Goal: Communication & Community: Answer question/provide support

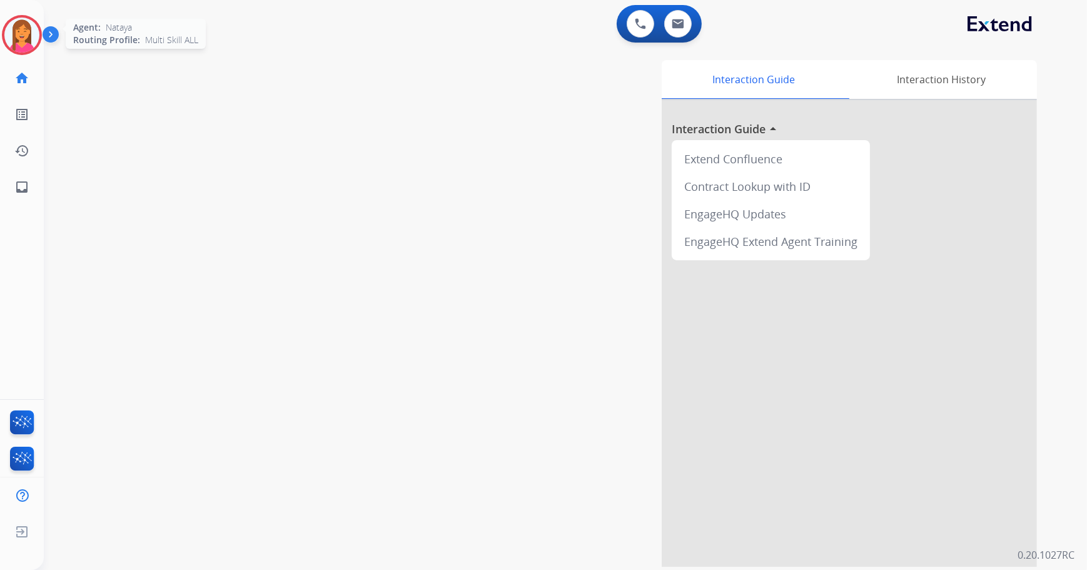
click at [19, 37] on img at bounding box center [21, 35] width 35 height 35
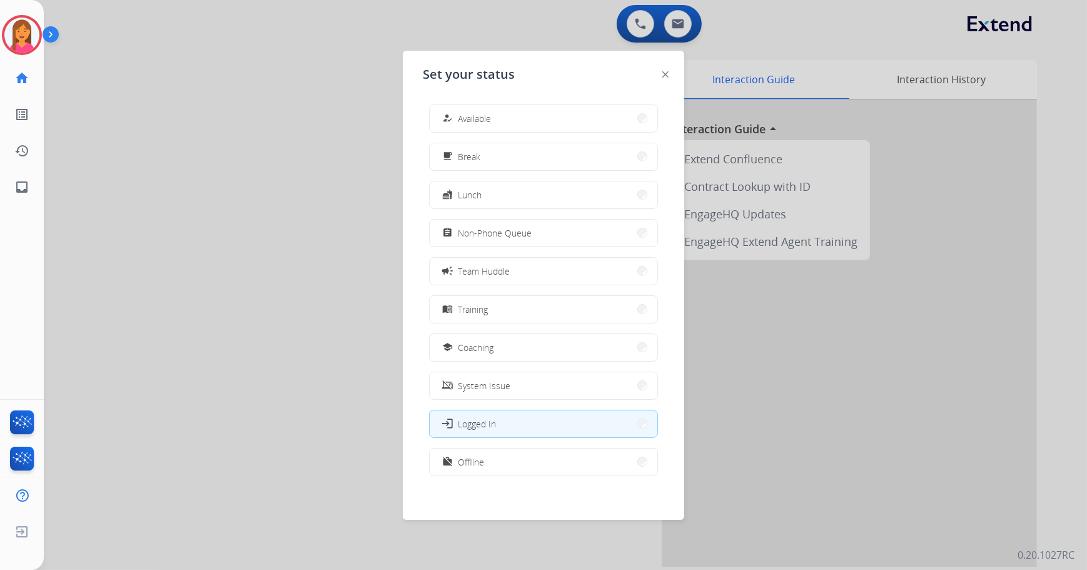
click at [354, 121] on div at bounding box center [543, 285] width 1087 height 570
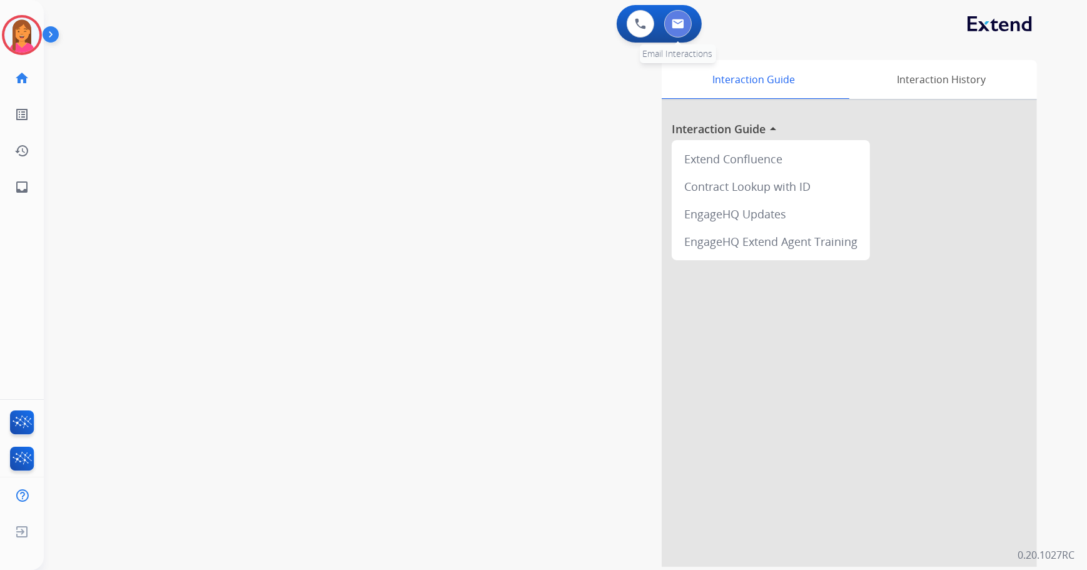
click at [673, 26] on img at bounding box center [678, 24] width 13 height 10
select select "**********"
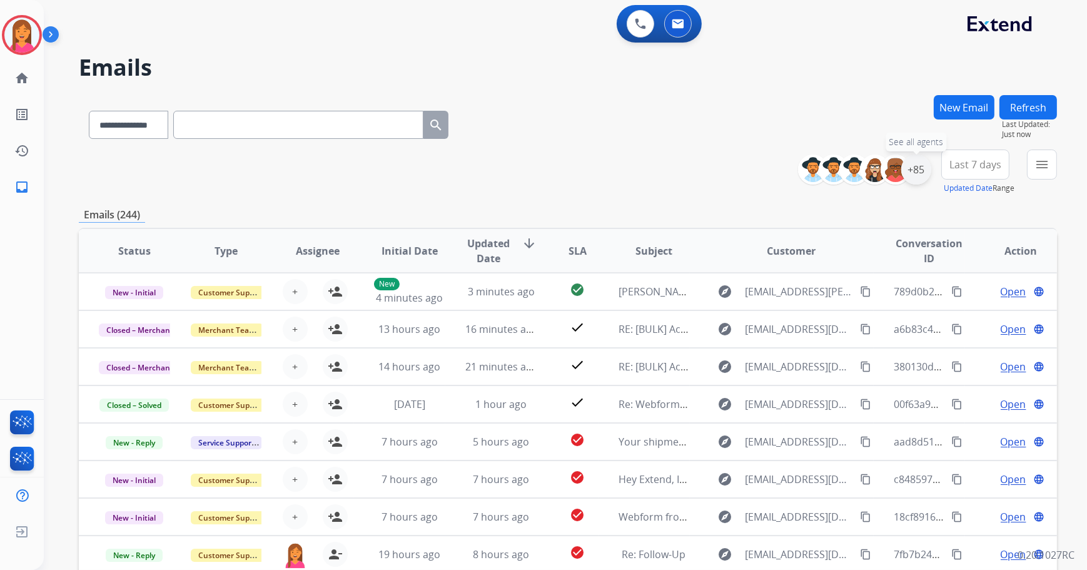
click at [913, 169] on div "+85" at bounding box center [916, 169] width 30 height 30
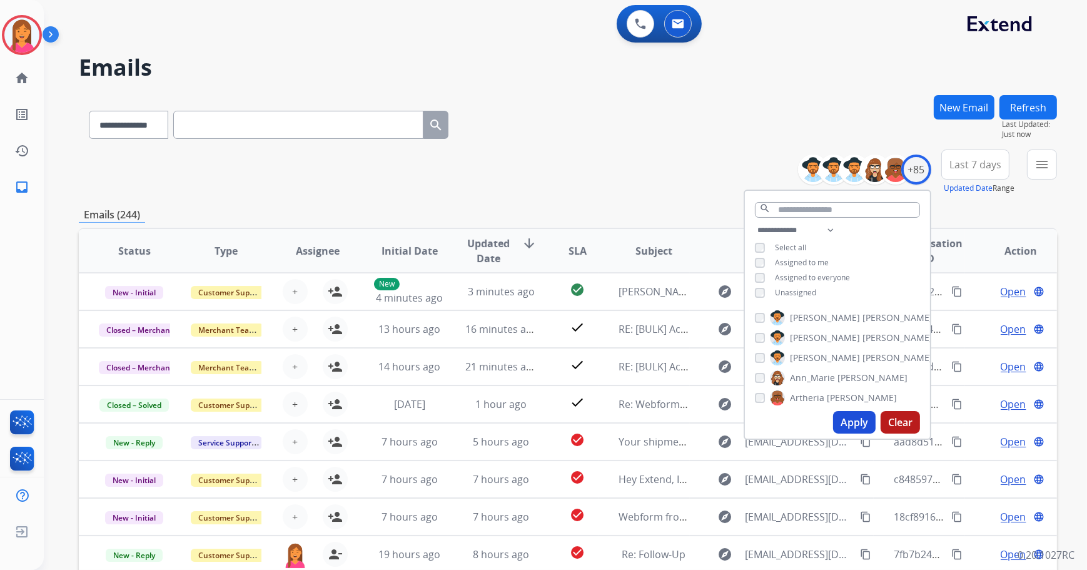
click at [847, 420] on button "Apply" at bounding box center [854, 422] width 43 height 23
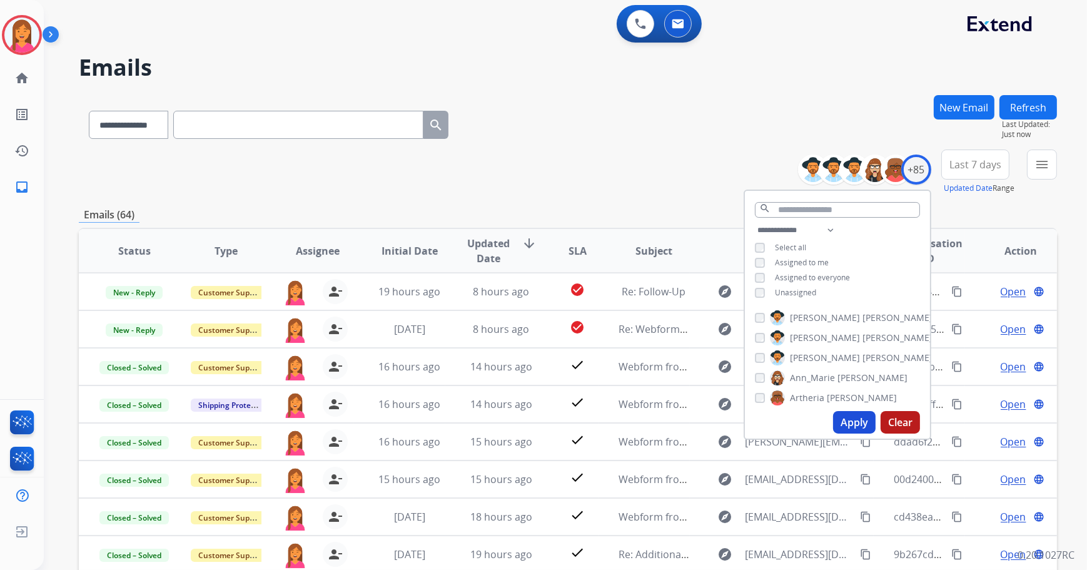
click at [618, 181] on div "**********" at bounding box center [568, 171] width 978 height 45
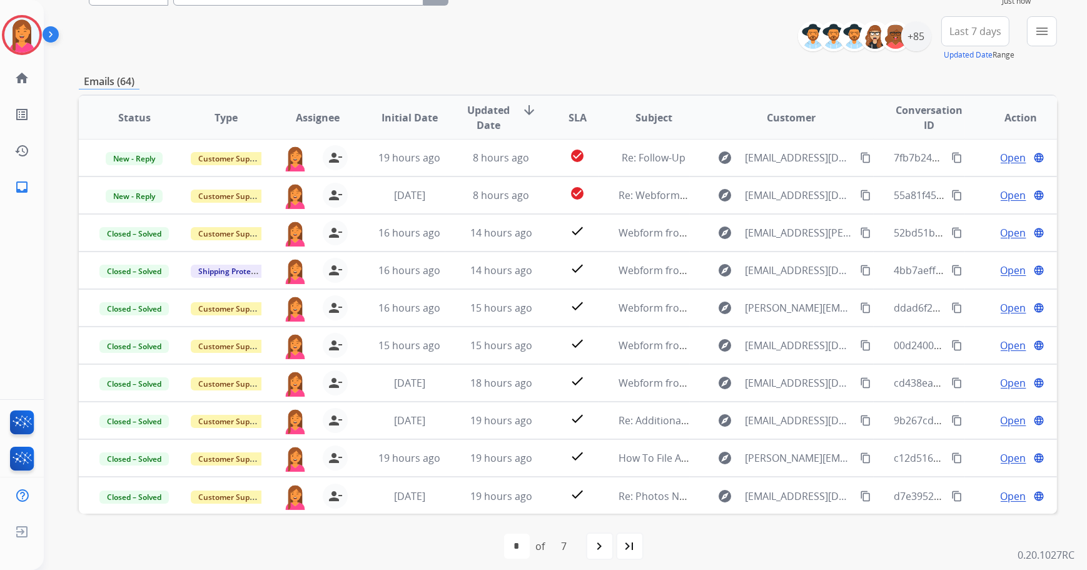
scroll to position [142, 0]
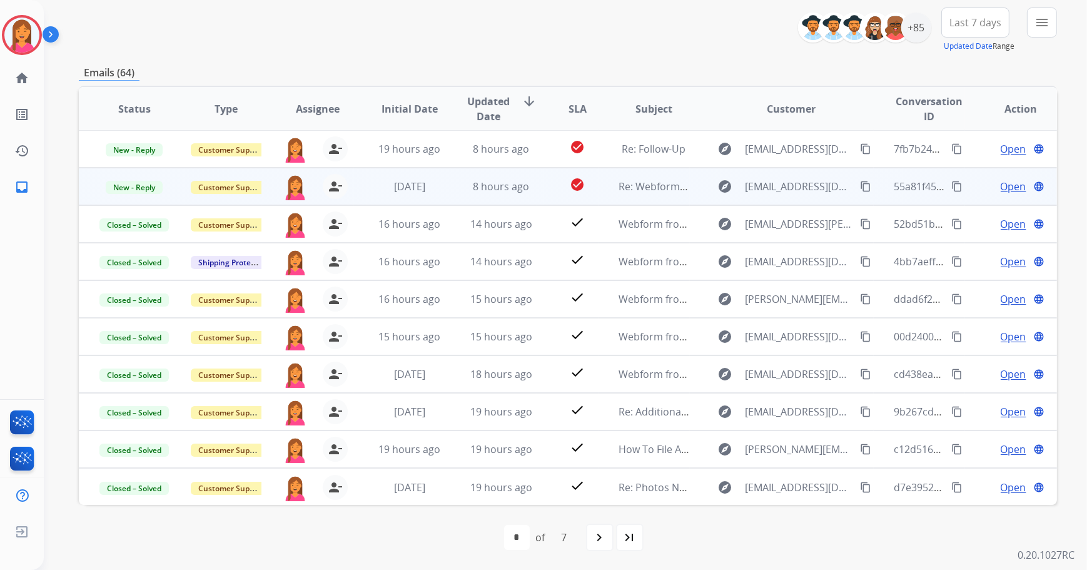
click at [537, 190] on td "check_circle" at bounding box center [567, 187] width 61 height 38
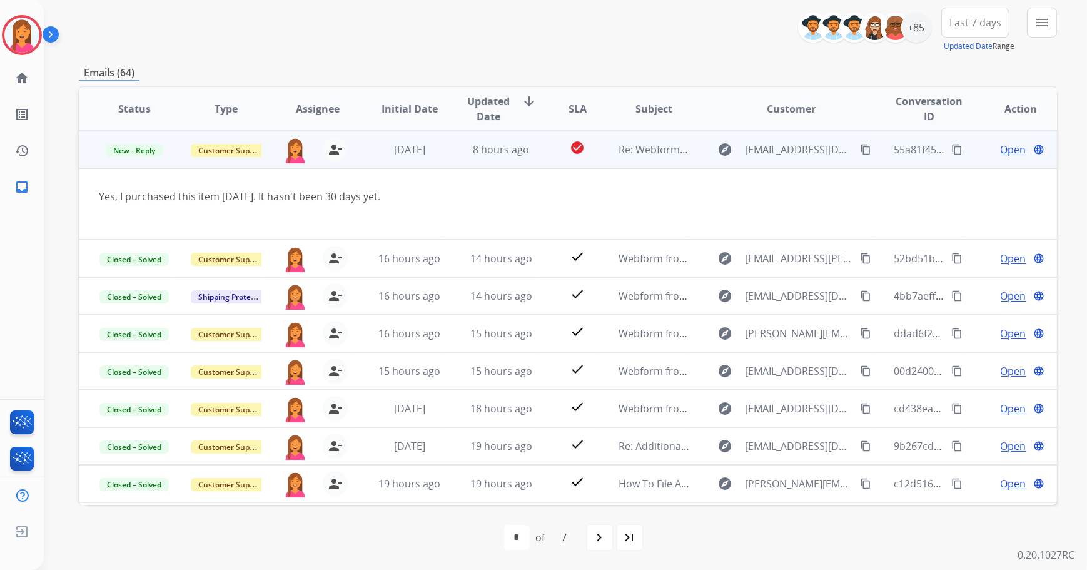
scroll to position [0, 0]
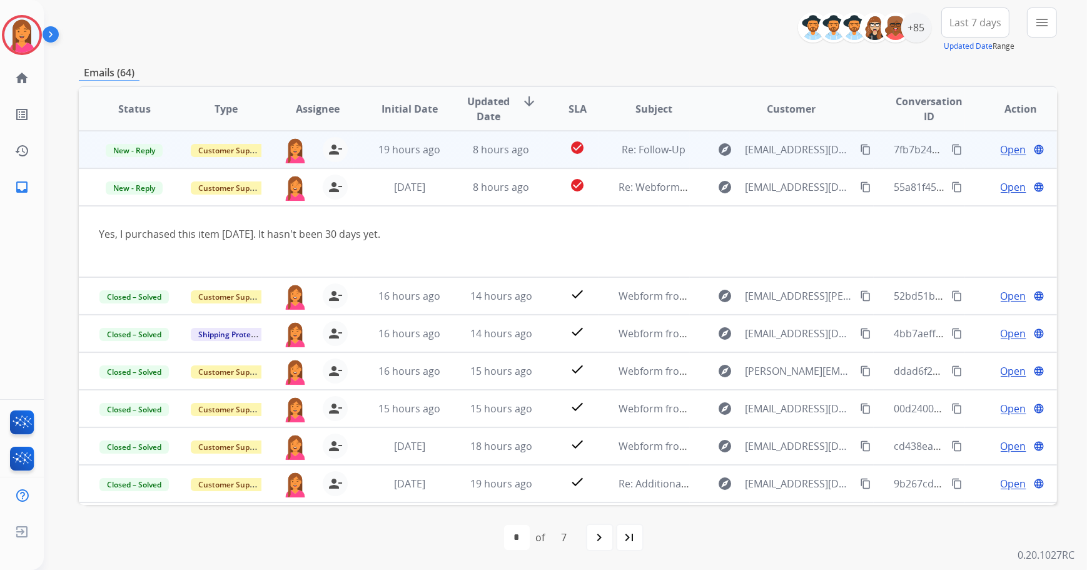
click at [540, 148] on td "check_circle" at bounding box center [567, 150] width 61 height 38
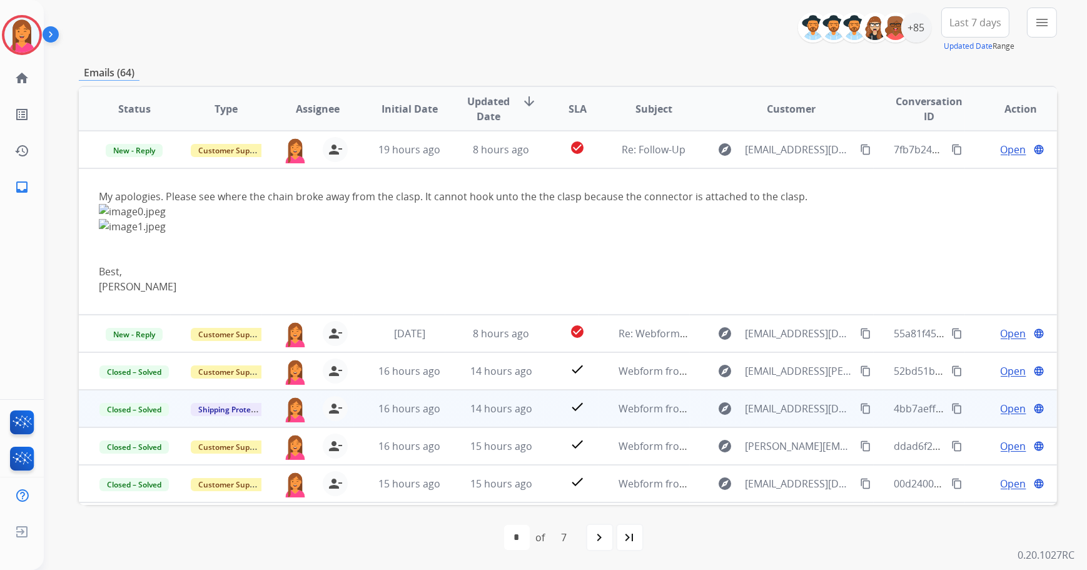
click at [537, 330] on td "check_circle" at bounding box center [567, 334] width 61 height 38
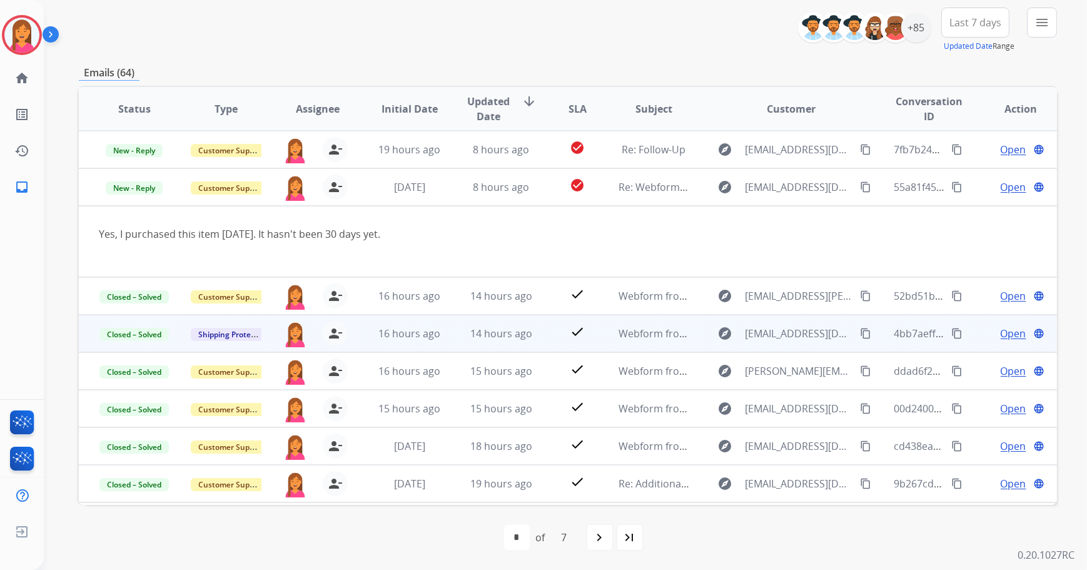
scroll to position [38, 0]
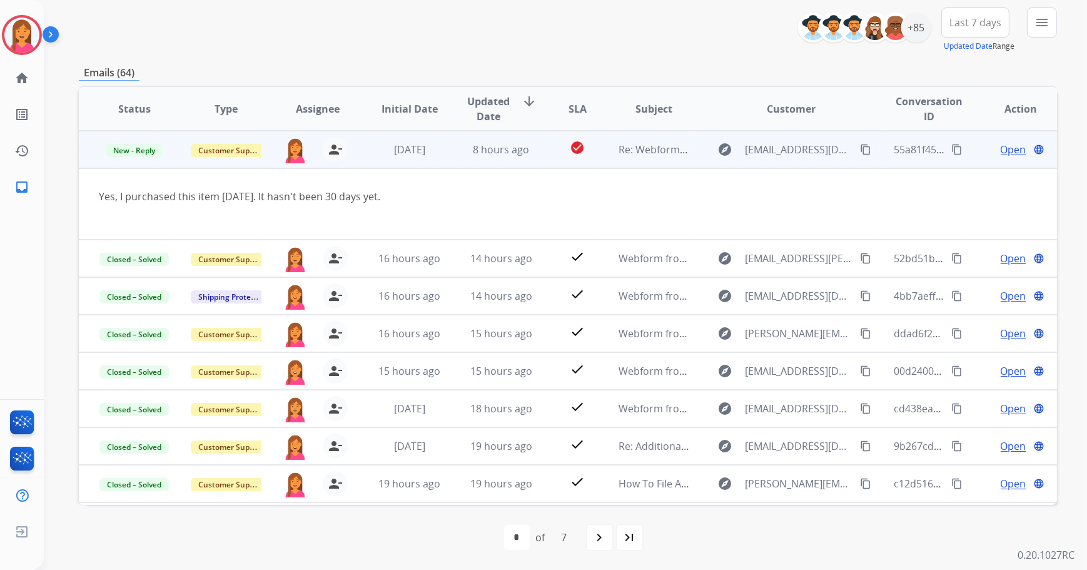
click at [1007, 151] on span "Open" at bounding box center [1014, 149] width 26 height 15
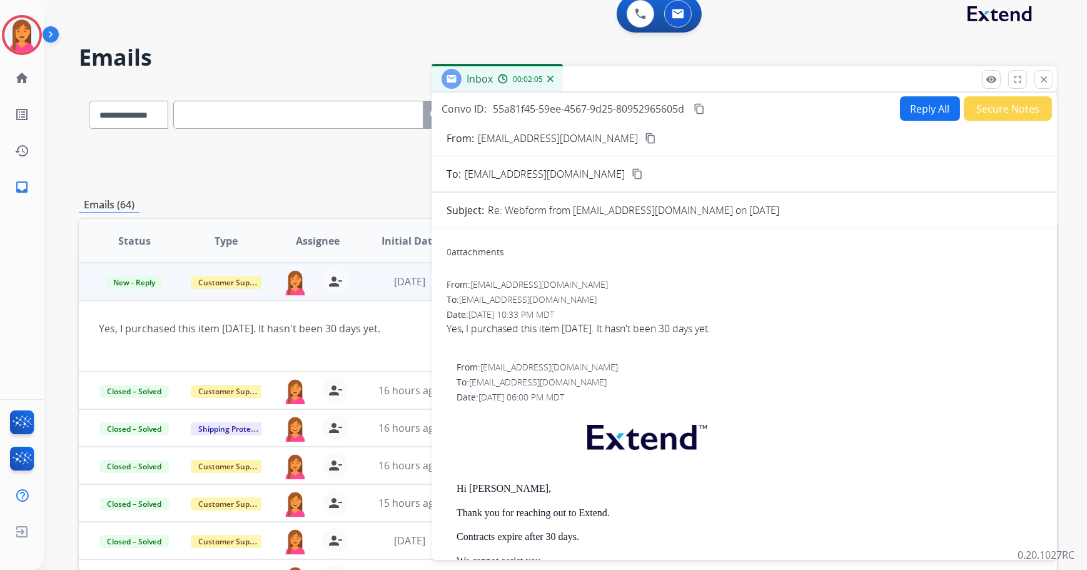
scroll to position [0, 0]
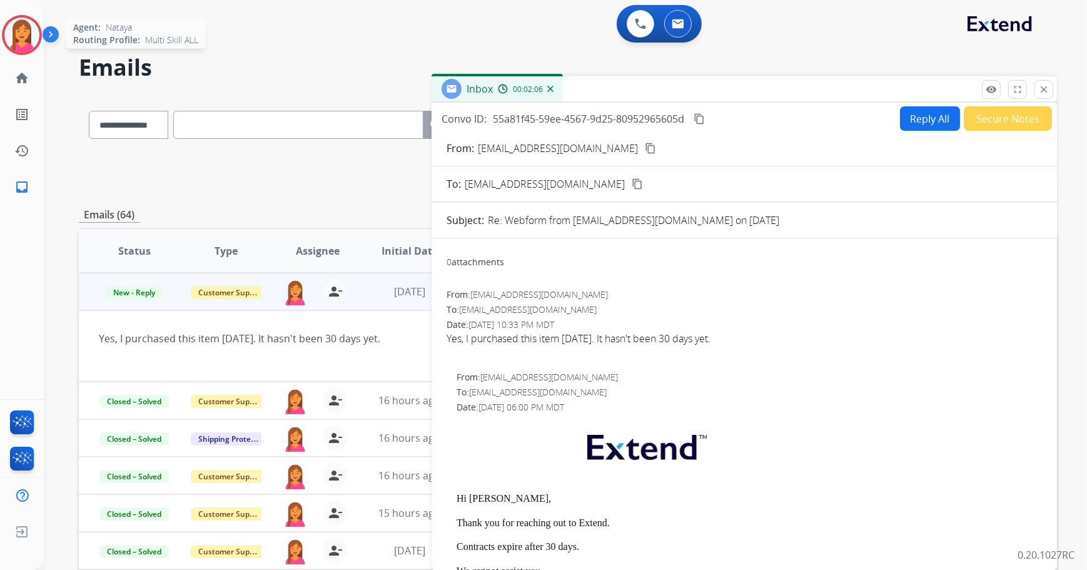
click at [26, 48] on img at bounding box center [21, 35] width 35 height 35
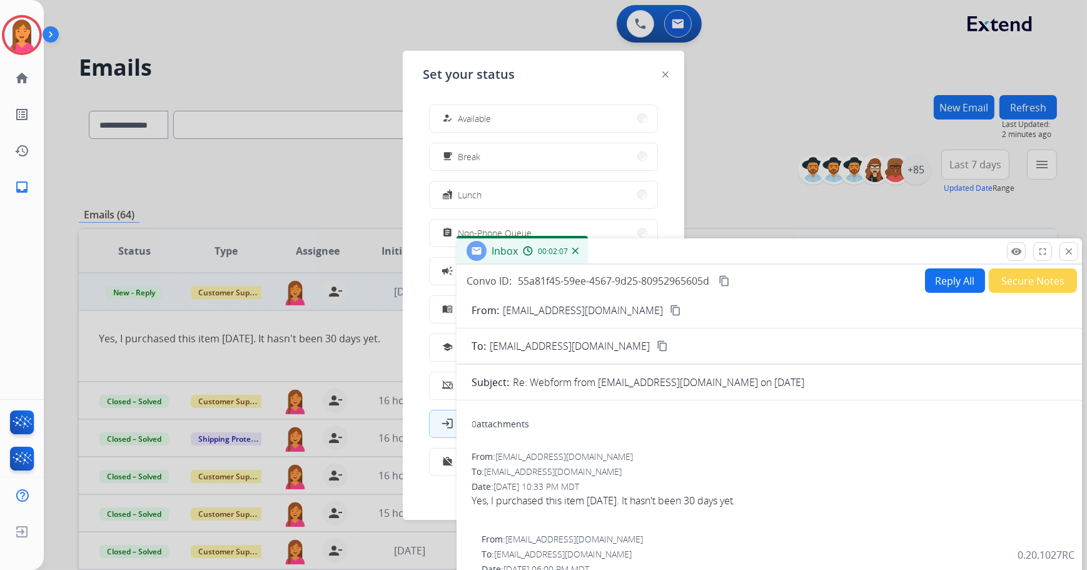
drag, startPoint x: 664, startPoint y: 87, endPoint x: 683, endPoint y: 341, distance: 255.2
click at [684, 265] on div "Inbox 00:02:07" at bounding box center [768, 251] width 625 height 26
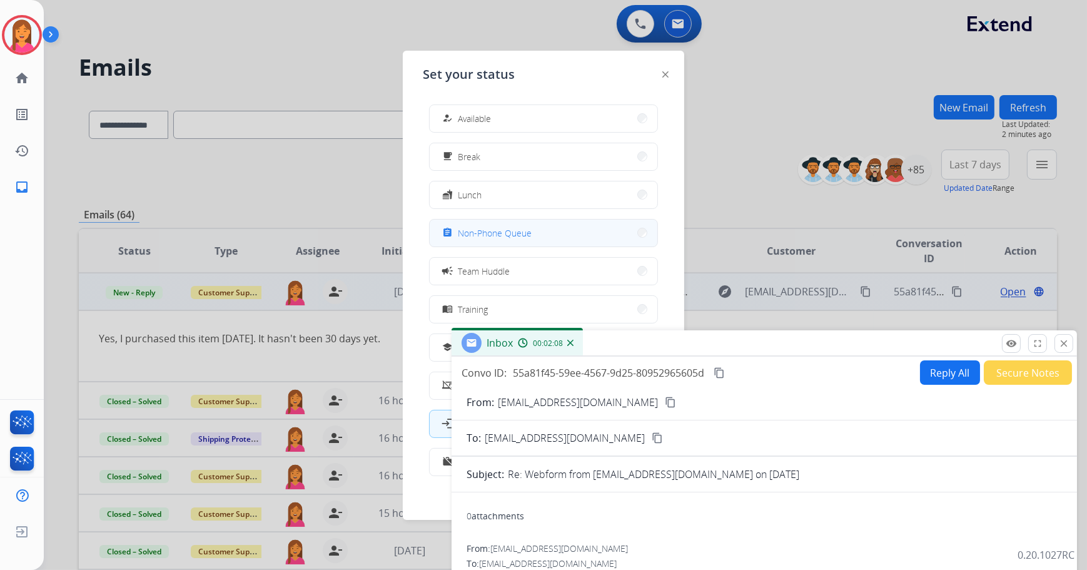
click at [550, 239] on button "assignment Non-Phone Queue" at bounding box center [544, 232] width 228 height 27
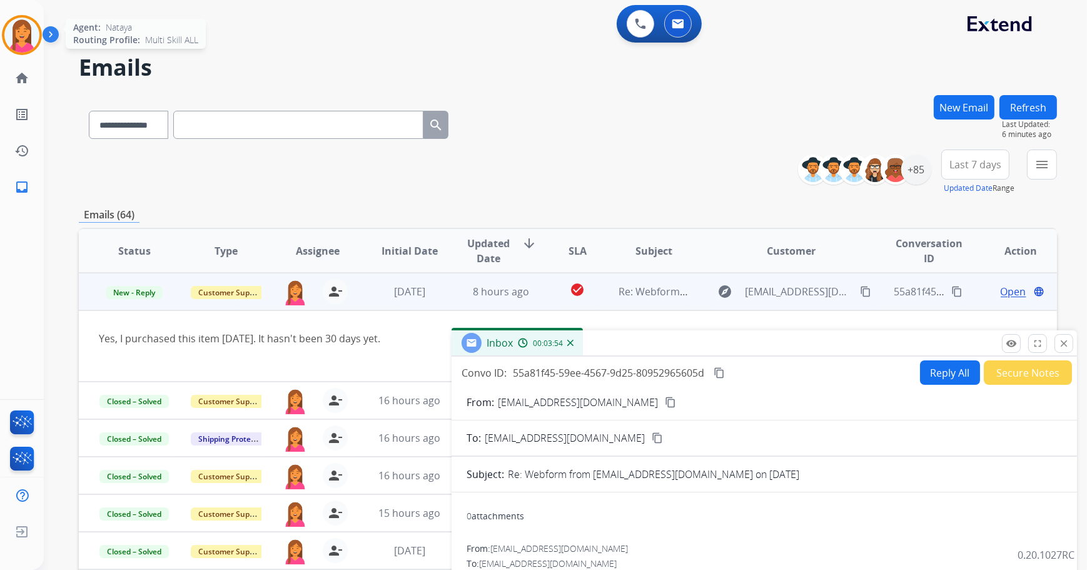
click at [31, 34] on img at bounding box center [21, 35] width 35 height 35
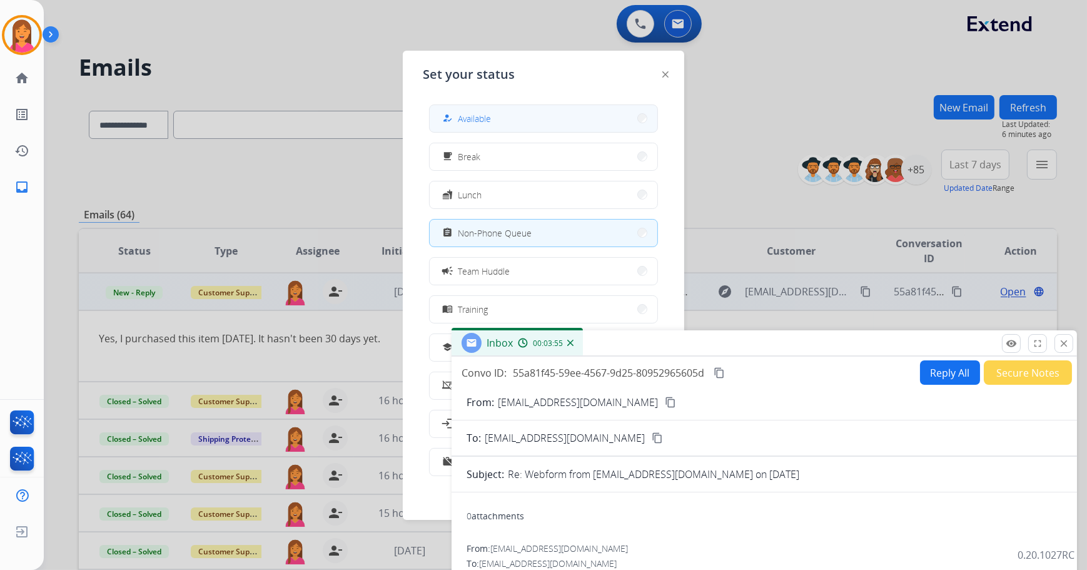
click at [455, 126] on button "how_to_reg Available" at bounding box center [544, 118] width 228 height 27
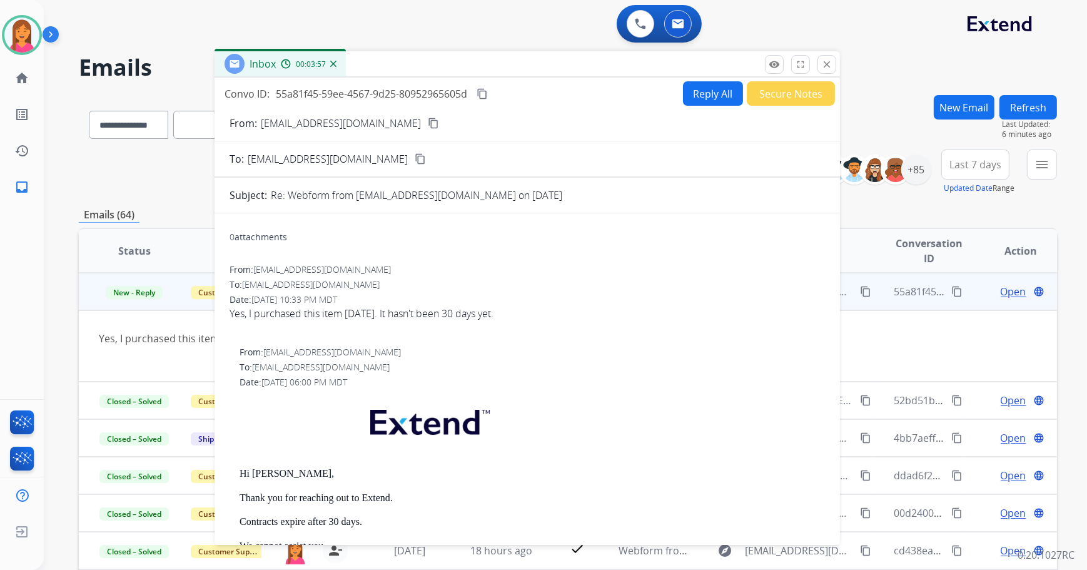
drag, startPoint x: 652, startPoint y: 345, endPoint x: 415, endPoint y: 66, distance: 366.0
click at [415, 66] on div "Inbox 00:03:57" at bounding box center [526, 64] width 625 height 26
click at [428, 124] on mat-icon "content_copy" at bounding box center [433, 123] width 11 height 11
click at [688, 91] on button "Reply All" at bounding box center [713, 93] width 60 height 24
select select "**********"
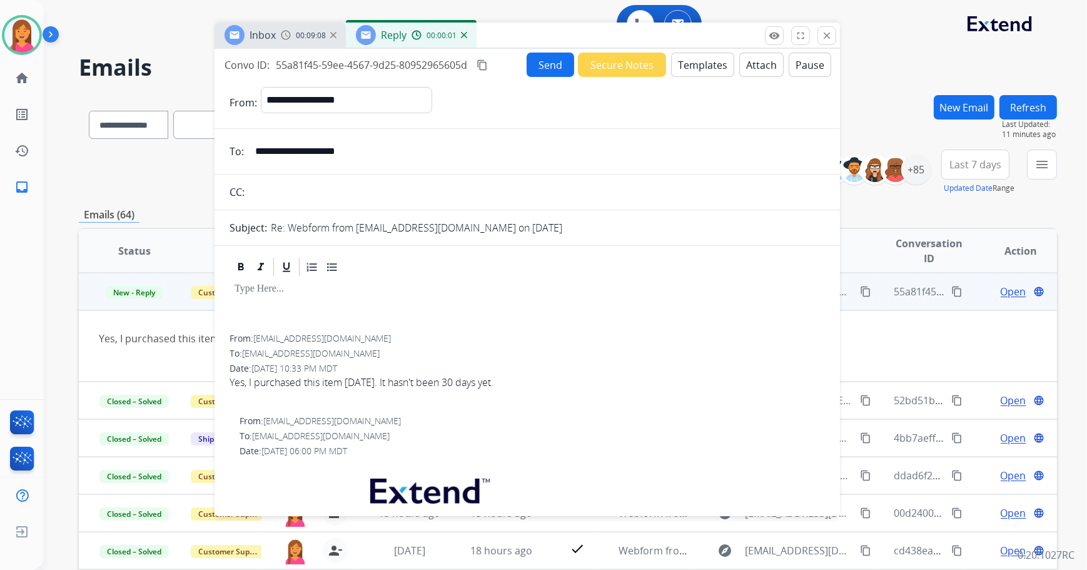
drag, startPoint x: 701, startPoint y: 63, endPoint x: 701, endPoint y: 34, distance: 28.8
click at [701, 34] on div "Inbox 00:09:08 Reply 00:00:01" at bounding box center [526, 36] width 625 height 26
click at [680, 71] on button "Templates" at bounding box center [702, 65] width 63 height 24
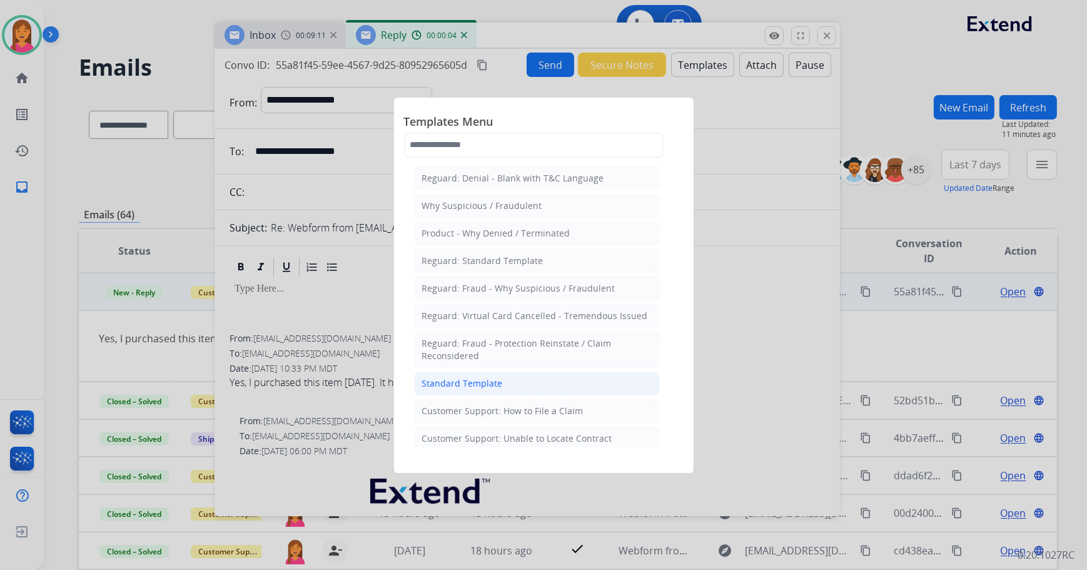
click at [441, 380] on div "Standard Template" at bounding box center [462, 383] width 81 height 13
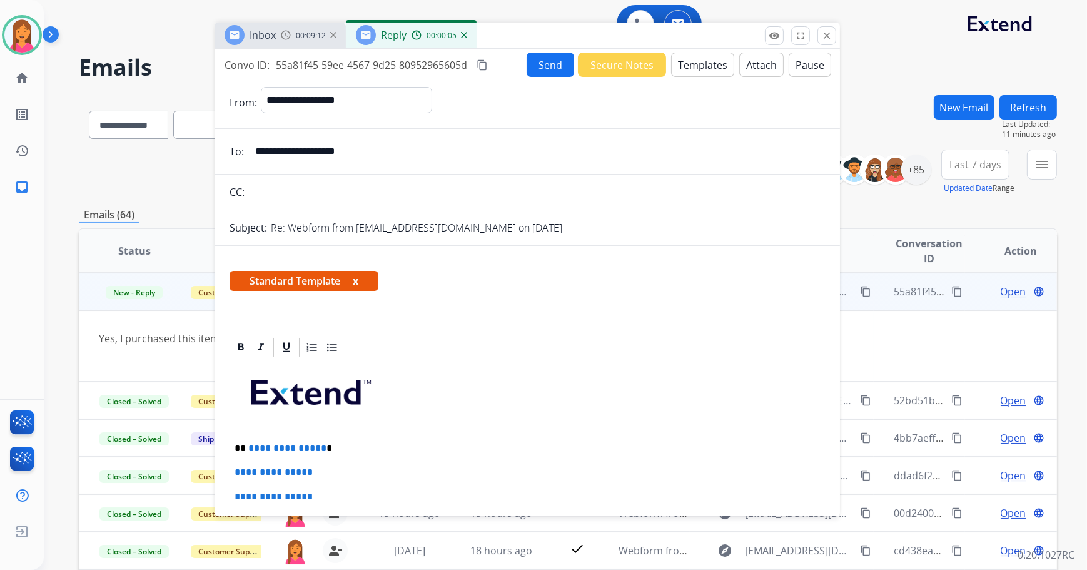
click at [354, 276] on button "x" at bounding box center [356, 280] width 6 height 15
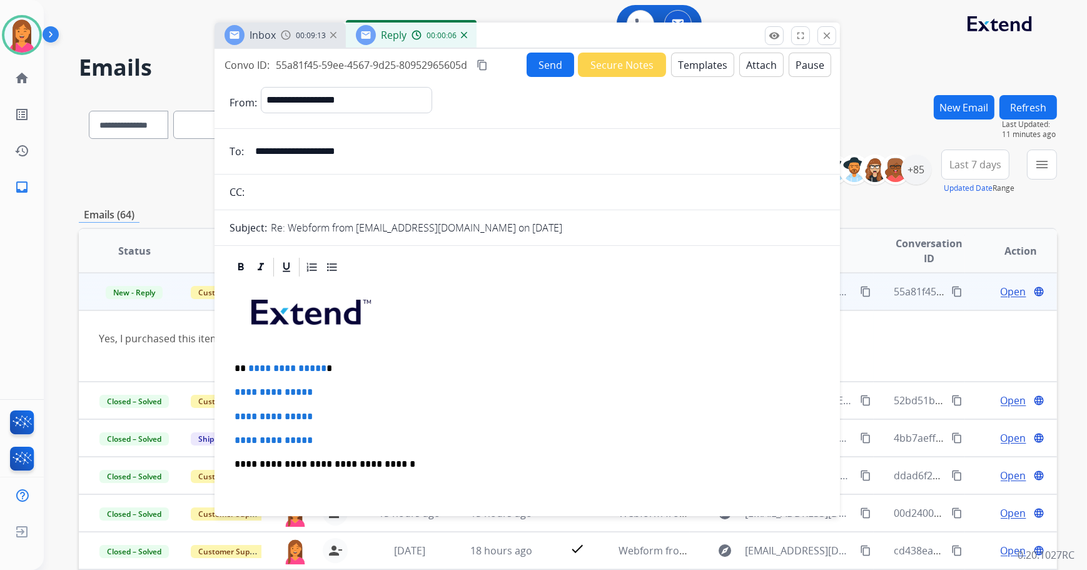
click at [324, 366] on p "**********" at bounding box center [522, 368] width 576 height 11
drag, startPoint x: 321, startPoint y: 437, endPoint x: 226, endPoint y: 390, distance: 106.0
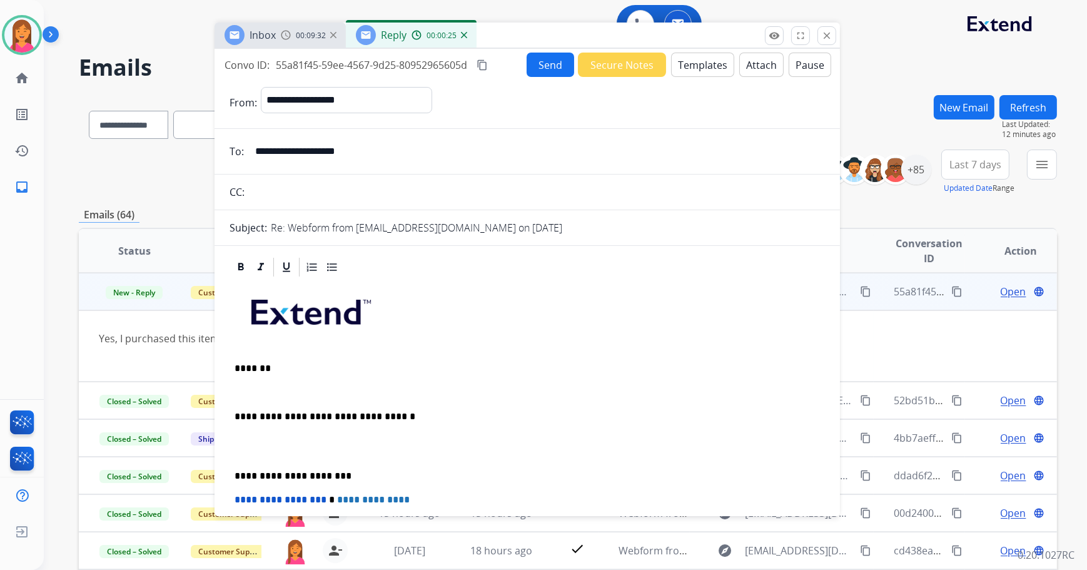
click at [236, 393] on p at bounding box center [526, 391] width 585 height 11
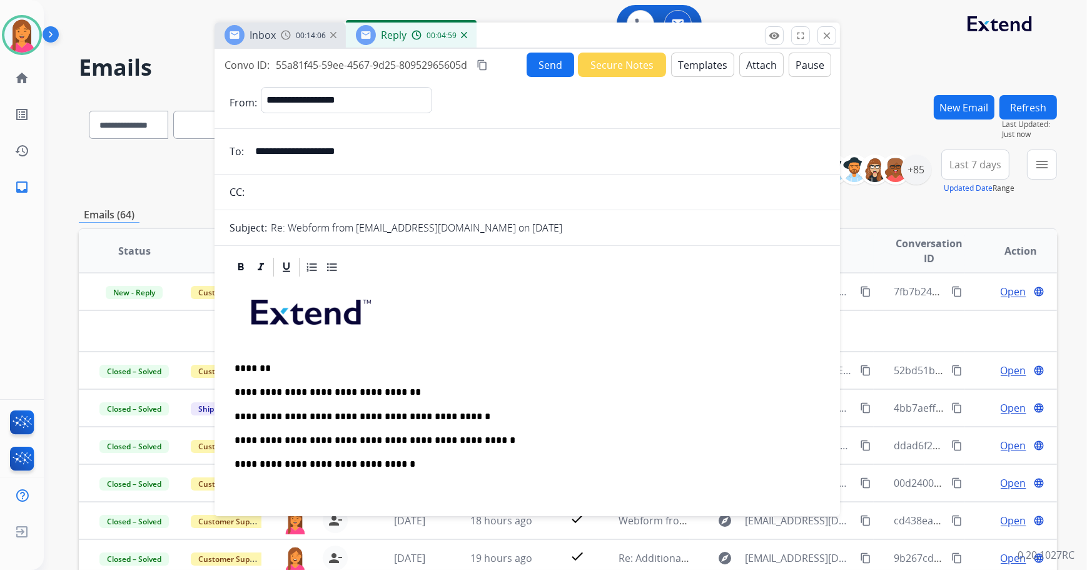
click at [466, 440] on p "**********" at bounding box center [522, 440] width 576 height 11
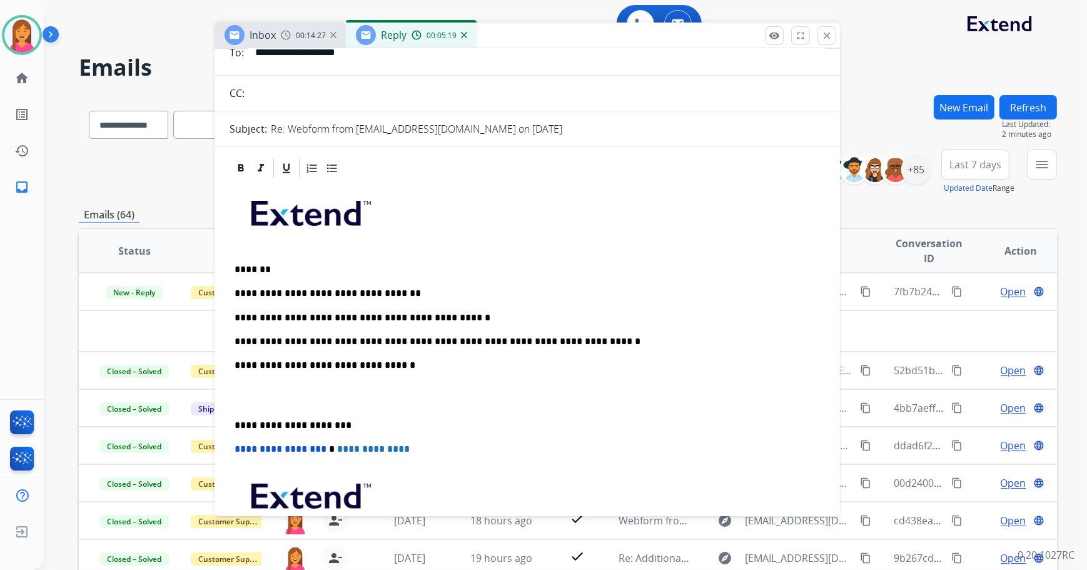
scroll to position [113, 0]
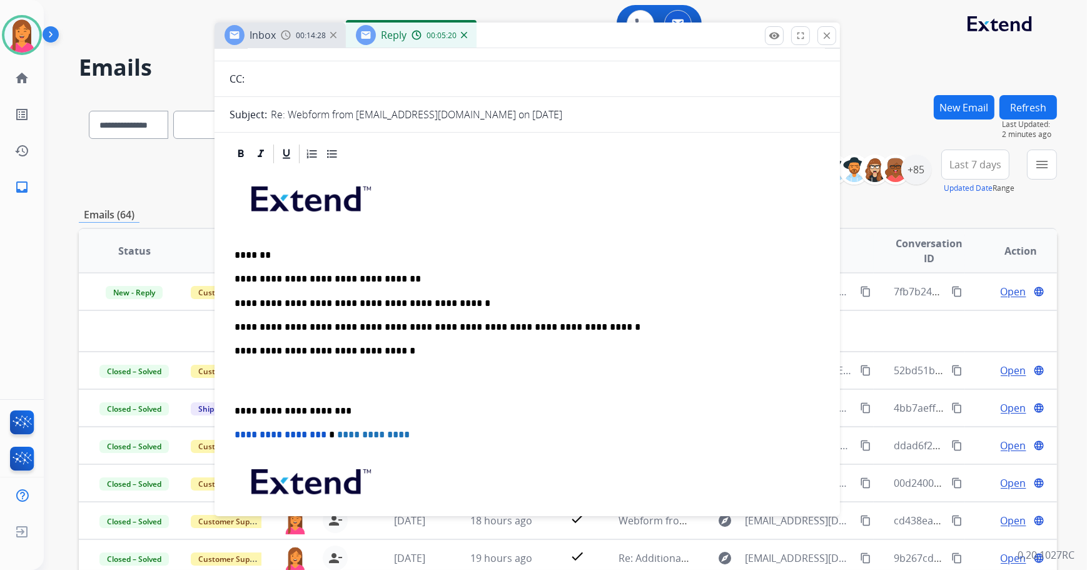
click at [236, 406] on p "**********" at bounding box center [522, 410] width 576 height 11
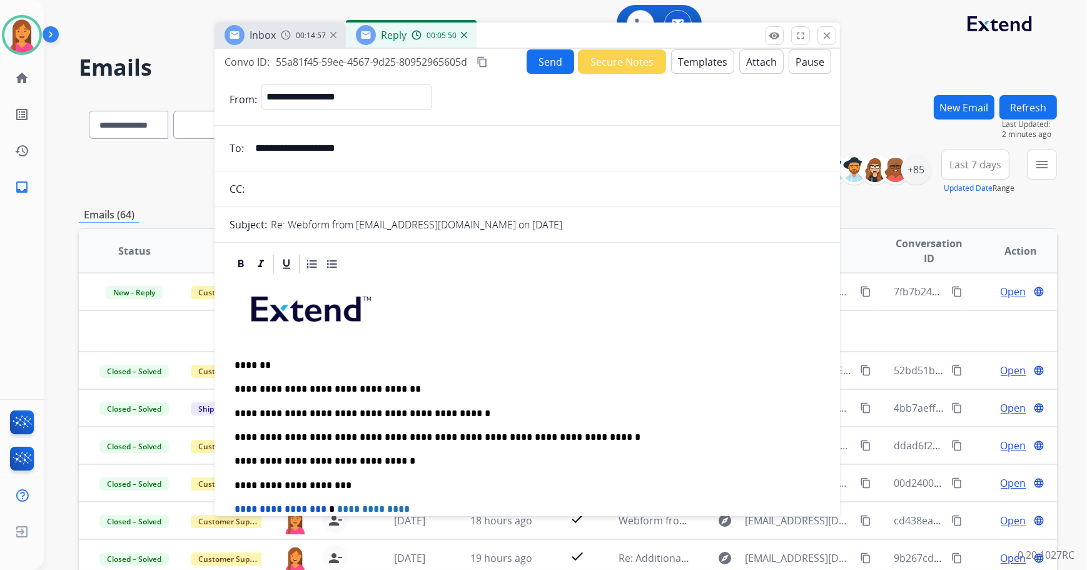
scroll to position [0, 0]
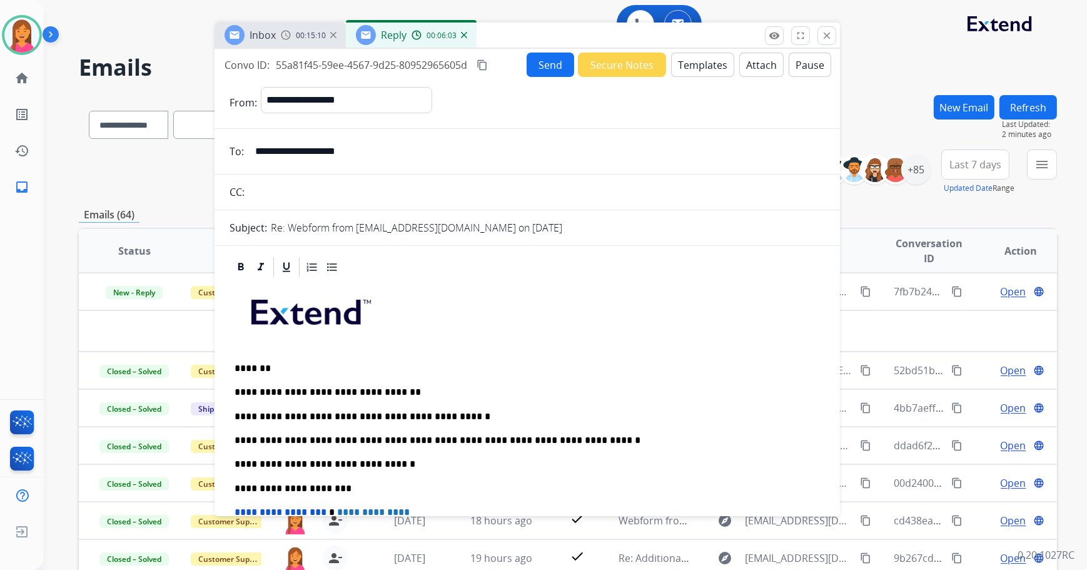
click at [603, 421] on div "**********" at bounding box center [526, 475] width 595 height 395
click at [532, 64] on button "Send" at bounding box center [551, 65] width 48 height 24
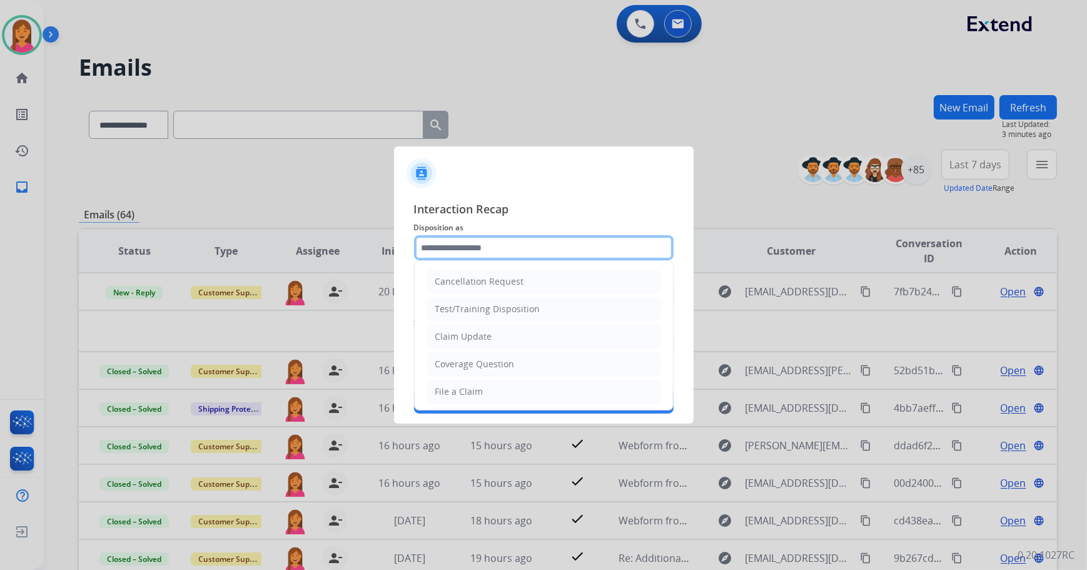
click at [507, 253] on input "text" at bounding box center [544, 247] width 260 height 25
click at [463, 340] on div "Claim Update" at bounding box center [463, 336] width 57 height 13
type input "**********"
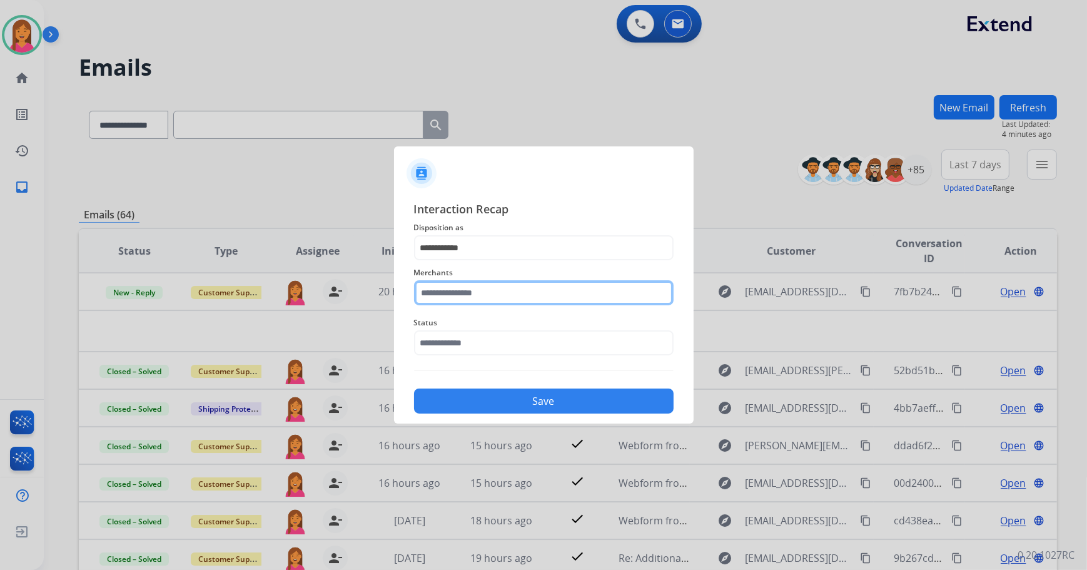
click at [460, 283] on input "text" at bounding box center [544, 292] width 260 height 25
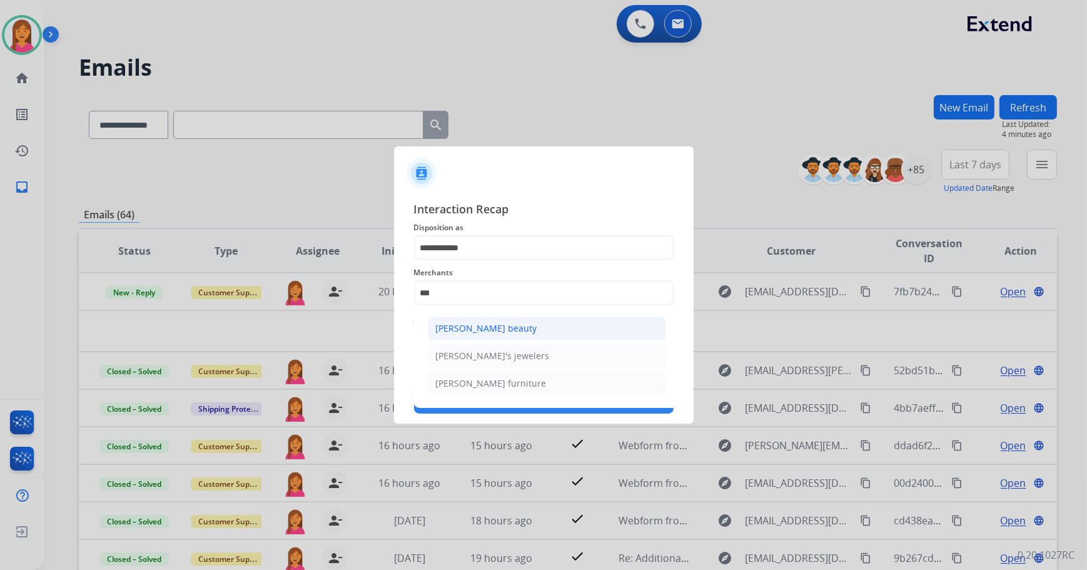
click at [439, 331] on div "[PERSON_NAME] beauty" at bounding box center [486, 328] width 101 height 13
type input "**********"
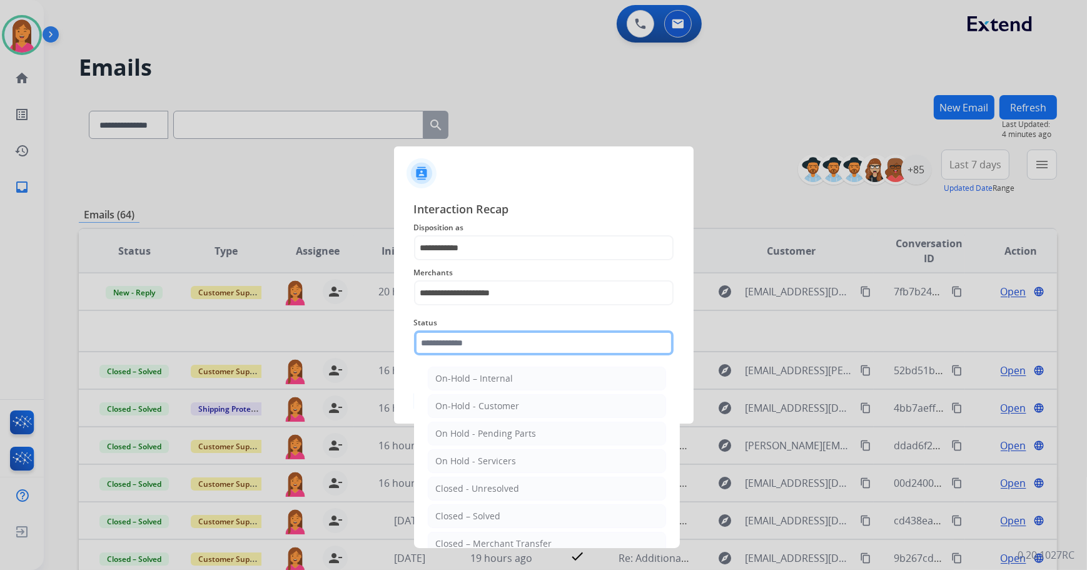
drag, startPoint x: 438, startPoint y: 343, endPoint x: 441, endPoint y: 350, distance: 7.8
click at [438, 343] on input "text" at bounding box center [544, 342] width 260 height 25
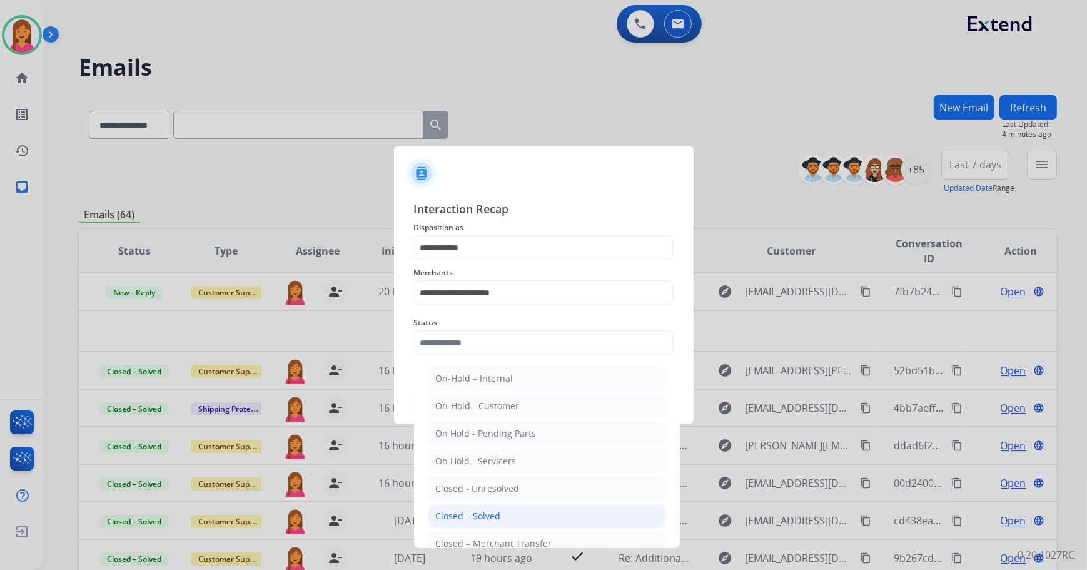
click at [470, 508] on li "Closed – Solved" at bounding box center [547, 516] width 238 height 24
type input "**********"
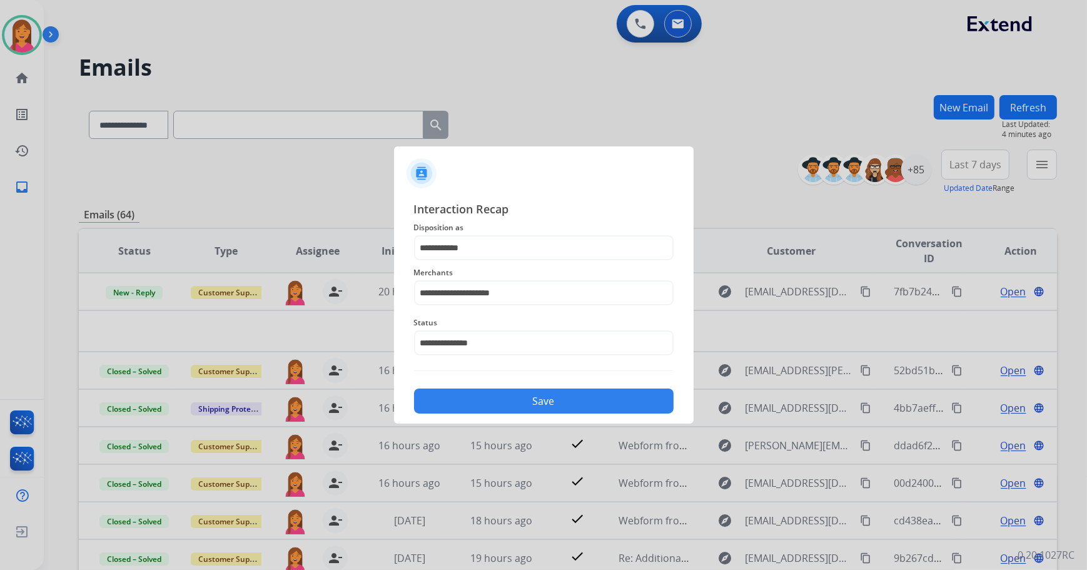
click at [483, 398] on button "Save" at bounding box center [544, 400] width 260 height 25
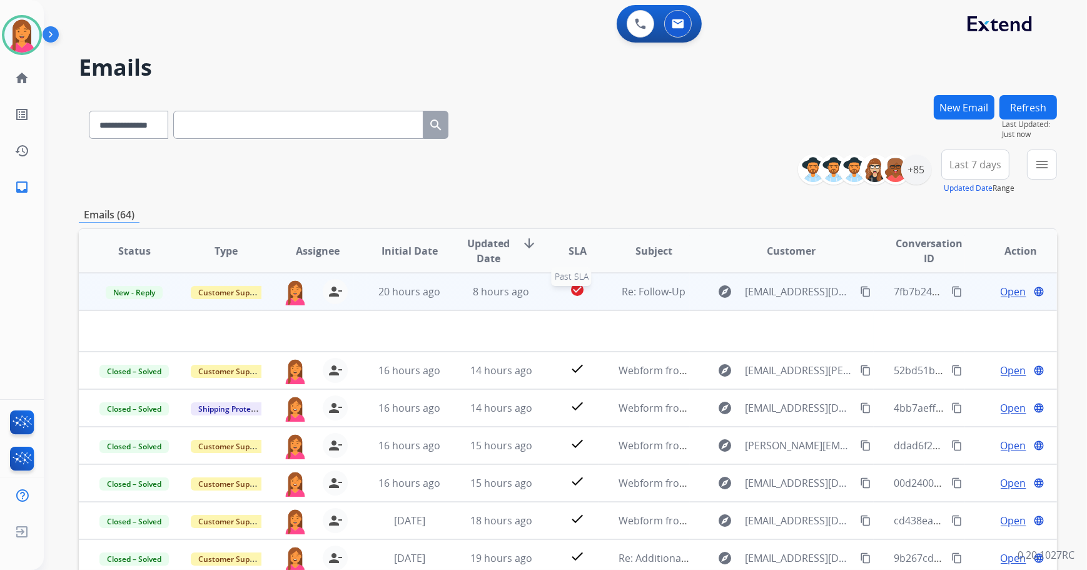
click at [558, 295] on div "check_circle" at bounding box center [577, 291] width 41 height 19
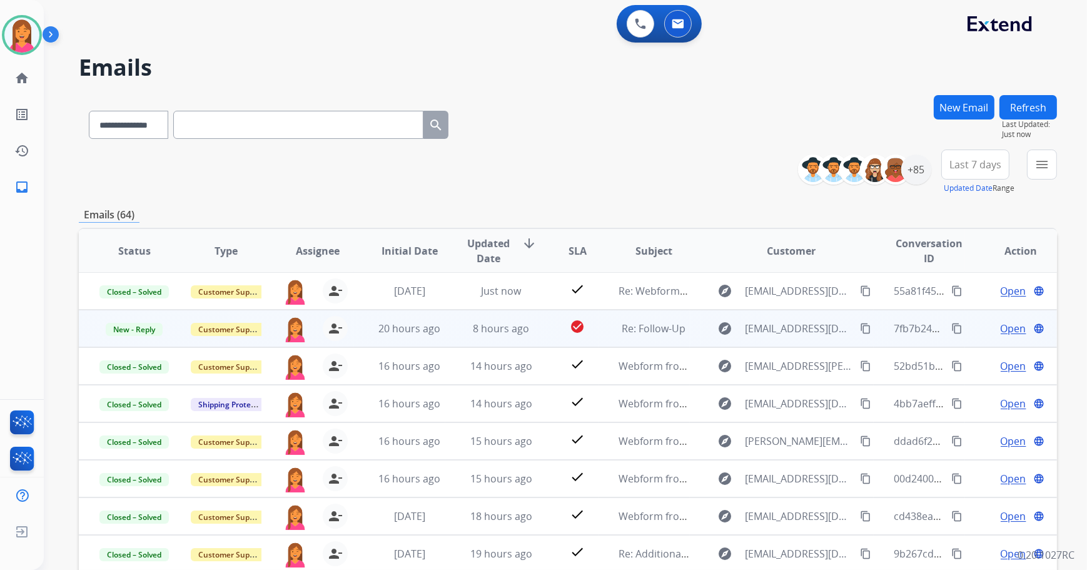
click at [547, 316] on td "check_circle" at bounding box center [567, 329] width 61 height 38
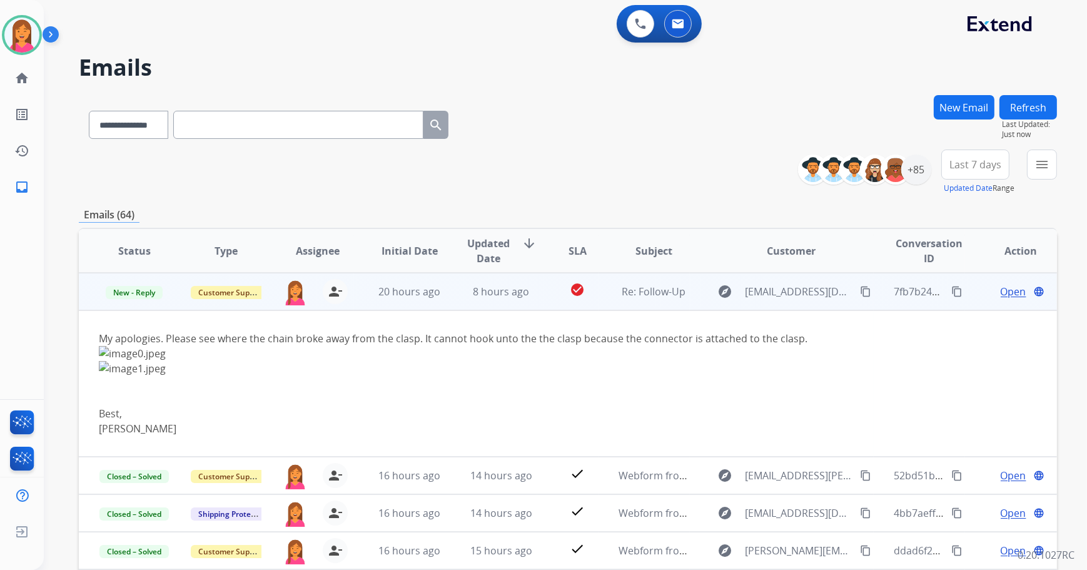
click at [1008, 288] on span "Open" at bounding box center [1014, 291] width 26 height 15
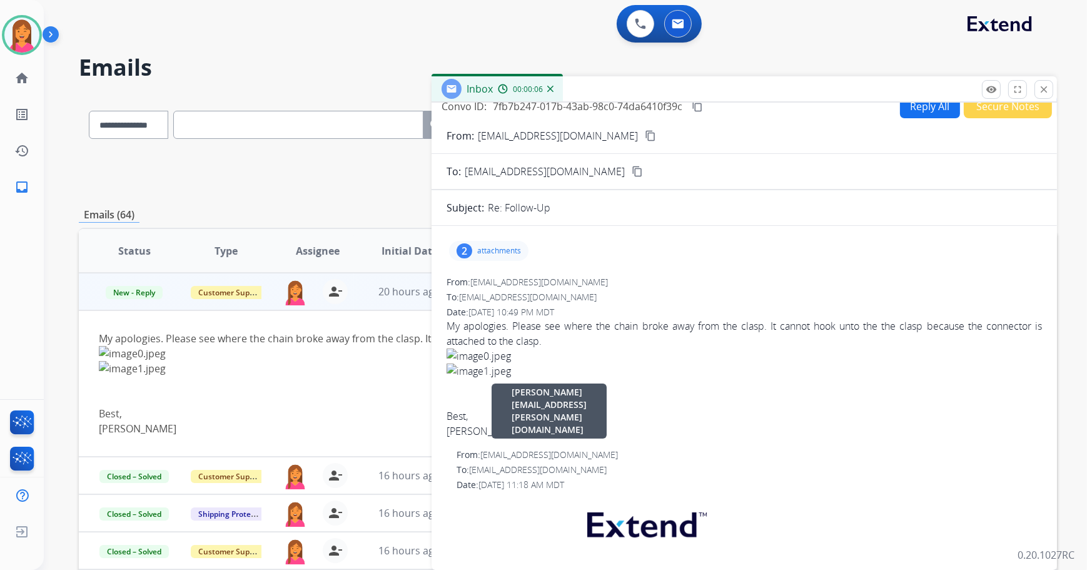
scroll to position [0, 0]
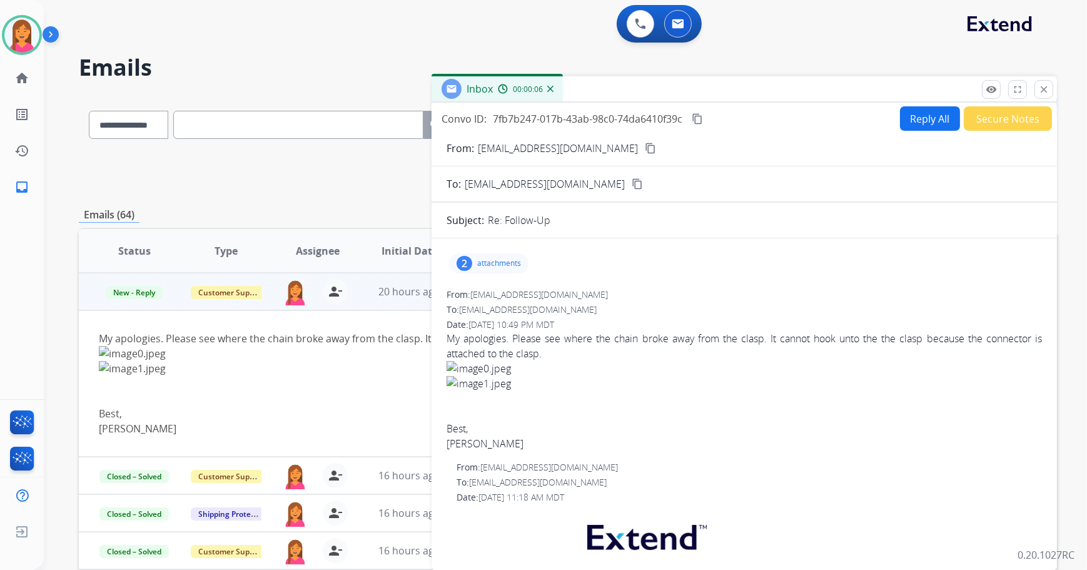
click at [502, 263] on p "attachments" at bounding box center [499, 263] width 44 height 10
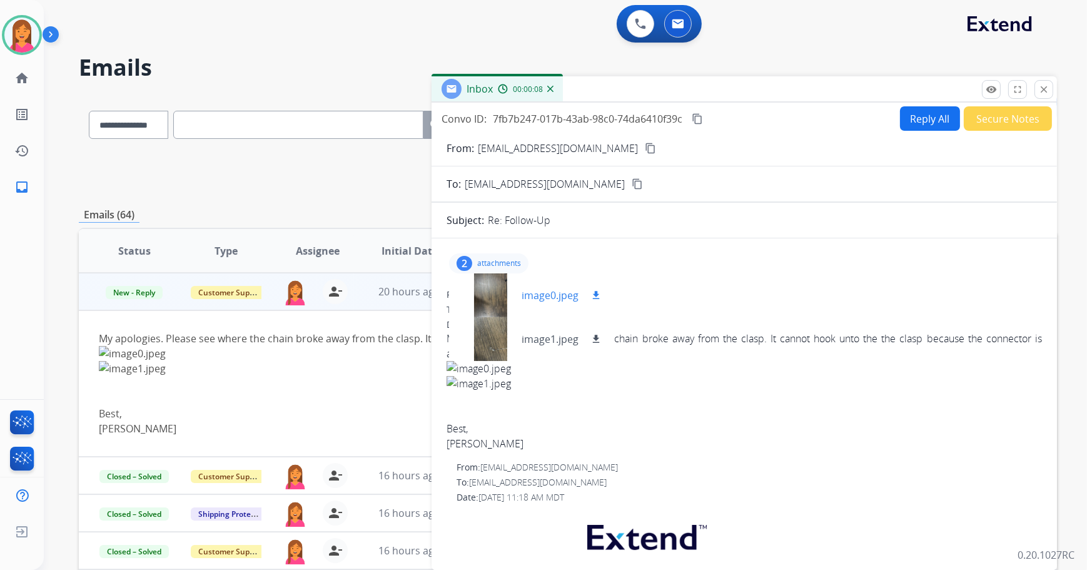
click at [475, 297] on div at bounding box center [490, 295] width 63 height 44
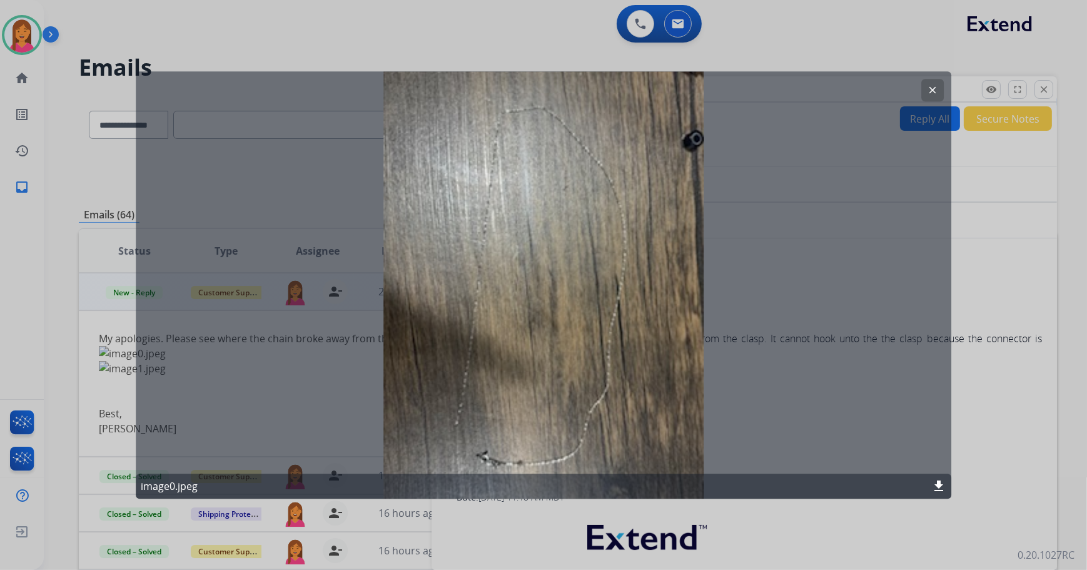
drag, startPoint x: 930, startPoint y: 92, endPoint x: 917, endPoint y: 100, distance: 15.4
click at [930, 92] on mat-icon "clear" at bounding box center [932, 89] width 11 height 11
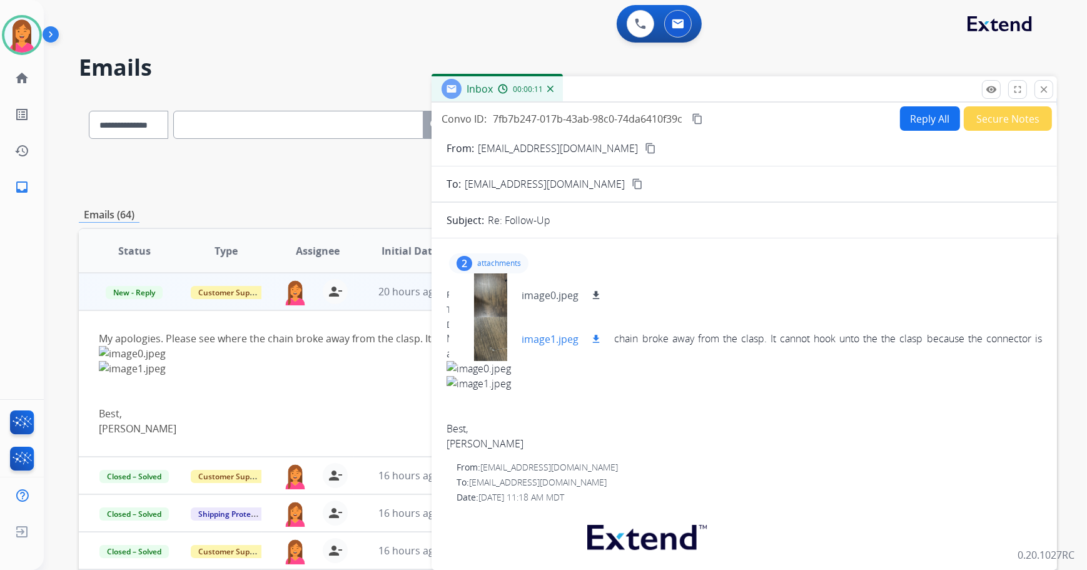
click at [532, 328] on div "image1.jpeg download" at bounding box center [531, 339] width 164 height 44
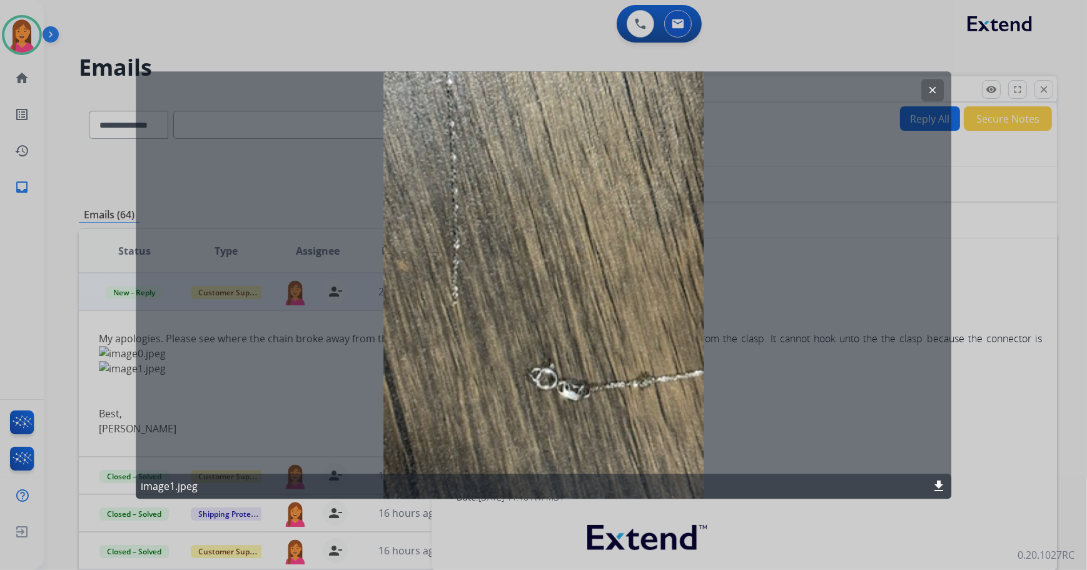
click at [935, 84] on button "clear" at bounding box center [932, 90] width 23 height 23
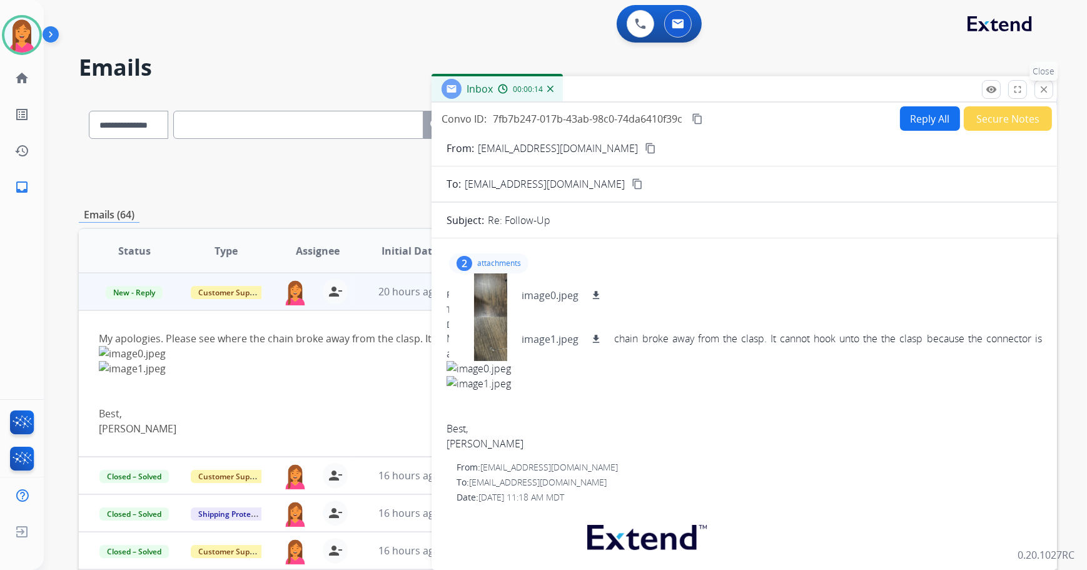
click at [1049, 85] on button "close Close" at bounding box center [1043, 89] width 19 height 19
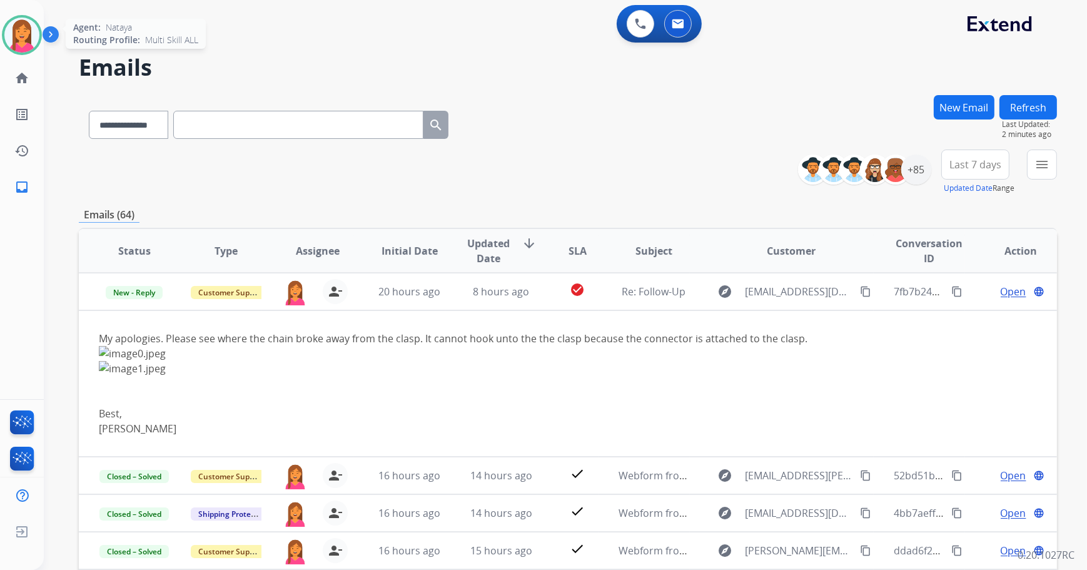
click at [29, 31] on img at bounding box center [21, 35] width 35 height 35
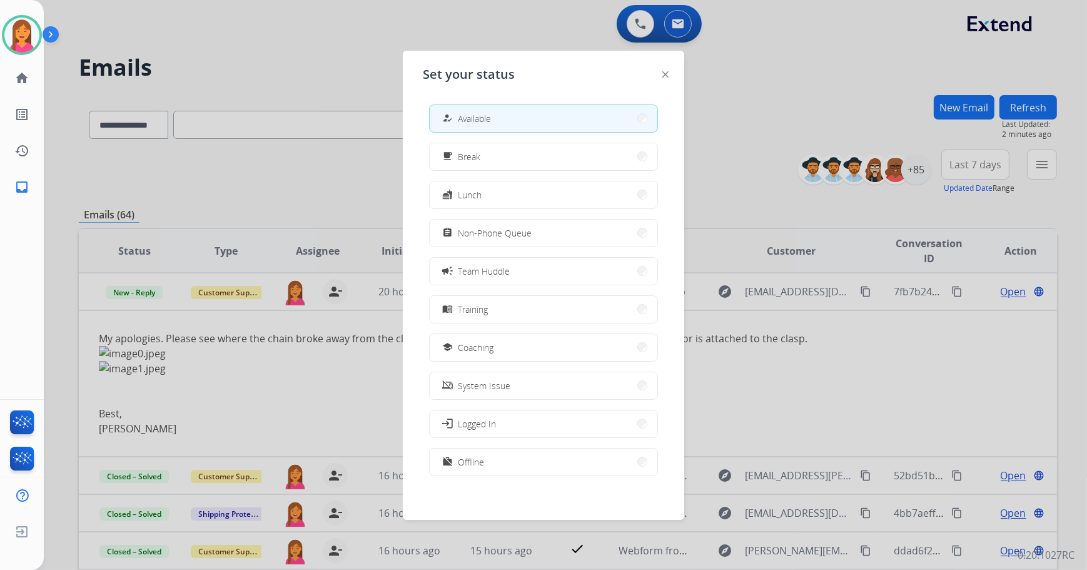
click at [322, 69] on div at bounding box center [543, 285] width 1087 height 570
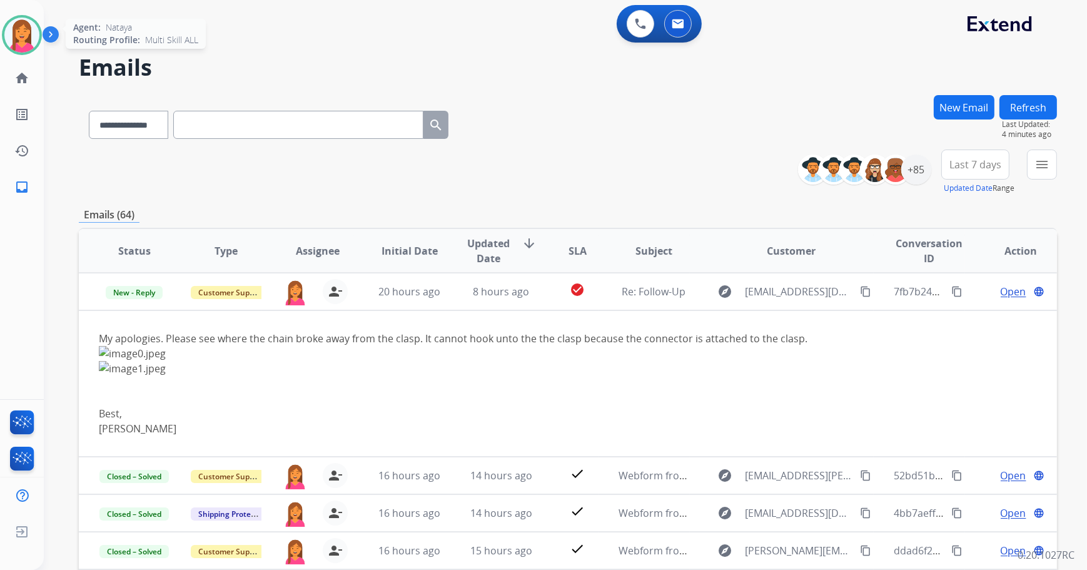
click at [28, 34] on img at bounding box center [21, 35] width 35 height 35
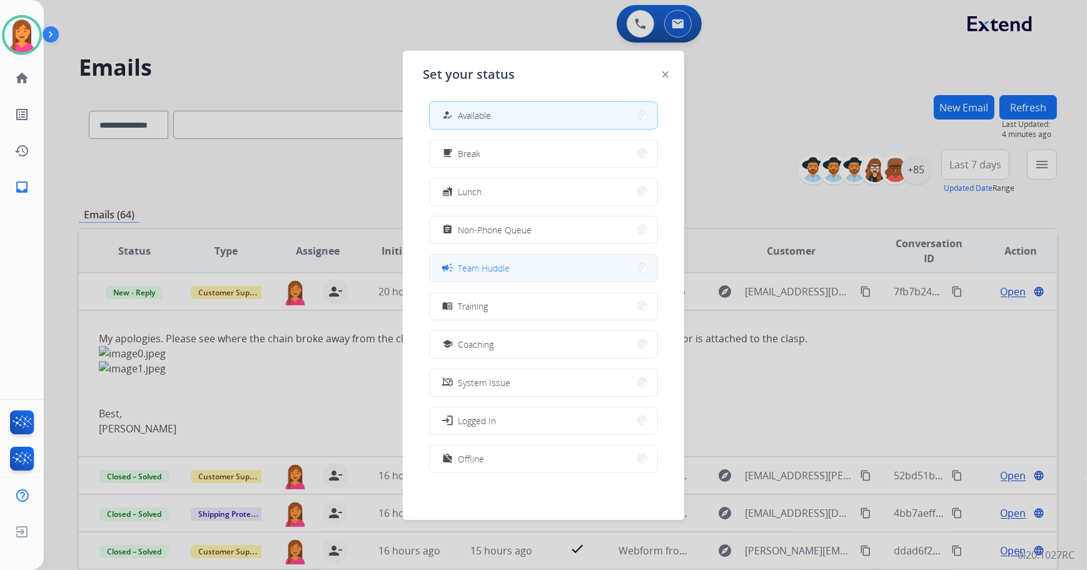
scroll to position [4, 0]
click at [545, 149] on button "free_breakfast Break" at bounding box center [544, 152] width 228 height 27
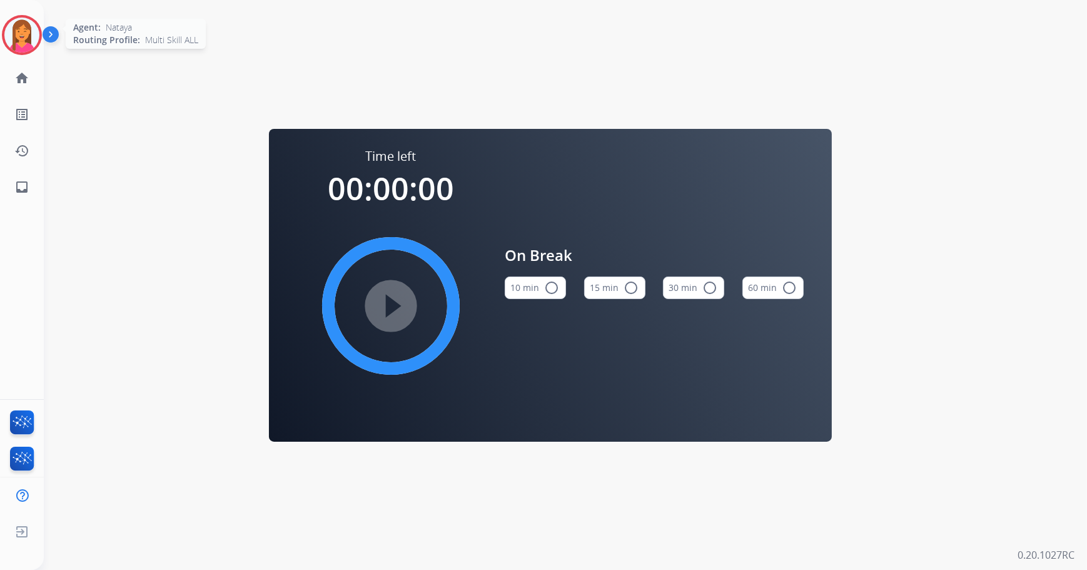
click at [26, 44] on img at bounding box center [21, 35] width 35 height 35
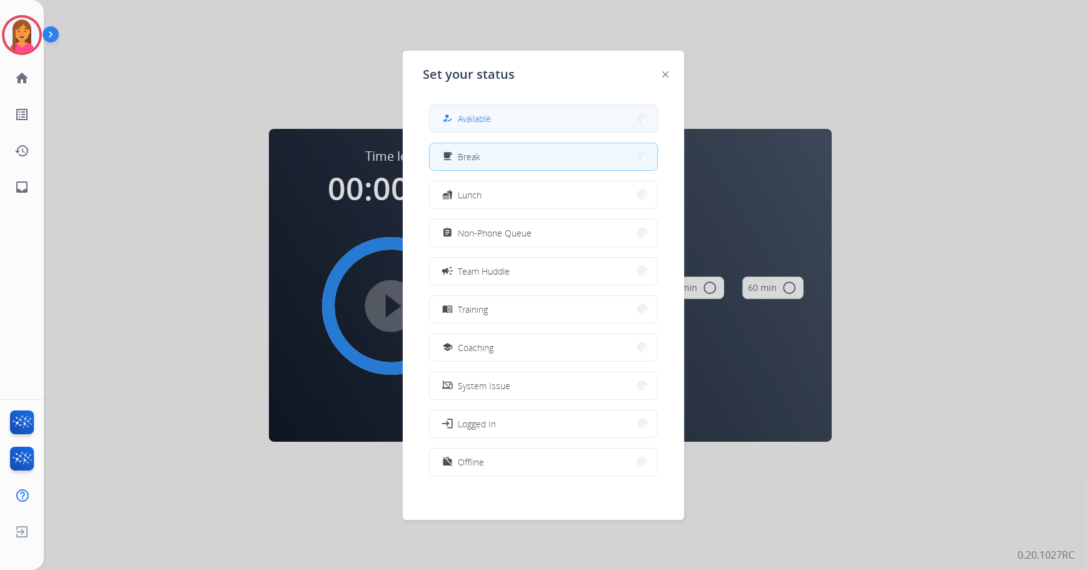
click at [466, 108] on button "how_to_reg Available" at bounding box center [544, 118] width 228 height 27
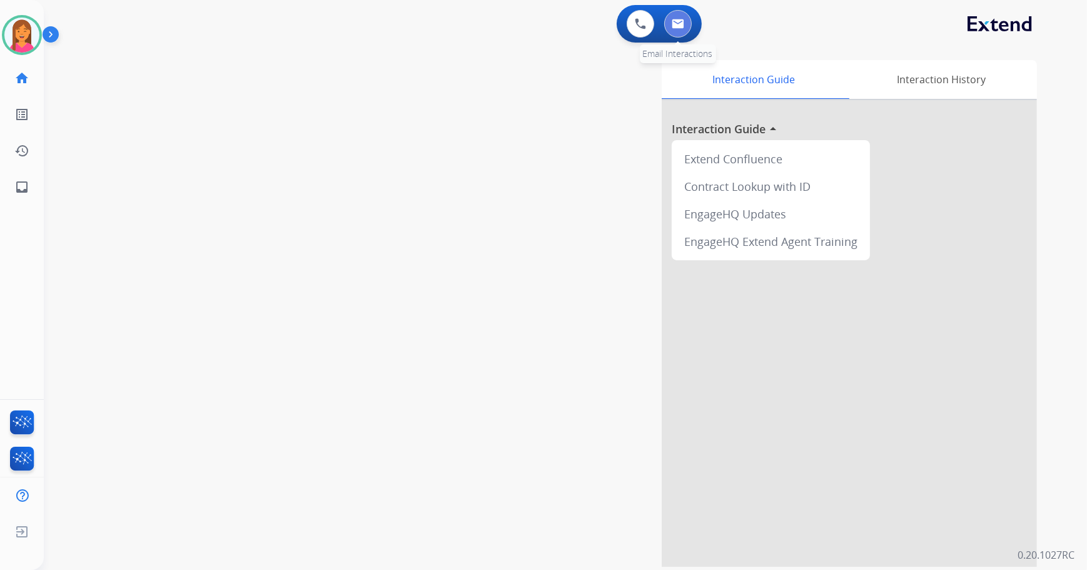
click at [675, 35] on button at bounding box center [678, 24] width 28 height 28
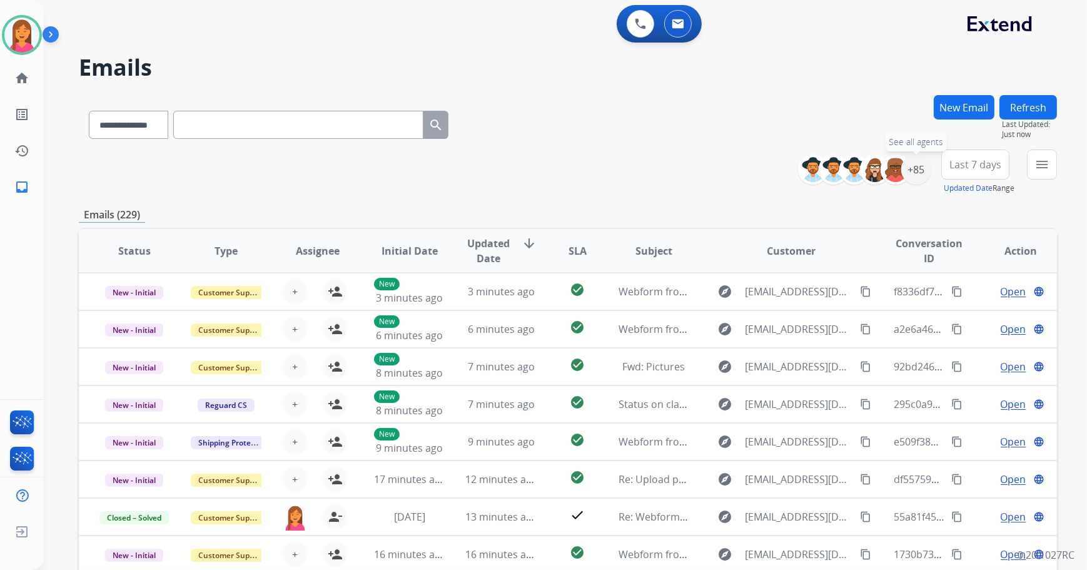
click at [916, 172] on div "+85" at bounding box center [916, 169] width 30 height 30
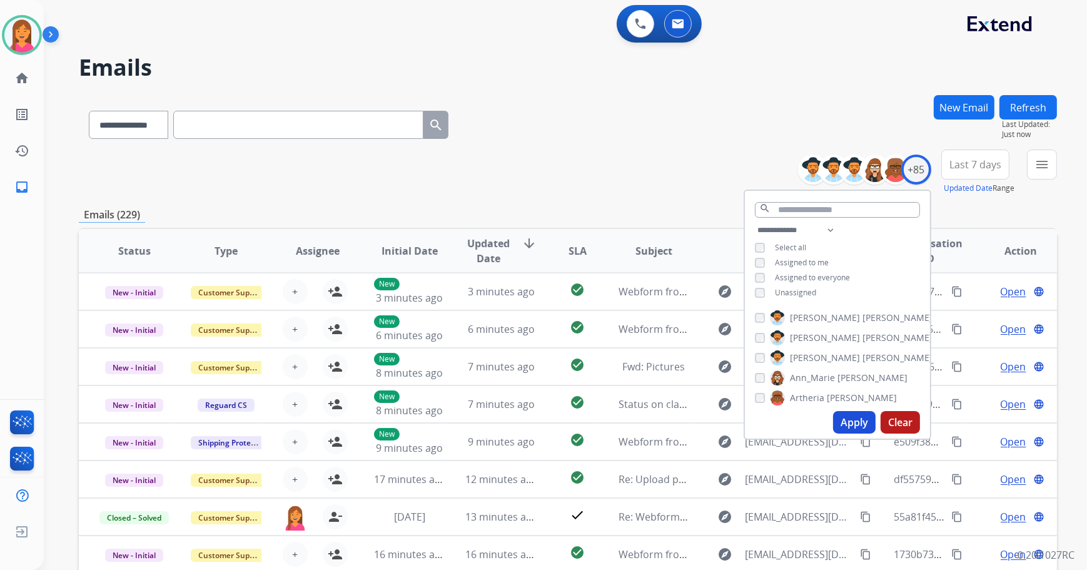
click at [790, 290] on span "Unassigned" at bounding box center [795, 292] width 41 height 11
click at [860, 426] on button "Apply" at bounding box center [854, 422] width 43 height 23
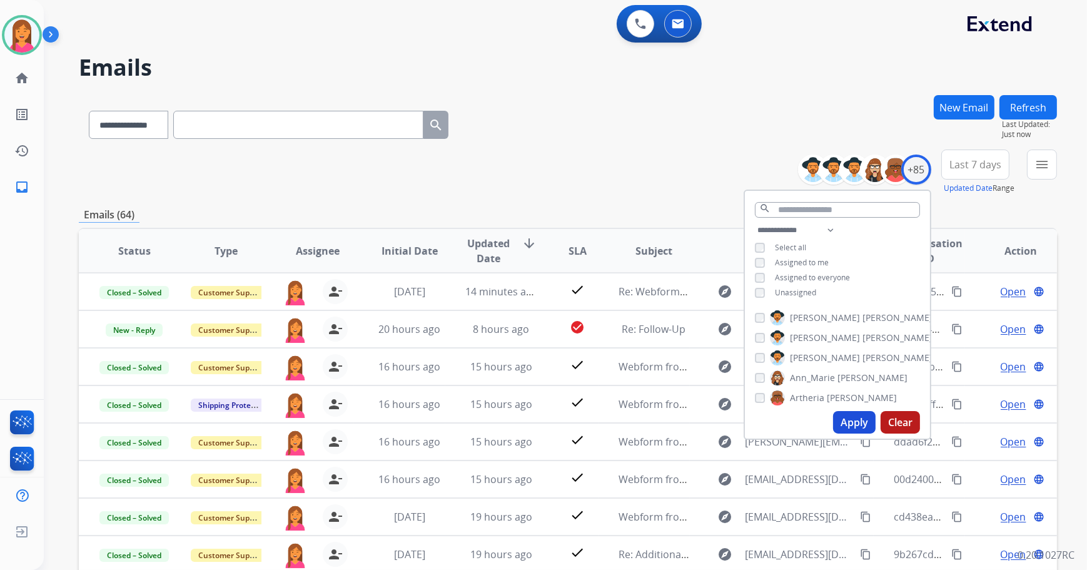
click at [598, 181] on div "**********" at bounding box center [568, 171] width 978 height 45
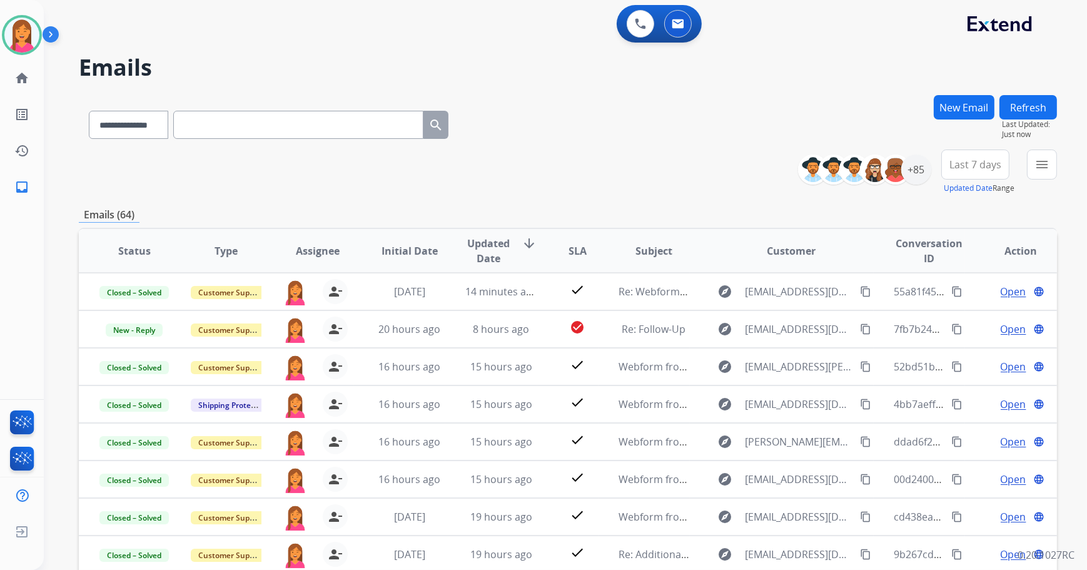
click at [1026, 113] on button "Refresh" at bounding box center [1028, 107] width 58 height 24
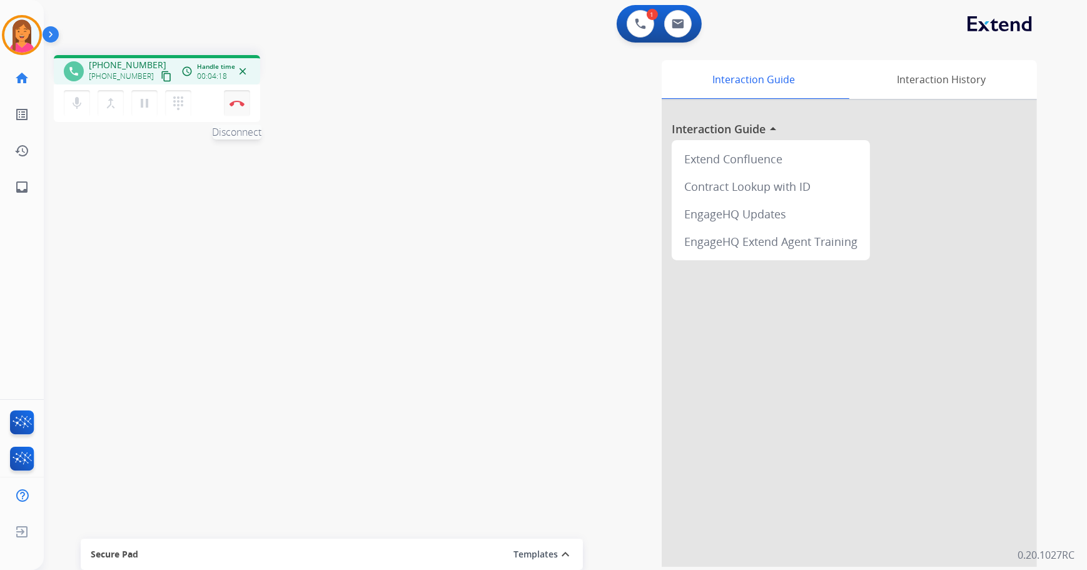
click at [238, 108] on button "Disconnect" at bounding box center [237, 103] width 26 height 26
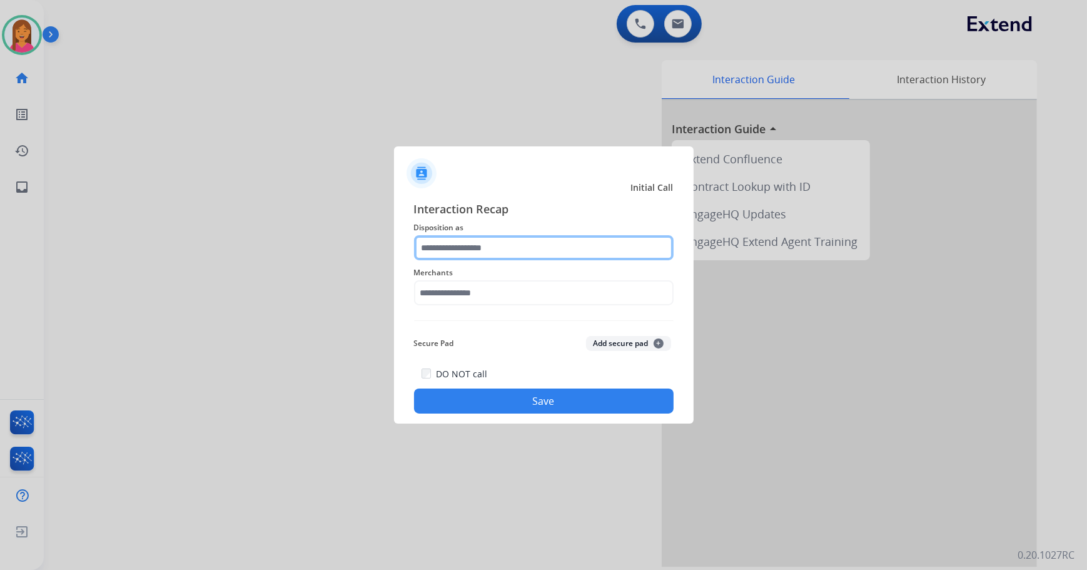
click at [448, 250] on input "text" at bounding box center [544, 247] width 260 height 25
click at [451, 245] on input "text" at bounding box center [544, 247] width 260 height 25
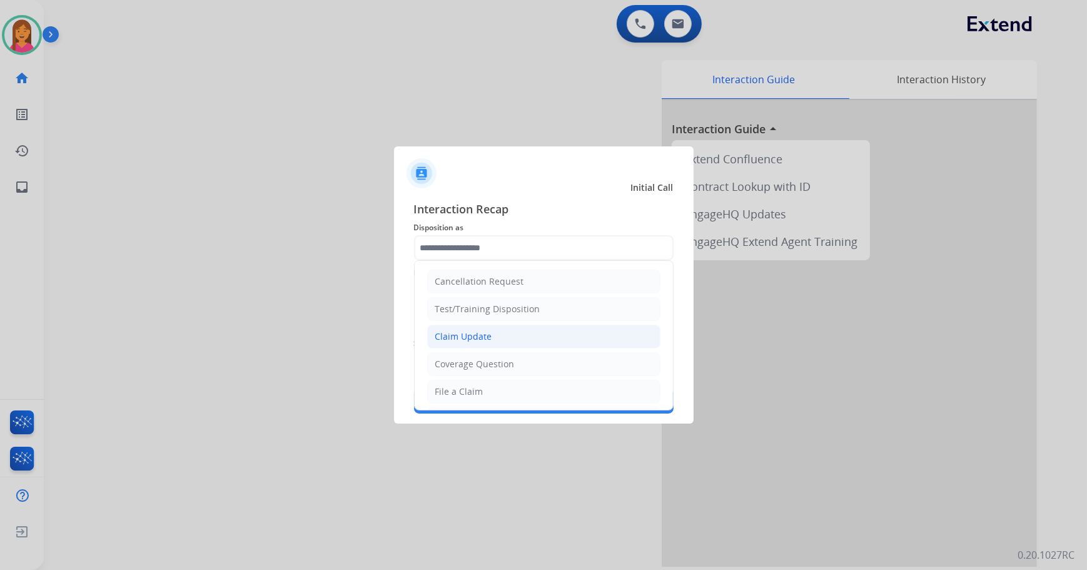
click at [449, 340] on div "Claim Update" at bounding box center [463, 336] width 57 height 13
type input "**********"
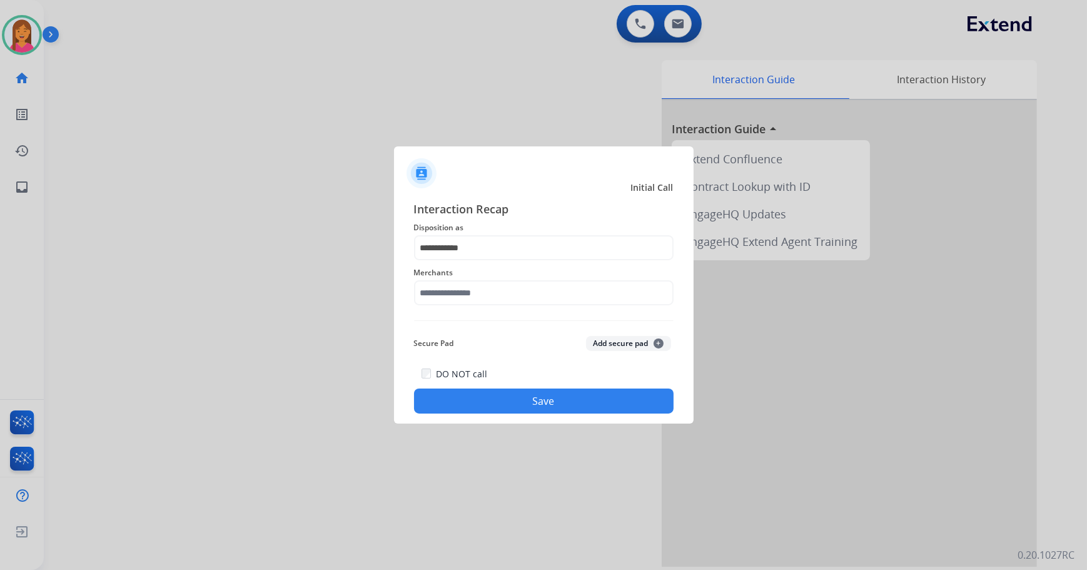
click at [452, 278] on span "Merchants" at bounding box center [544, 272] width 260 height 15
click at [452, 290] on input "text" at bounding box center [544, 292] width 260 height 25
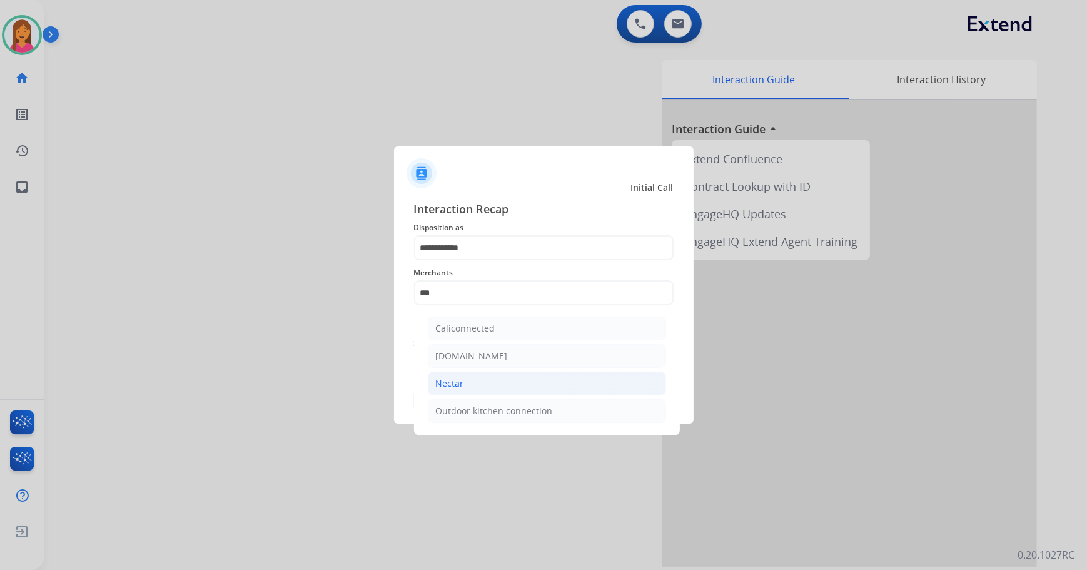
click at [460, 385] on div "Nectar" at bounding box center [450, 383] width 28 height 13
type input "******"
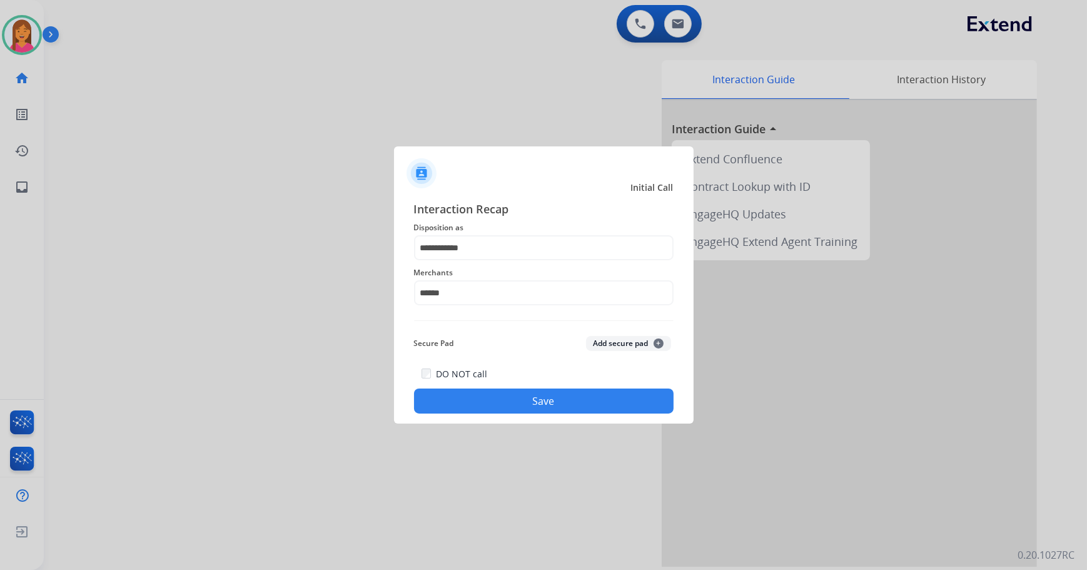
click at [465, 398] on button "Save" at bounding box center [544, 400] width 260 height 25
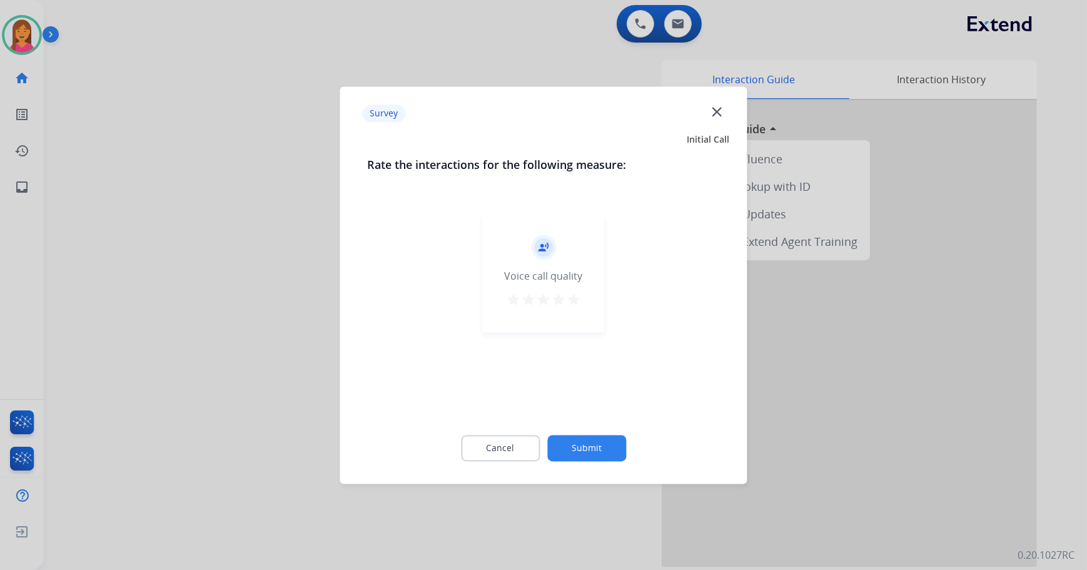
click at [581, 298] on div "record_voice_over Voice call quality star star star star star" at bounding box center [544, 272] width 122 height 119
click at [570, 300] on mat-icon "star" at bounding box center [573, 299] width 15 height 15
click at [598, 443] on button "Submit" at bounding box center [586, 448] width 79 height 26
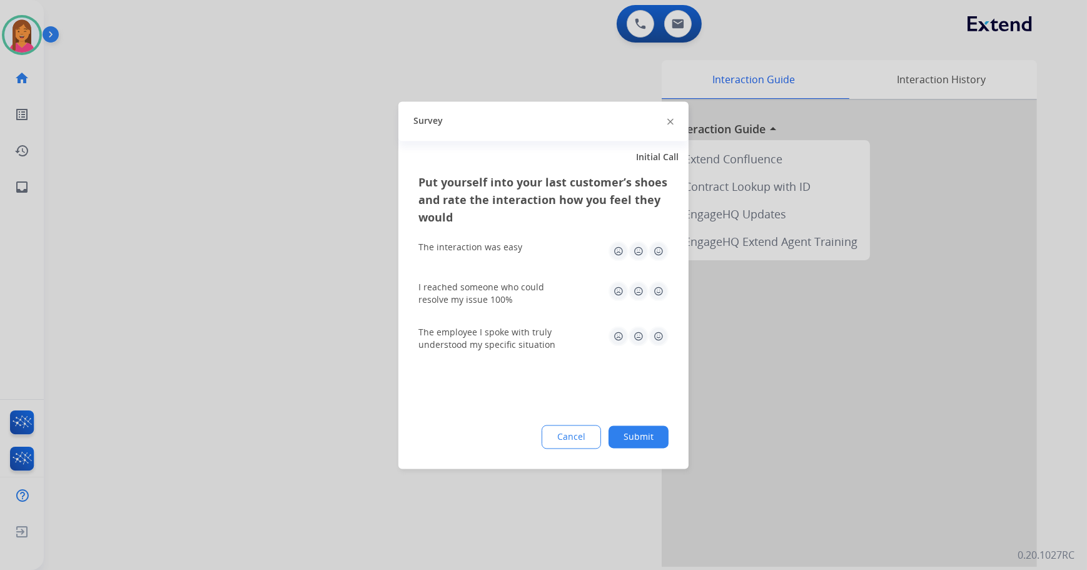
click at [653, 257] on img at bounding box center [658, 251] width 20 height 20
click at [656, 284] on img at bounding box center [658, 291] width 20 height 20
click at [663, 340] on img at bounding box center [658, 336] width 20 height 20
click at [643, 430] on button "Submit" at bounding box center [638, 436] width 60 height 23
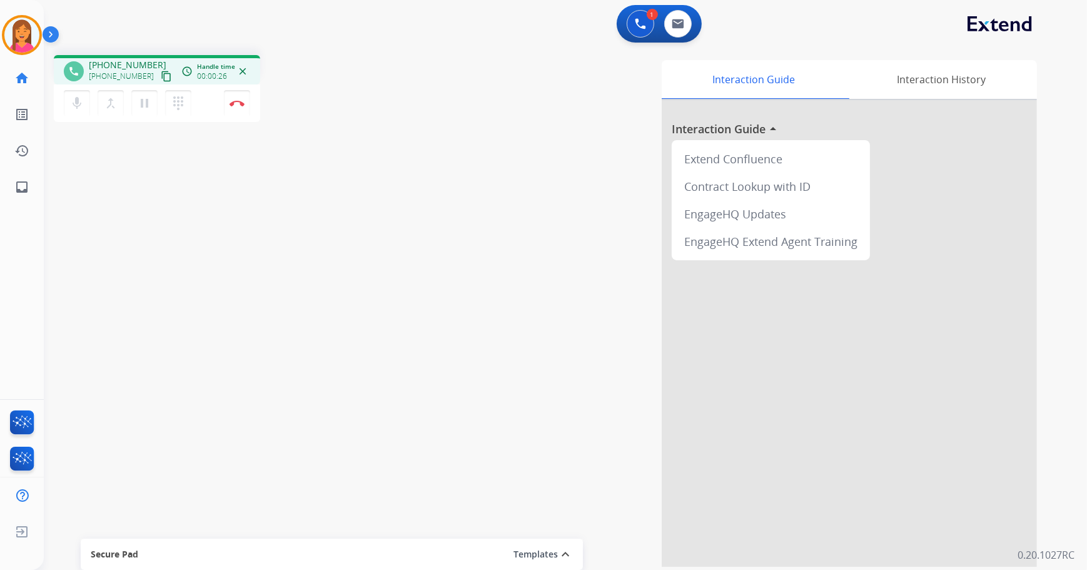
click at [161, 75] on mat-icon "content_copy" at bounding box center [166, 76] width 11 height 11
click at [672, 21] on img at bounding box center [678, 24] width 13 height 10
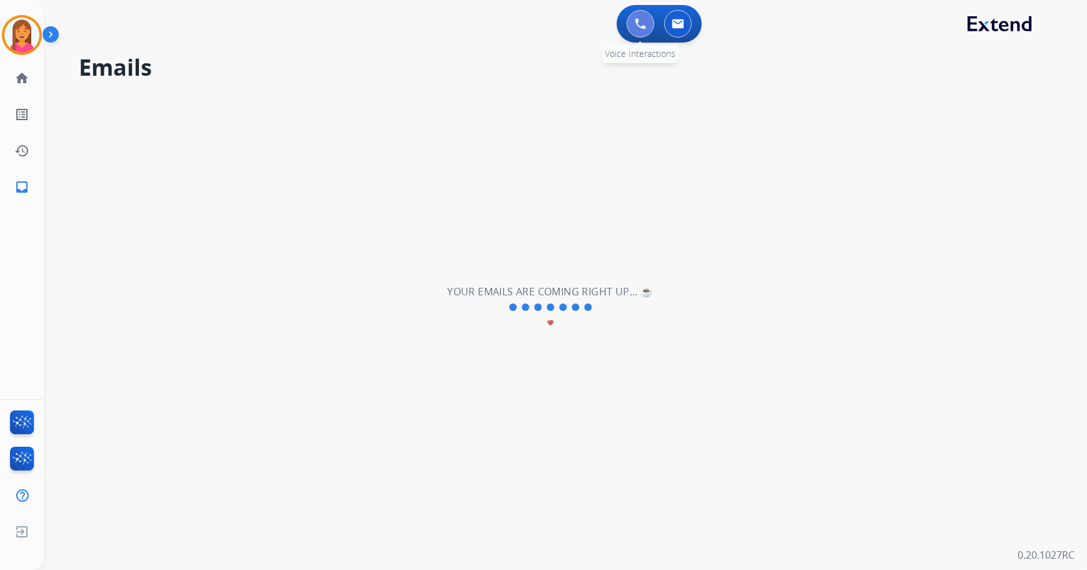
click at [637, 25] on img at bounding box center [640, 23] width 11 height 11
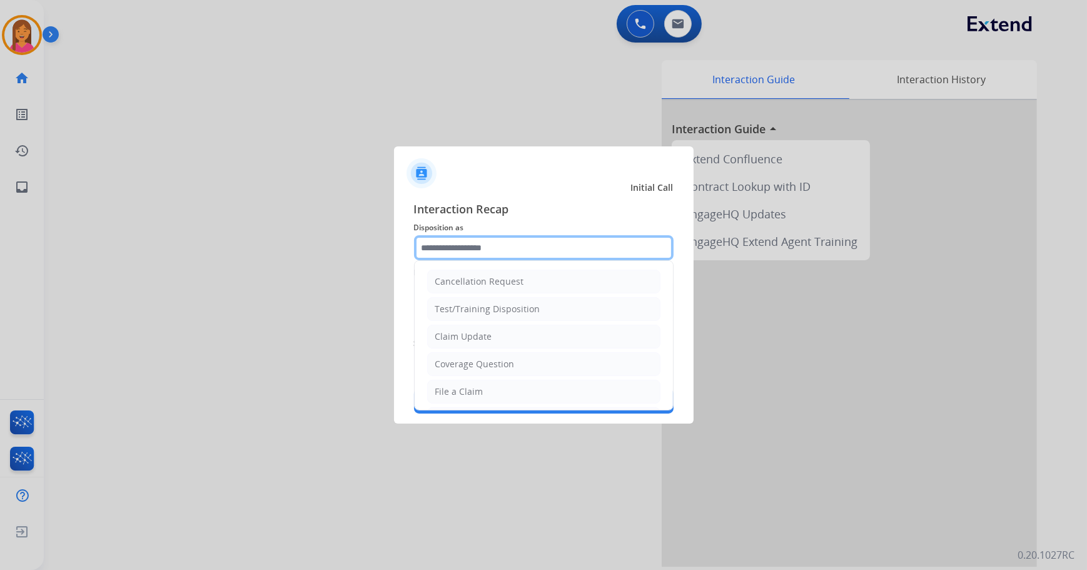
click at [483, 246] on input "text" at bounding box center [544, 247] width 260 height 25
click at [455, 383] on li "File a Claim" at bounding box center [543, 392] width 233 height 24
type input "**********"
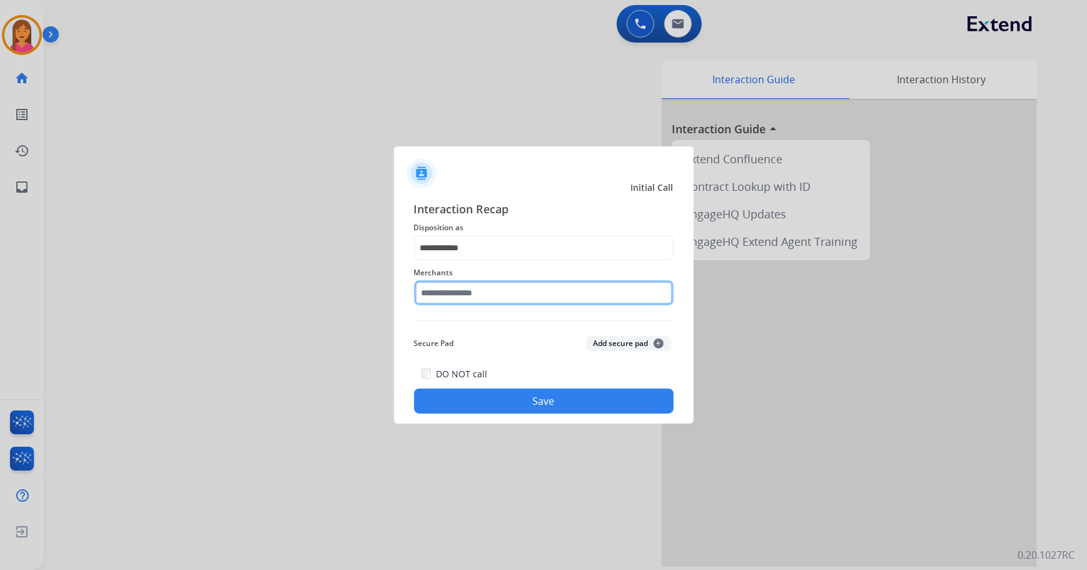
click at [475, 296] on input "text" at bounding box center [544, 292] width 260 height 25
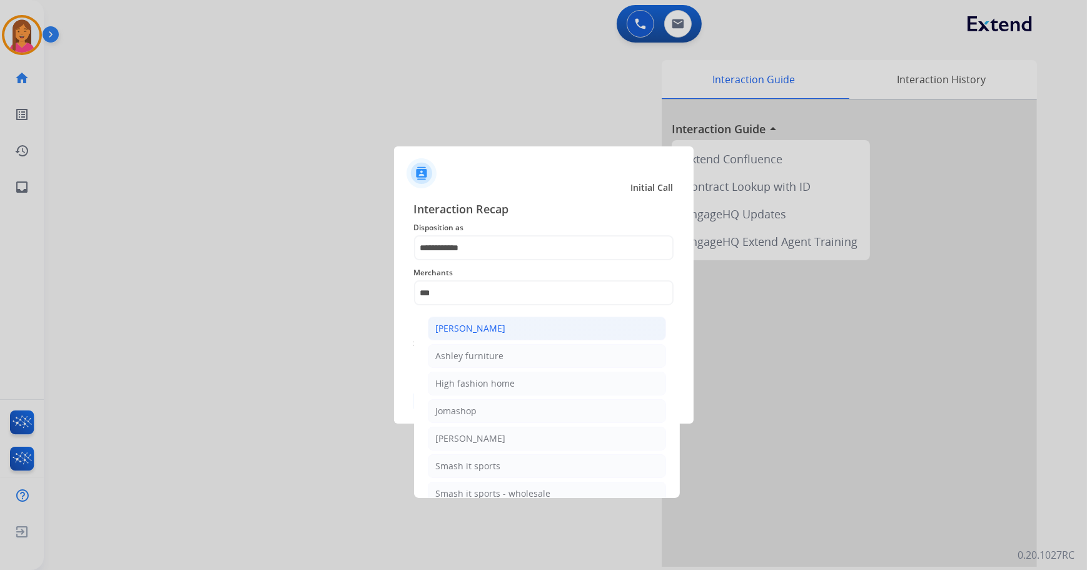
click at [496, 327] on div "[PERSON_NAME]" at bounding box center [471, 328] width 70 height 13
type input "**********"
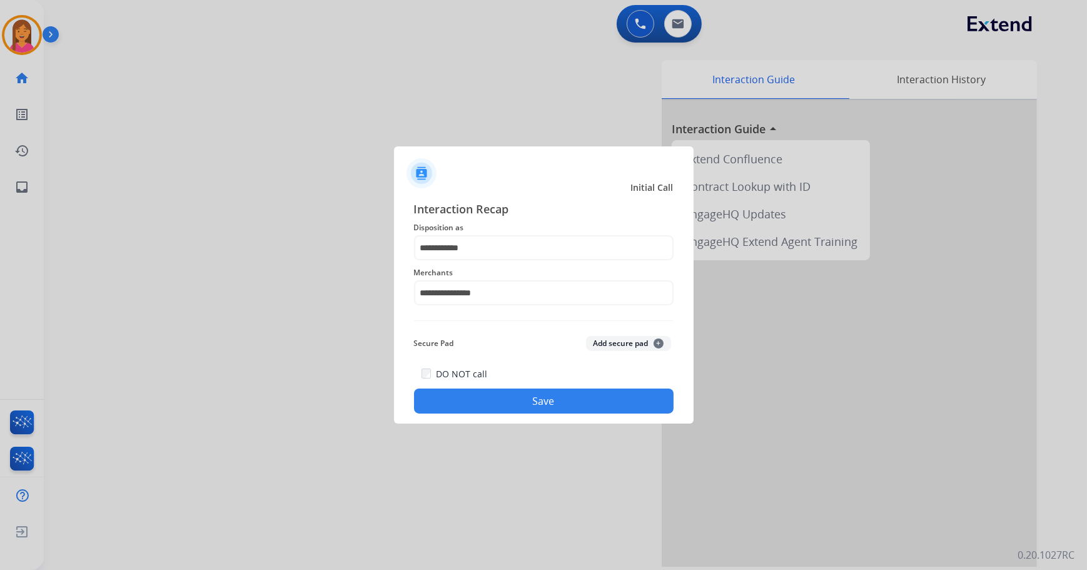
click at [513, 387] on div "DO NOT call Save" at bounding box center [544, 390] width 260 height 48
click at [515, 395] on button "Save" at bounding box center [544, 400] width 260 height 25
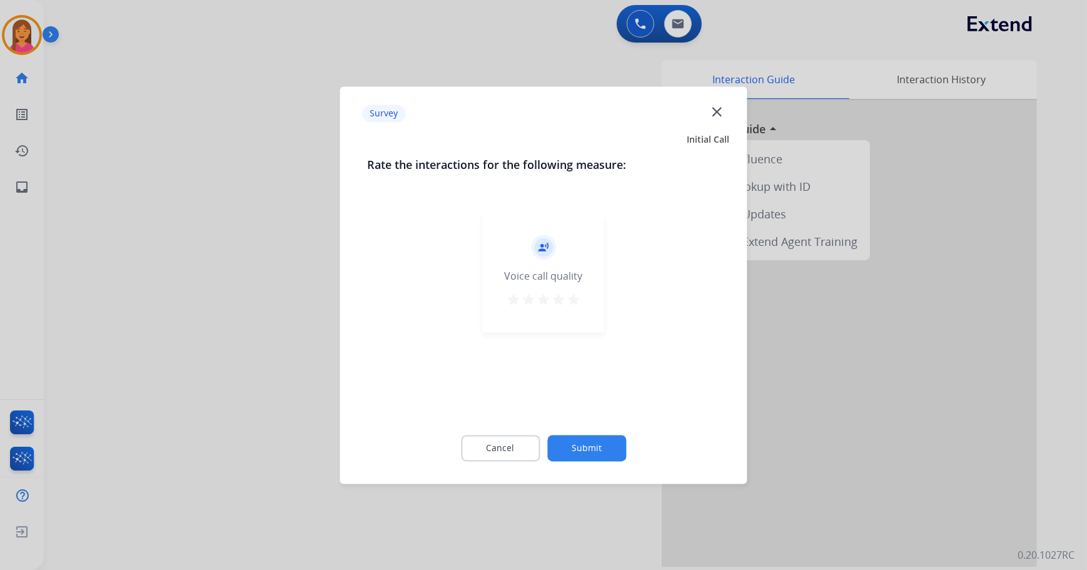
click at [567, 293] on mat-icon "star" at bounding box center [573, 299] width 15 height 15
click at [590, 451] on button "Submit" at bounding box center [586, 448] width 79 height 26
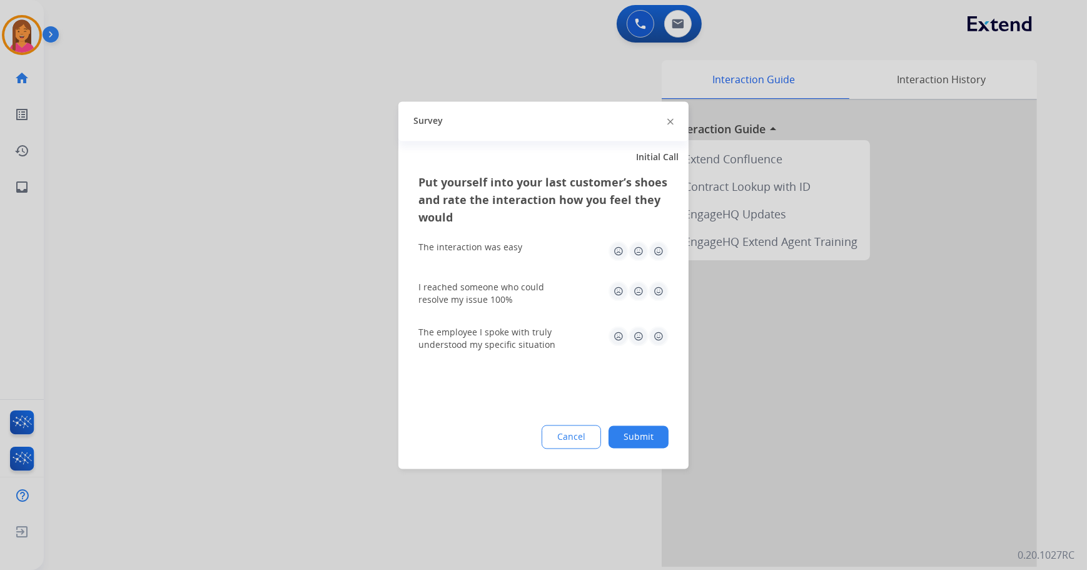
click at [657, 255] on img at bounding box center [658, 251] width 20 height 20
click at [657, 280] on div "I reached someone who could resolve my issue 100%" at bounding box center [543, 293] width 250 height 45
click at [660, 291] on img at bounding box center [658, 291] width 20 height 20
click at [665, 340] on img at bounding box center [658, 336] width 20 height 20
click at [659, 433] on button "Submit" at bounding box center [638, 436] width 60 height 23
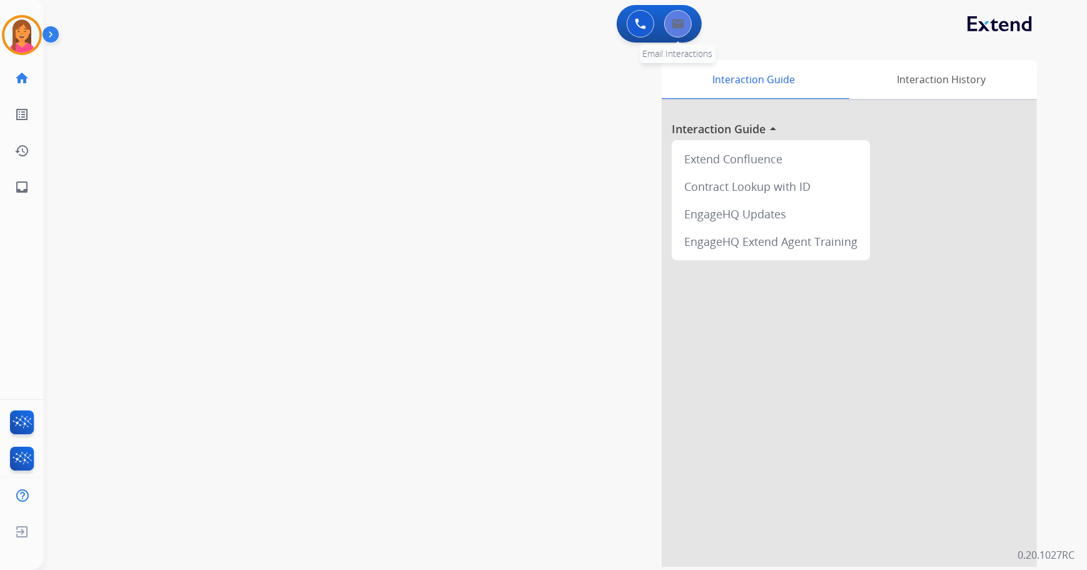
click at [682, 36] on button at bounding box center [678, 24] width 28 height 28
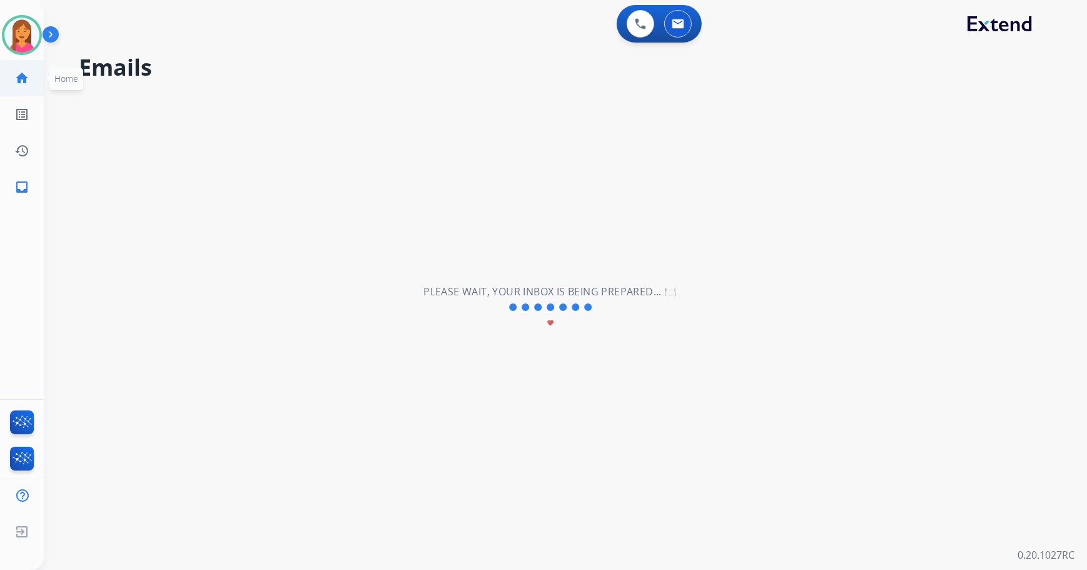
click at [25, 85] on mat-icon "home" at bounding box center [21, 78] width 15 height 15
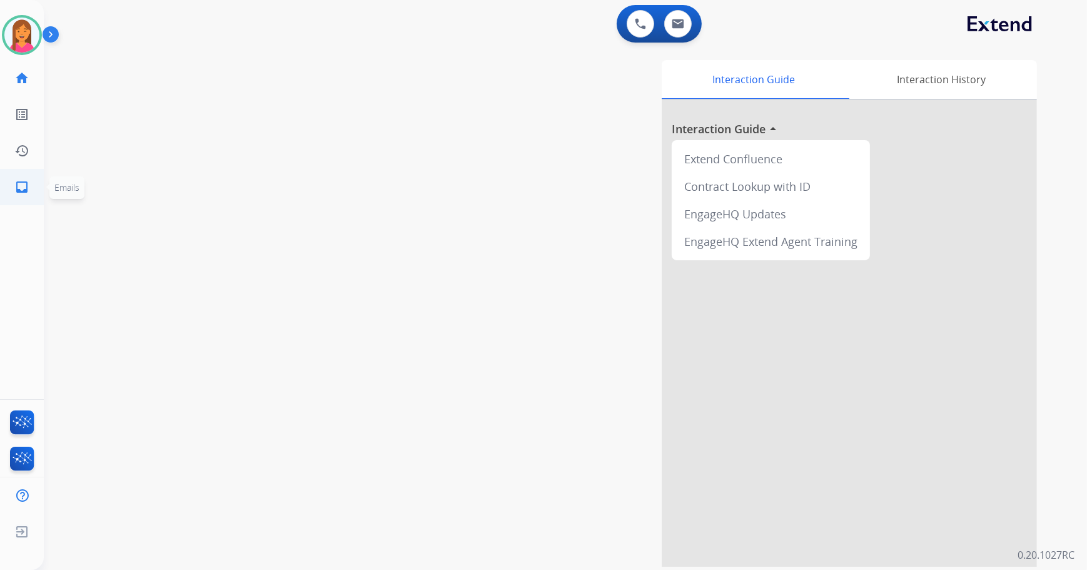
click at [24, 181] on mat-icon "inbox" at bounding box center [21, 186] width 15 height 15
select select "**********"
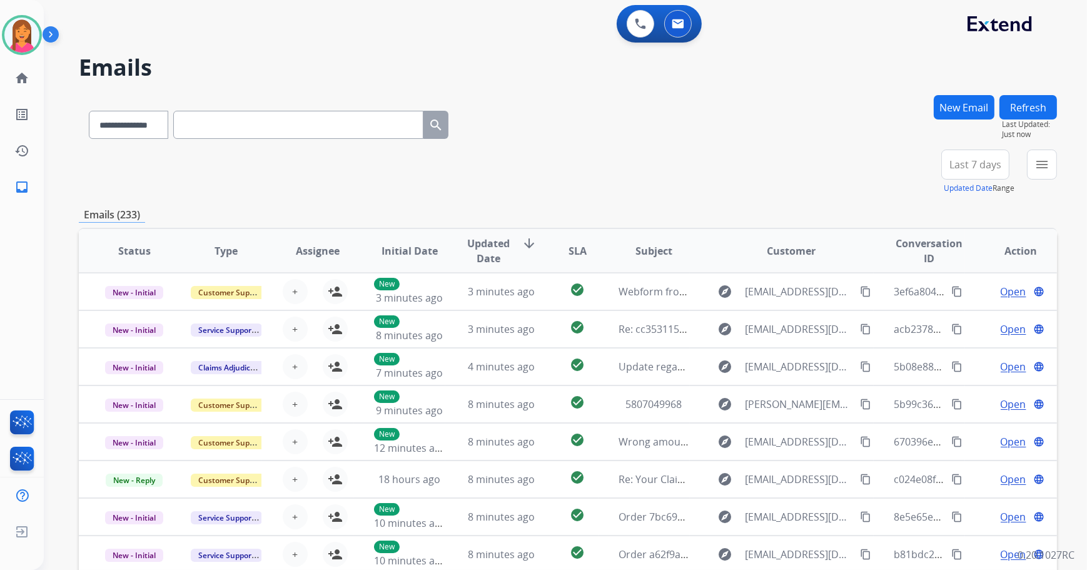
click at [935, 106] on button "New Email" at bounding box center [964, 107] width 61 height 24
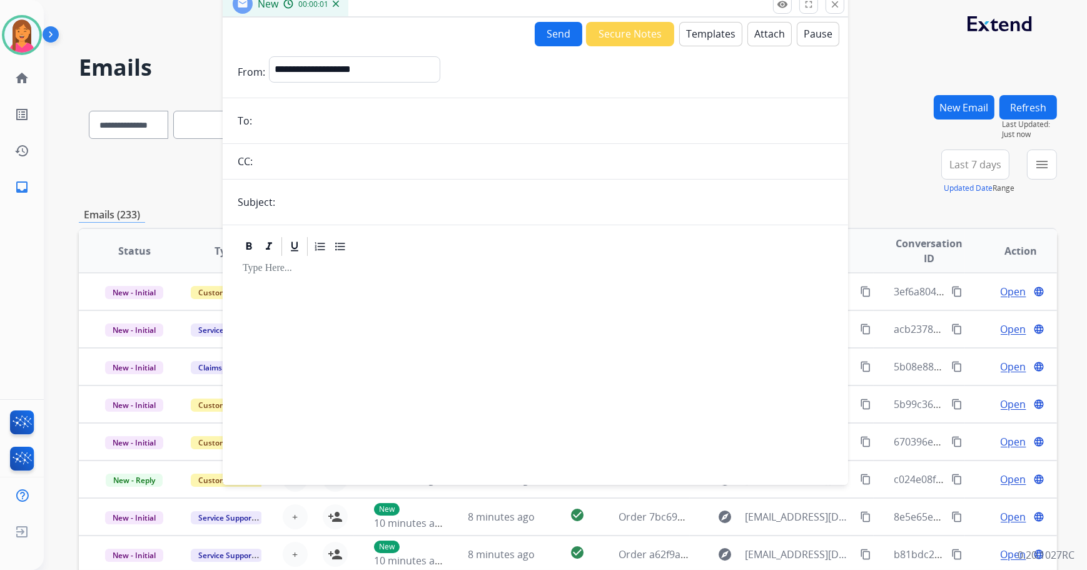
drag, startPoint x: 668, startPoint y: 95, endPoint x: 459, endPoint y: 9, distance: 226.6
click at [459, 9] on div "New 00:00:01" at bounding box center [535, 4] width 625 height 26
click at [406, 60] on select "**********" at bounding box center [353, 67] width 170 height 25
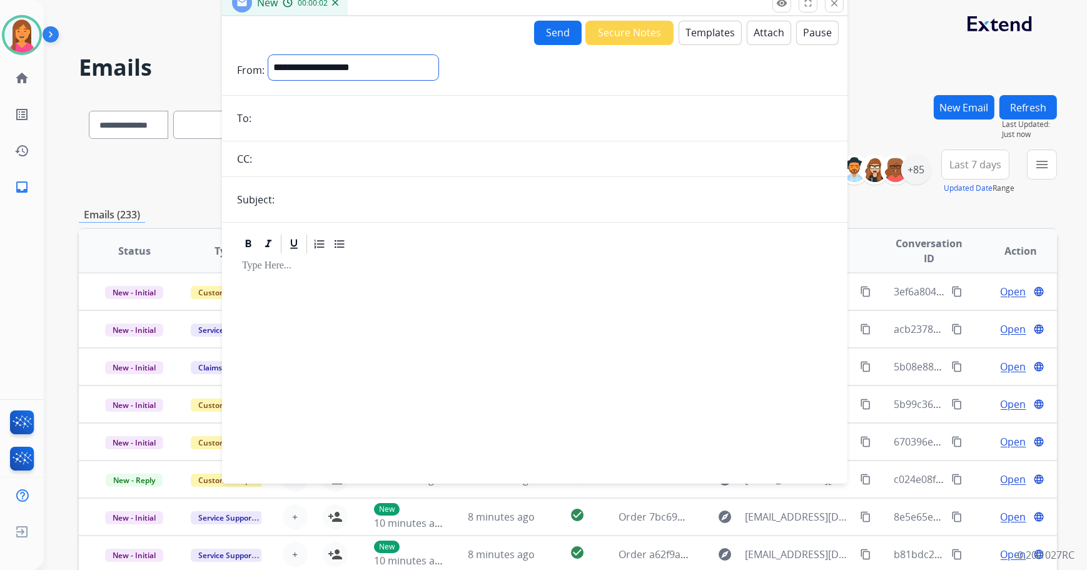
select select "**********"
click at [268, 55] on select "**********" at bounding box center [353, 67] width 170 height 25
click at [307, 119] on input "email" at bounding box center [543, 119] width 577 height 25
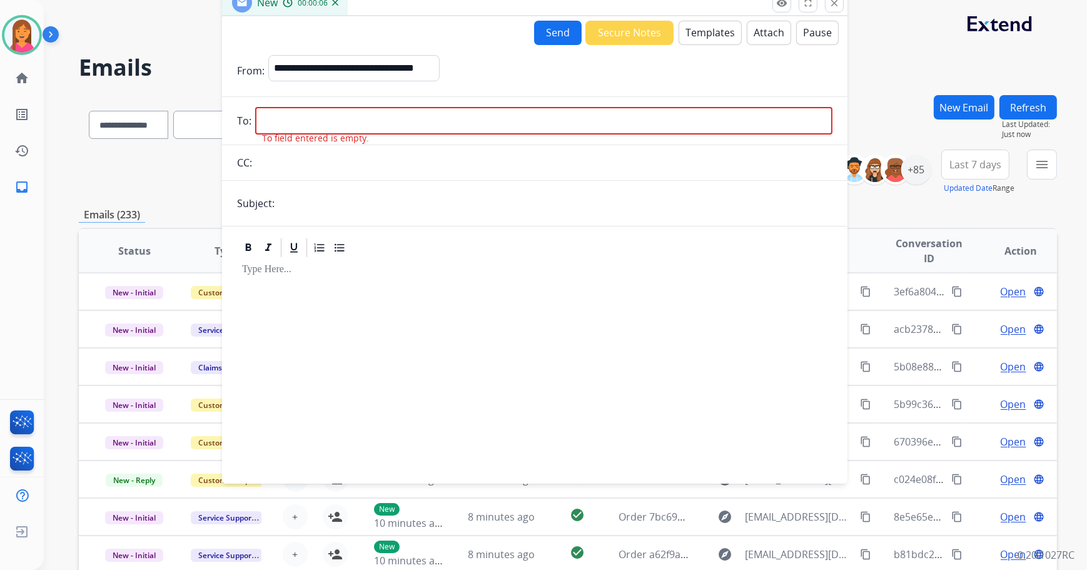
click at [306, 116] on input "email" at bounding box center [543, 121] width 577 height 28
paste input "**********"
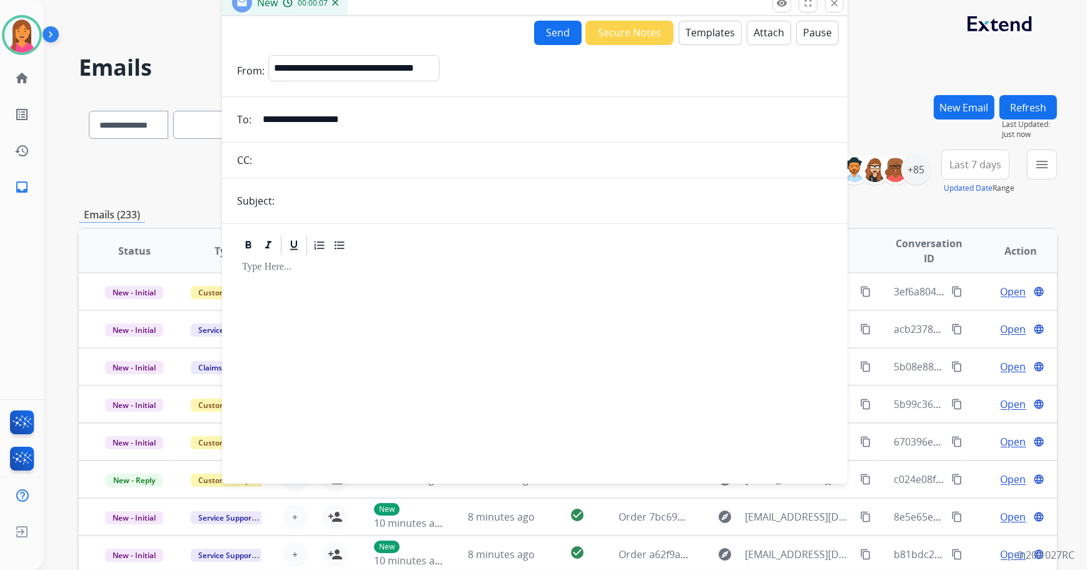
type input "**********"
click at [296, 201] on input "text" at bounding box center [555, 200] width 554 height 25
type input "**********"
click at [718, 38] on button "Templates" at bounding box center [709, 33] width 63 height 24
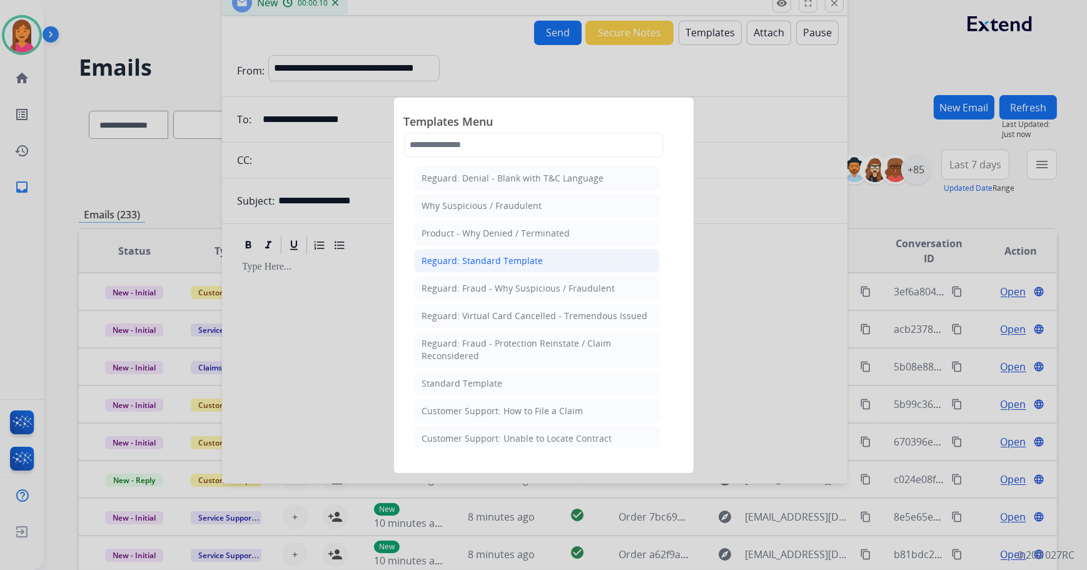
click at [470, 255] on div "Reguard: Standard Template" at bounding box center [482, 261] width 121 height 13
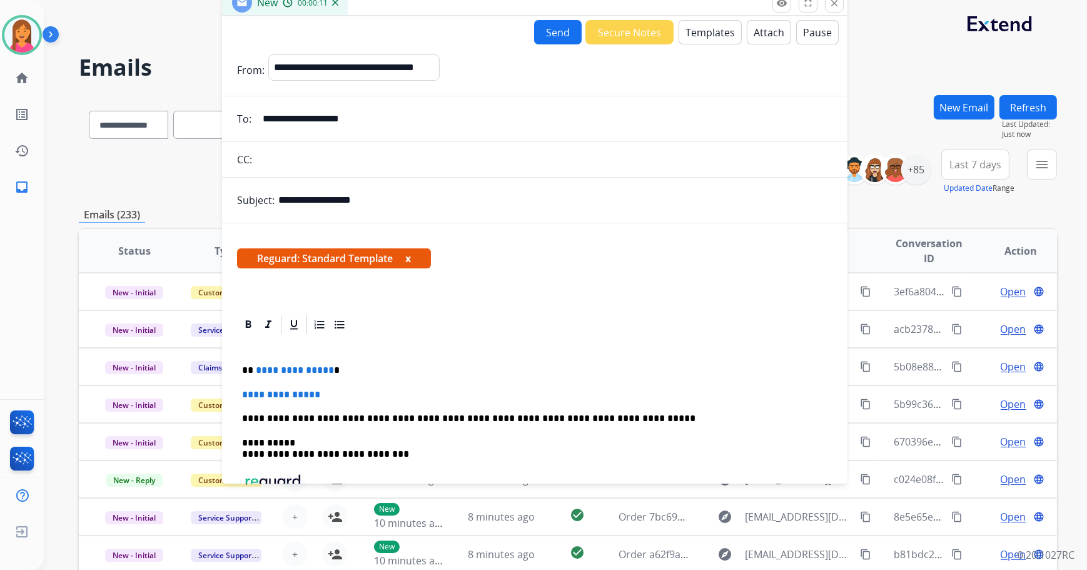
click at [410, 258] on button "x" at bounding box center [408, 258] width 6 height 15
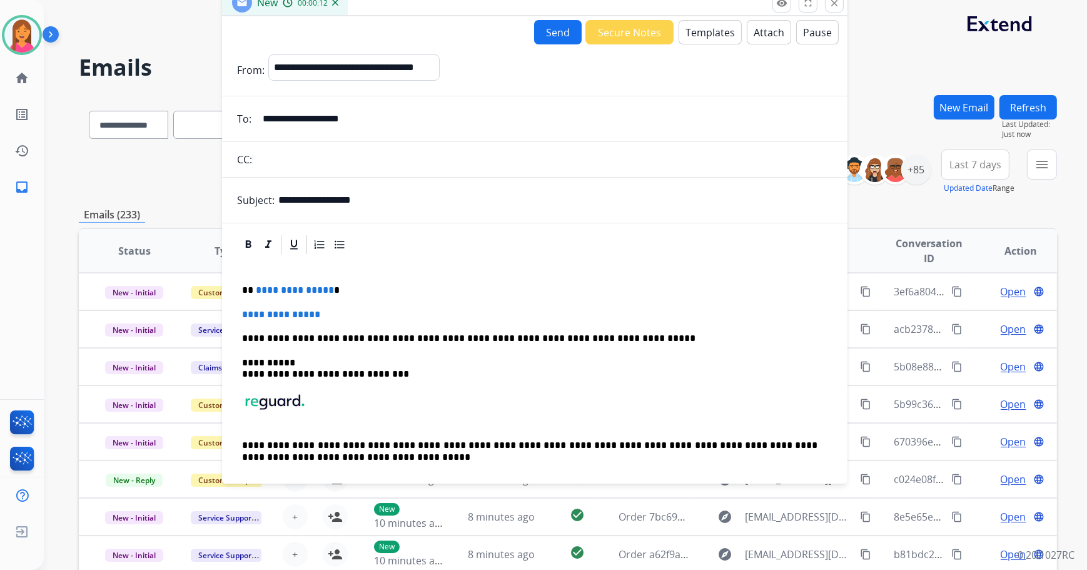
click at [343, 291] on p "**********" at bounding box center [530, 290] width 576 height 11
drag, startPoint x: 336, startPoint y: 312, endPoint x: 230, endPoint y: 278, distance: 111.5
click at [236, 305] on div "**********" at bounding box center [534, 366] width 625 height 267
click at [263, 314] on p at bounding box center [534, 314] width 585 height 11
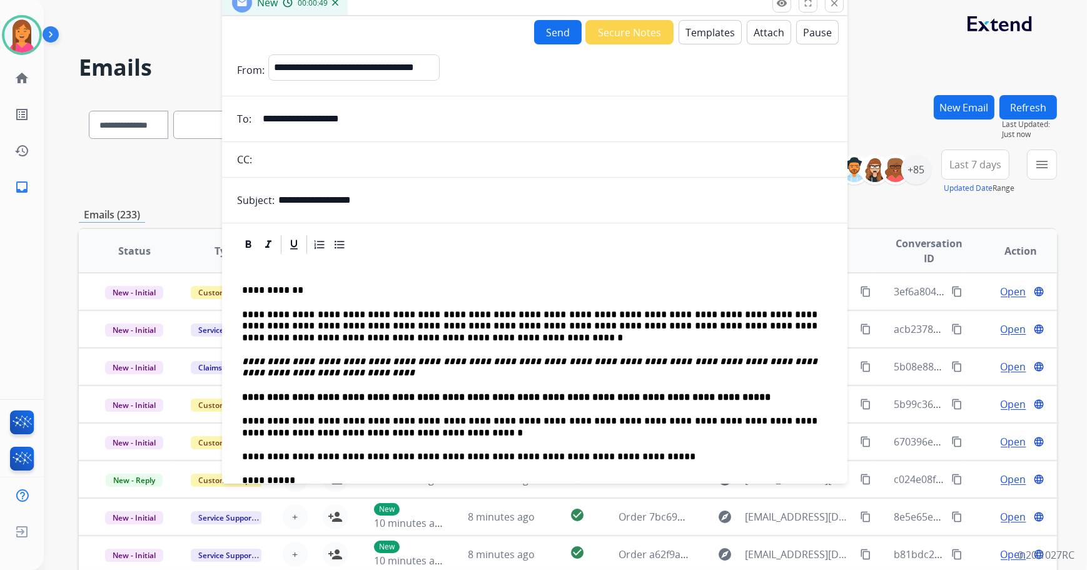
click at [541, 39] on button "Send" at bounding box center [558, 32] width 48 height 24
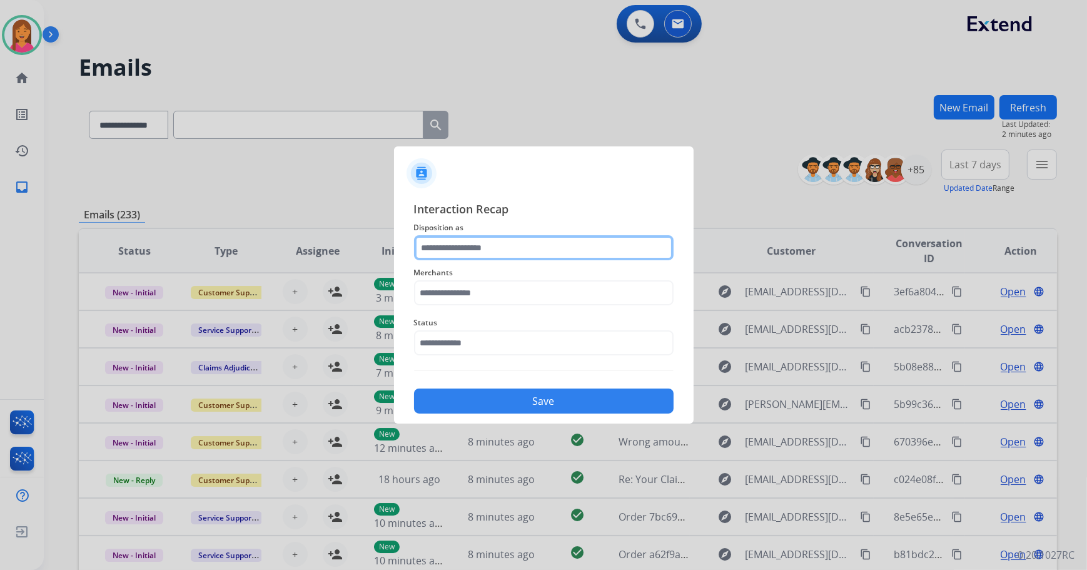
click at [447, 250] on input "text" at bounding box center [544, 247] width 260 height 25
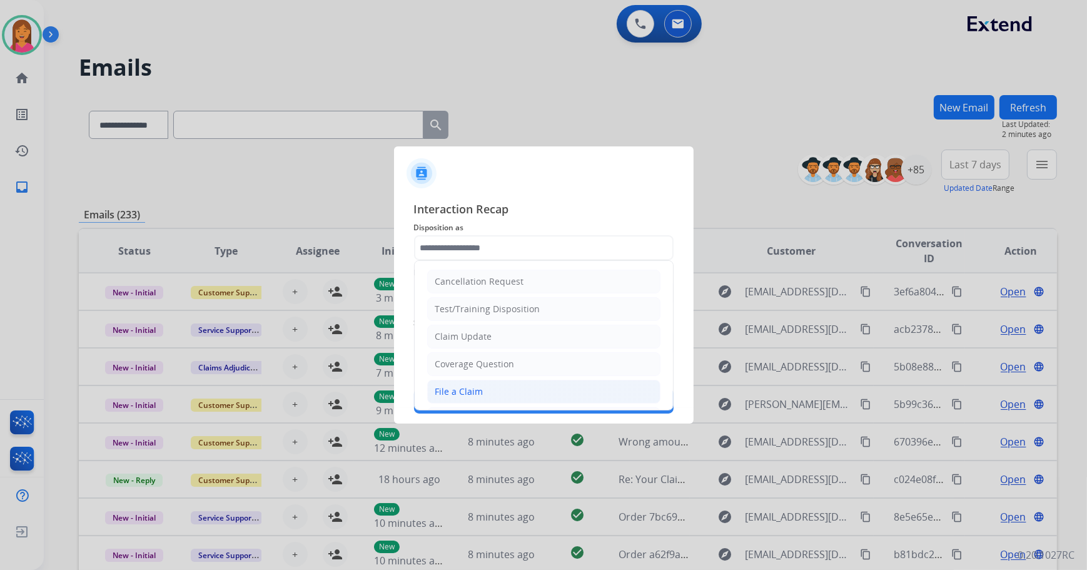
click at [465, 385] on div "File a Claim" at bounding box center [459, 391] width 48 height 13
type input "**********"
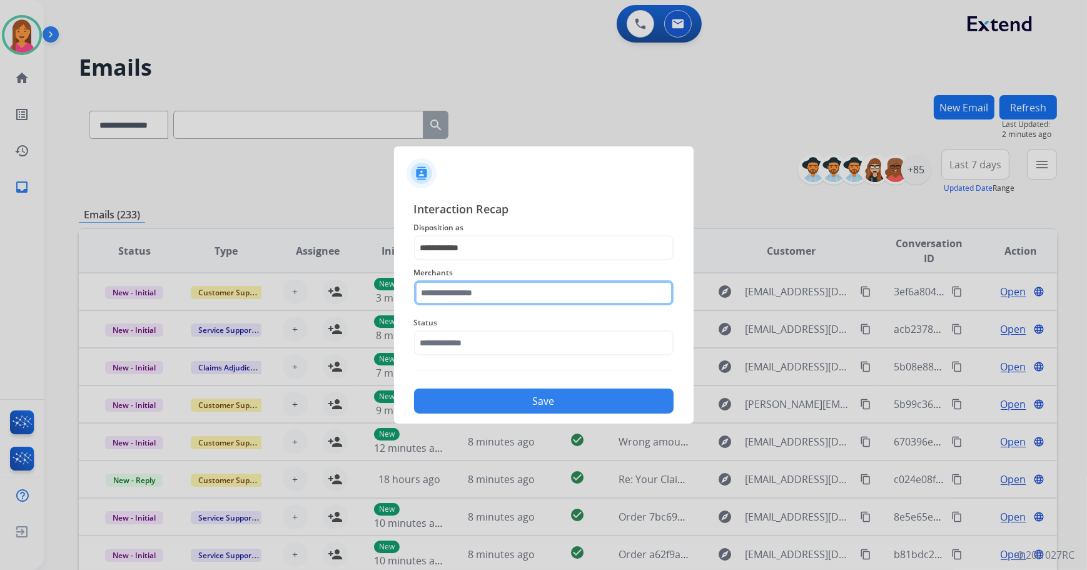
click at [463, 301] on input "text" at bounding box center [544, 292] width 260 height 25
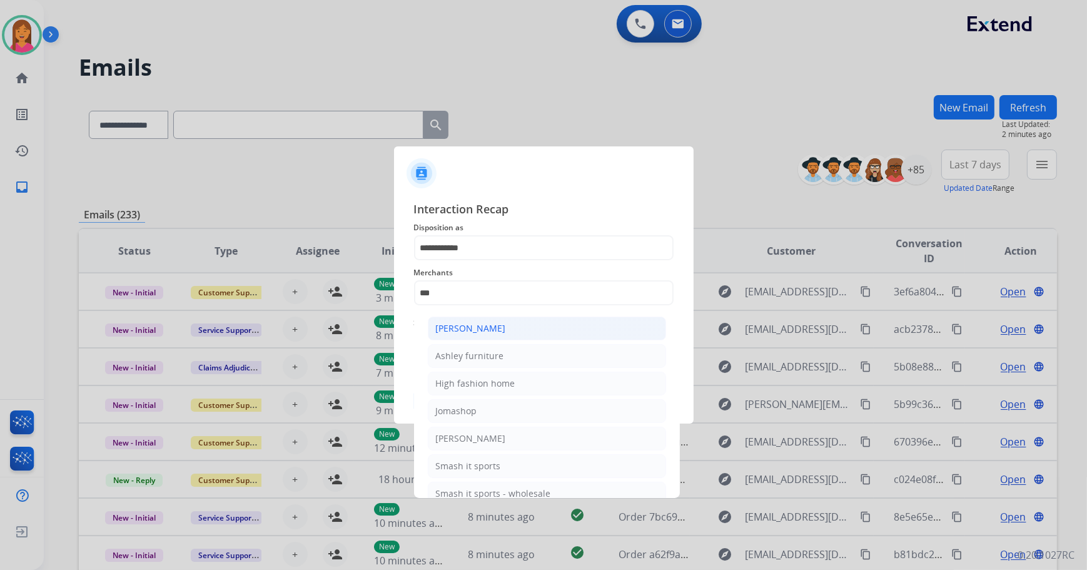
click at [450, 336] on li "[PERSON_NAME]" at bounding box center [547, 328] width 238 height 24
type input "**********"
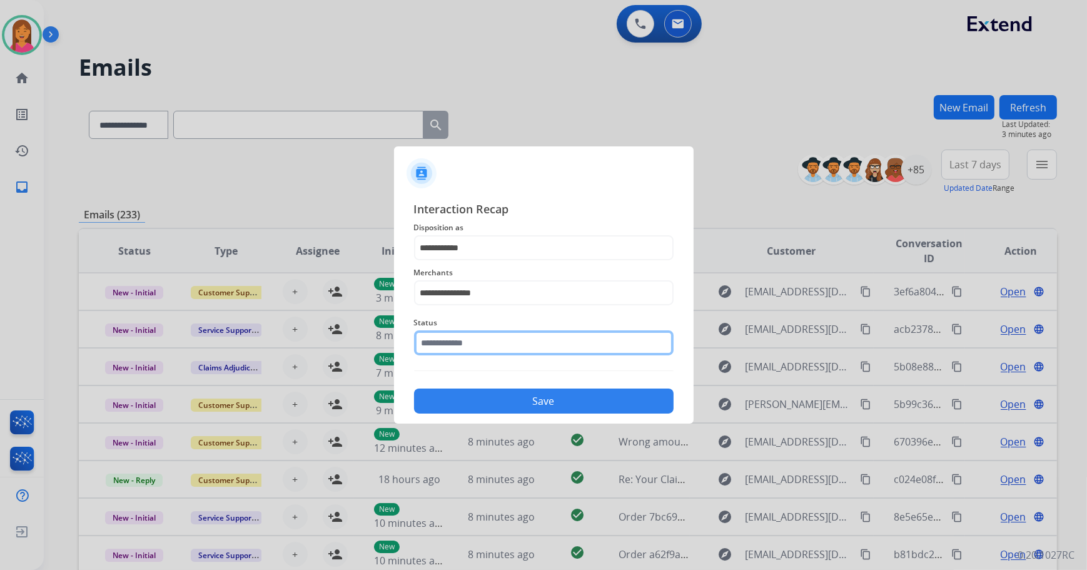
click at [455, 348] on input "text" at bounding box center [544, 342] width 260 height 25
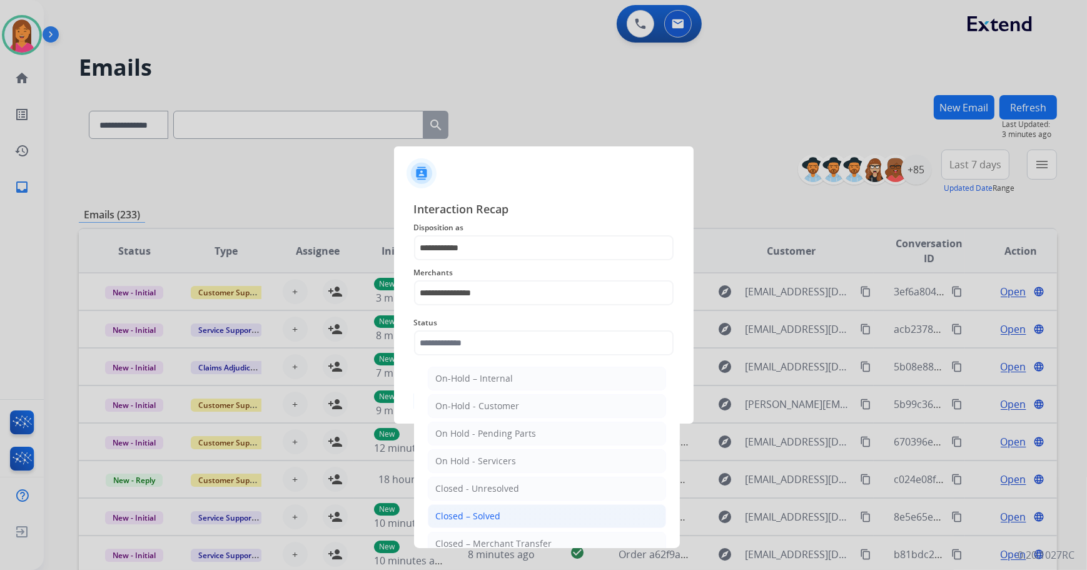
click at [470, 504] on li "Closed – Solved" at bounding box center [547, 516] width 238 height 24
type input "**********"
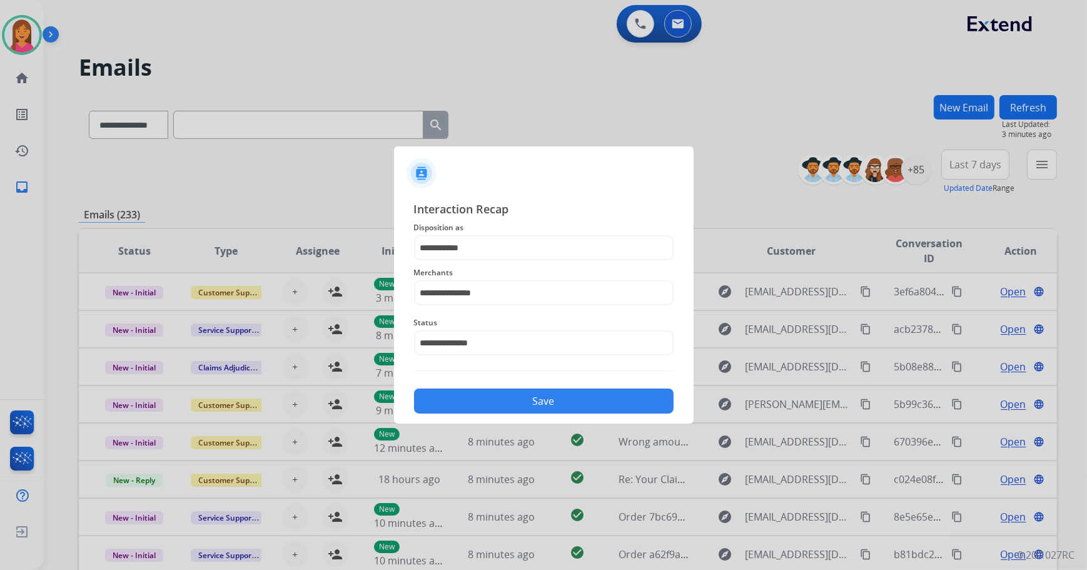
click at [466, 396] on button "Save" at bounding box center [544, 400] width 260 height 25
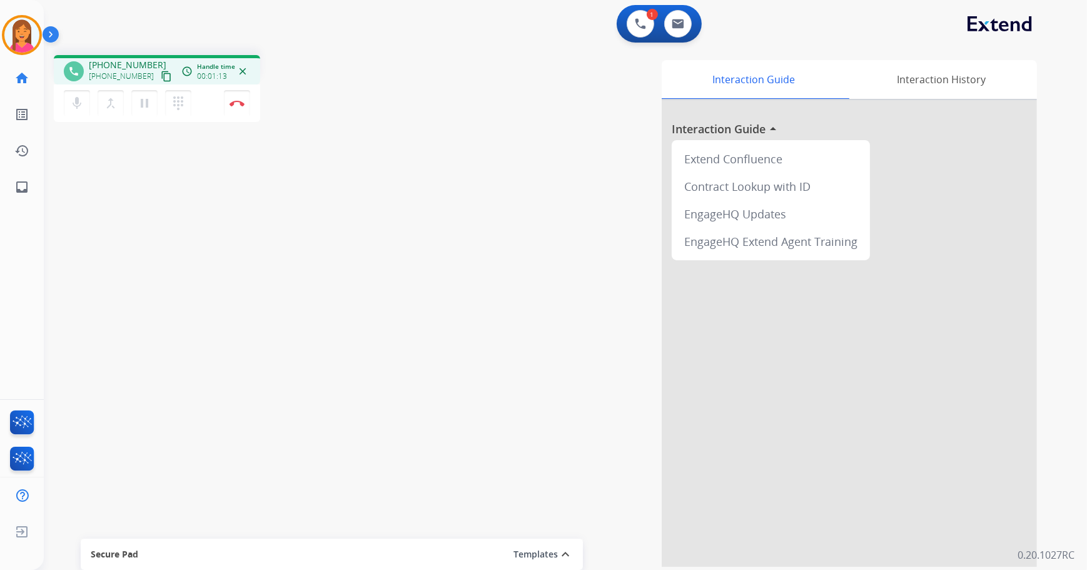
click at [161, 74] on mat-icon "content_copy" at bounding box center [166, 76] width 11 height 11
click at [669, 31] on button at bounding box center [678, 24] width 28 height 28
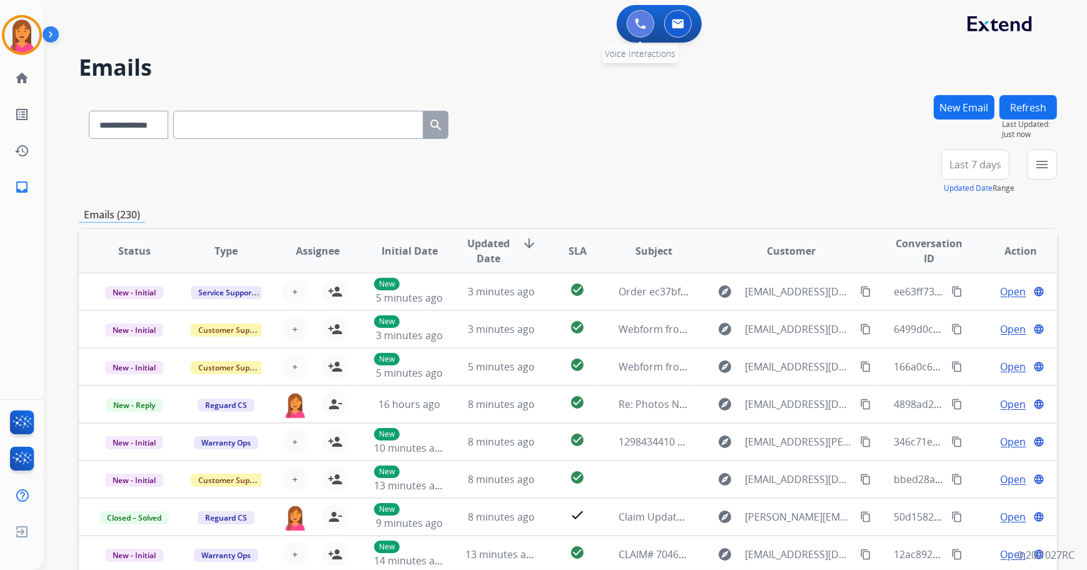
click at [637, 32] on button at bounding box center [641, 24] width 28 height 28
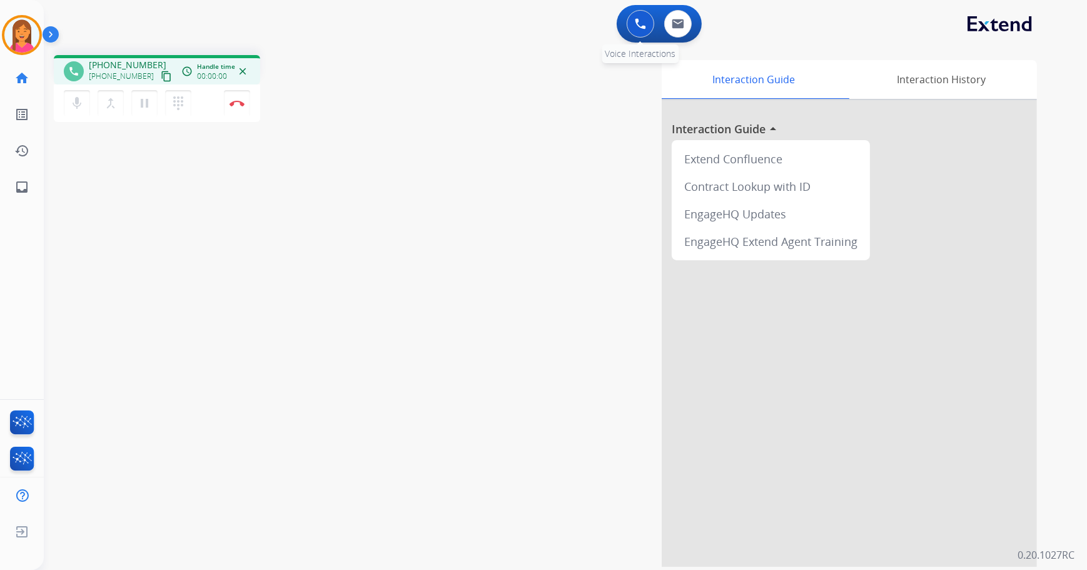
click at [635, 25] on img at bounding box center [640, 23] width 11 height 11
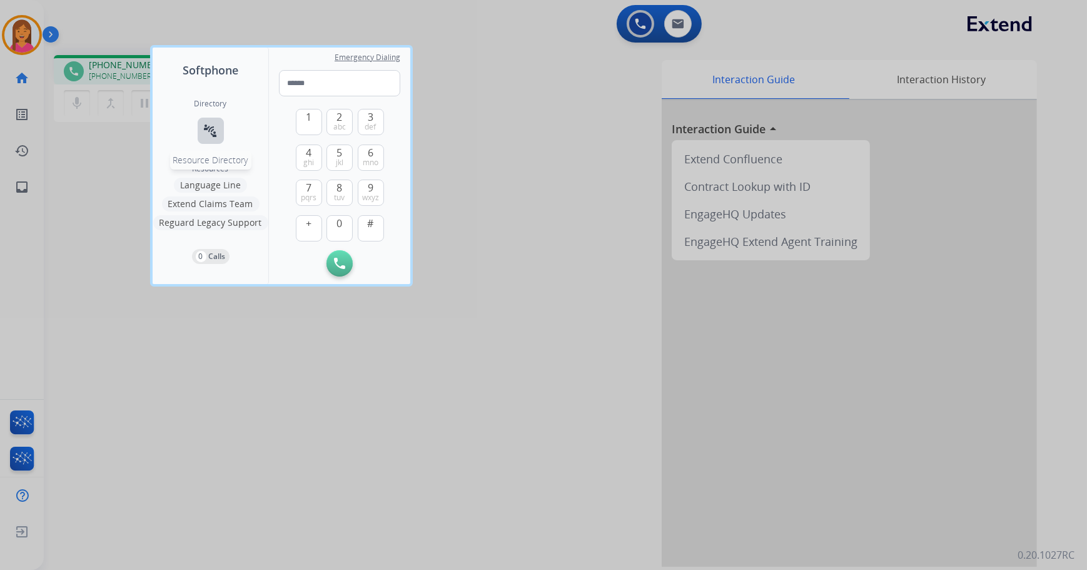
click at [211, 131] on mat-icon "connect_without_contact" at bounding box center [210, 130] width 15 height 15
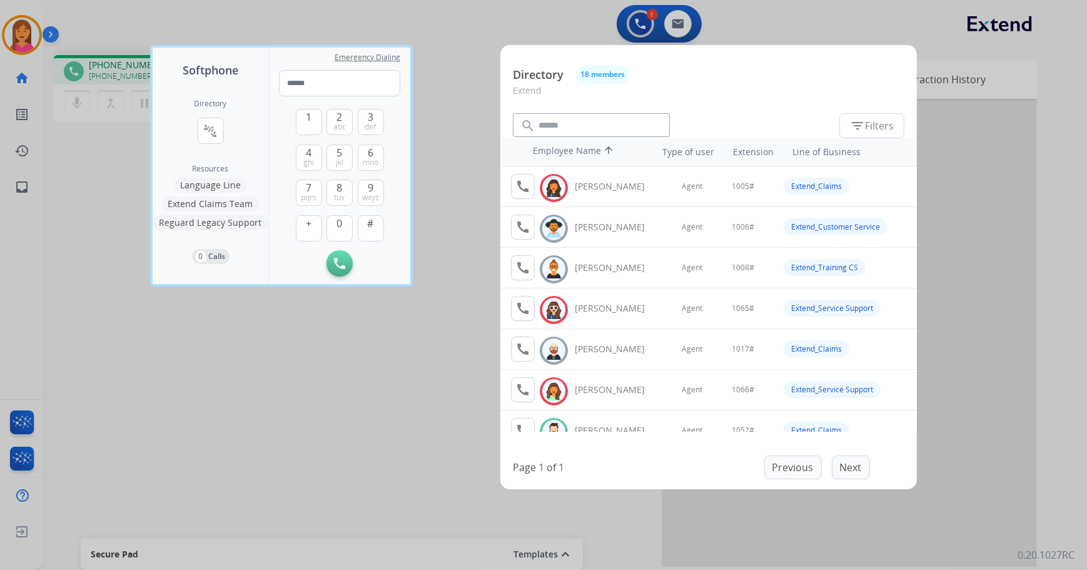
click at [410, 357] on div at bounding box center [543, 285] width 1087 height 570
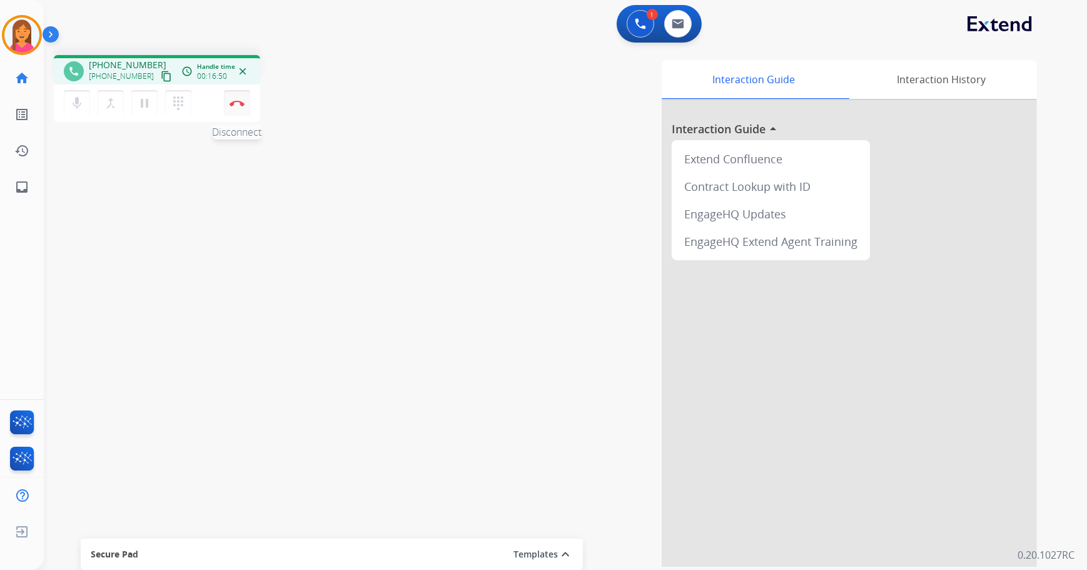
click at [231, 106] on button "Disconnect" at bounding box center [237, 103] width 26 height 26
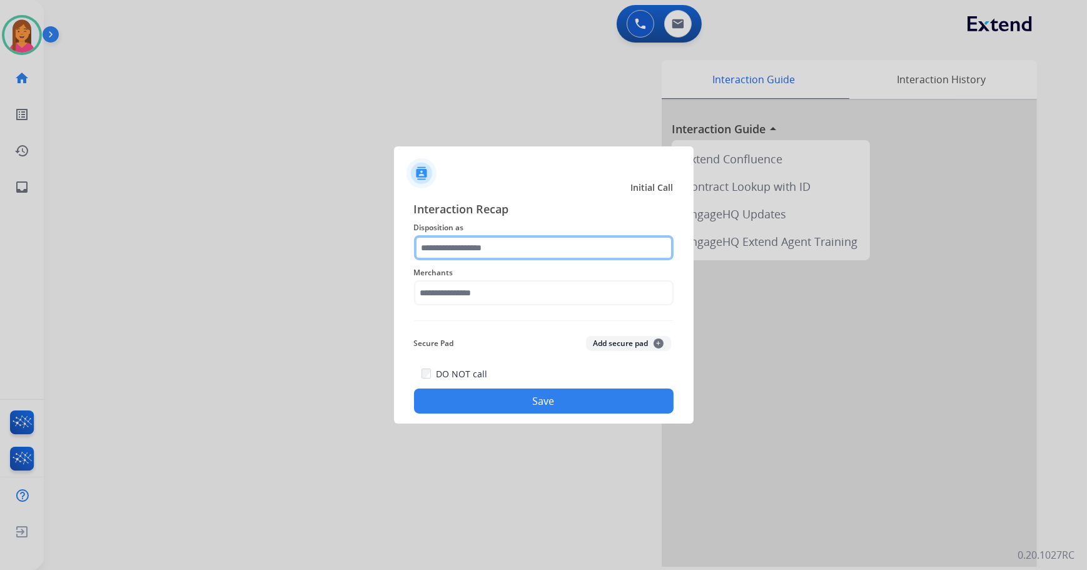
click at [497, 238] on input "text" at bounding box center [544, 247] width 260 height 25
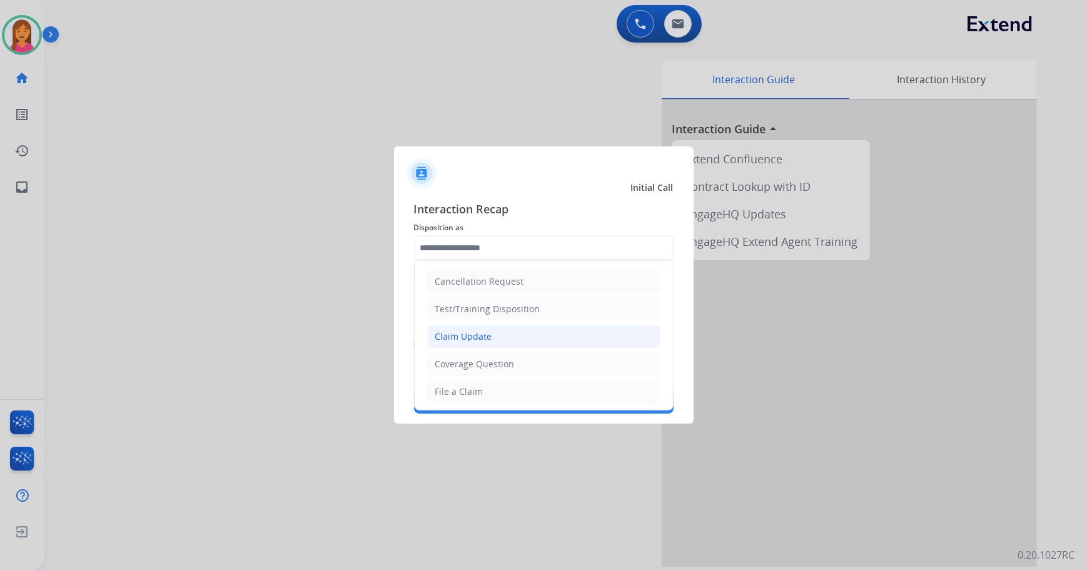
click at [444, 333] on div "Claim Update" at bounding box center [463, 336] width 57 height 13
type input "**********"
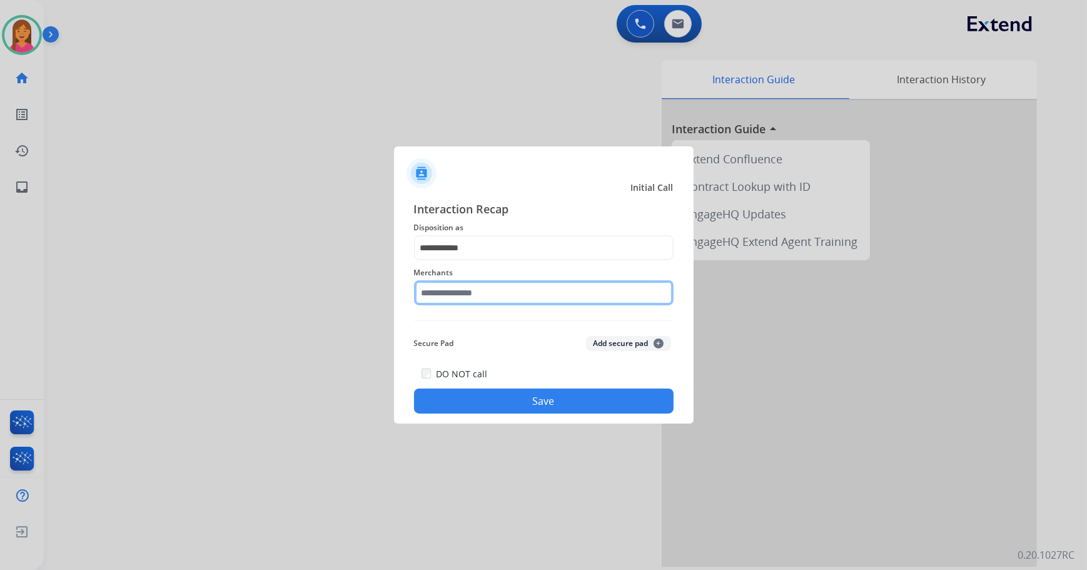
click at [433, 286] on input "text" at bounding box center [544, 292] width 260 height 25
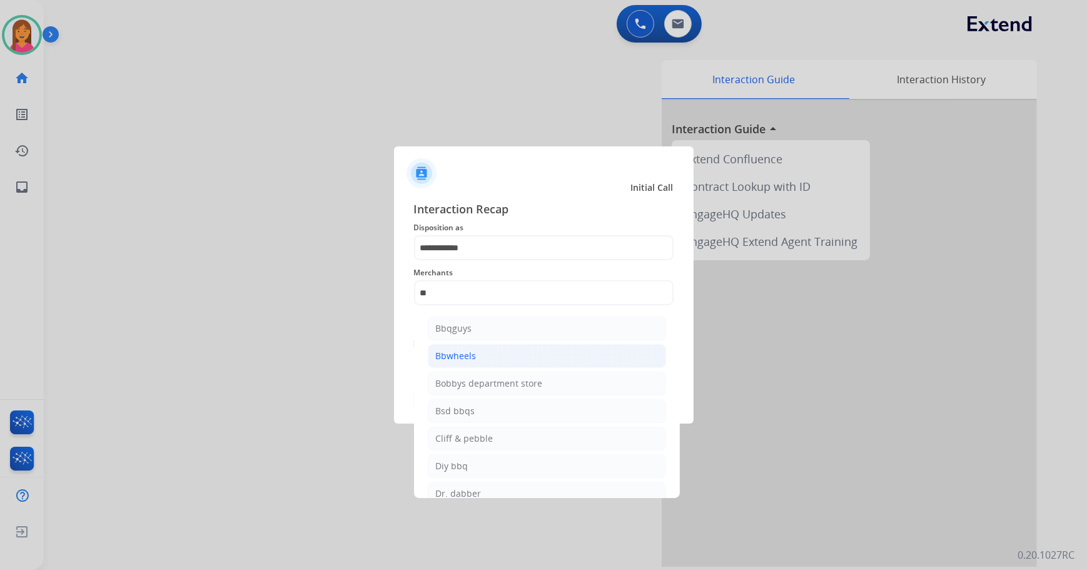
click at [535, 352] on li "Bbwheels" at bounding box center [547, 356] width 238 height 24
type input "********"
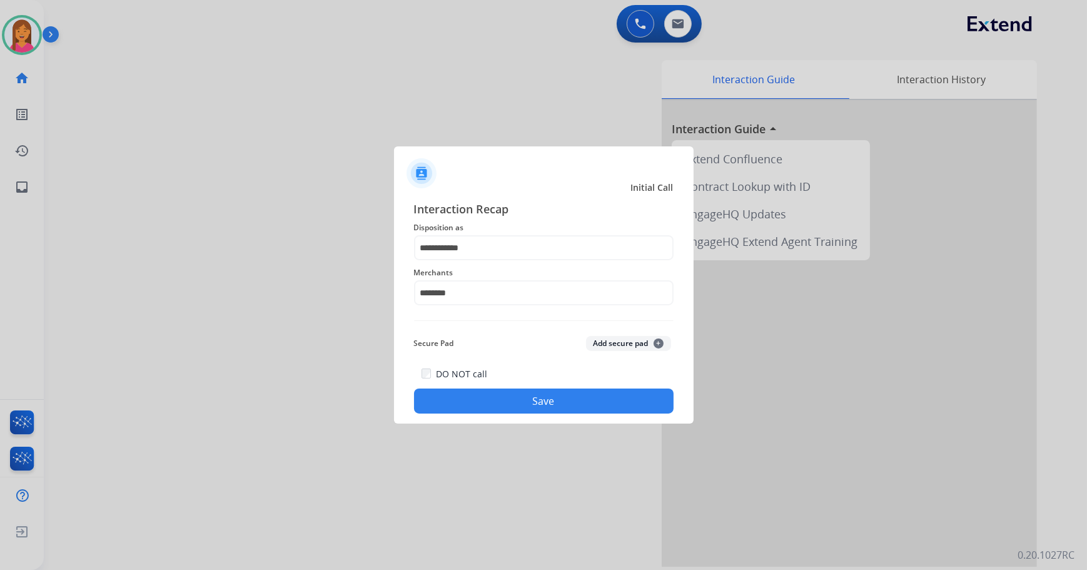
click at [483, 400] on button "Save" at bounding box center [544, 400] width 260 height 25
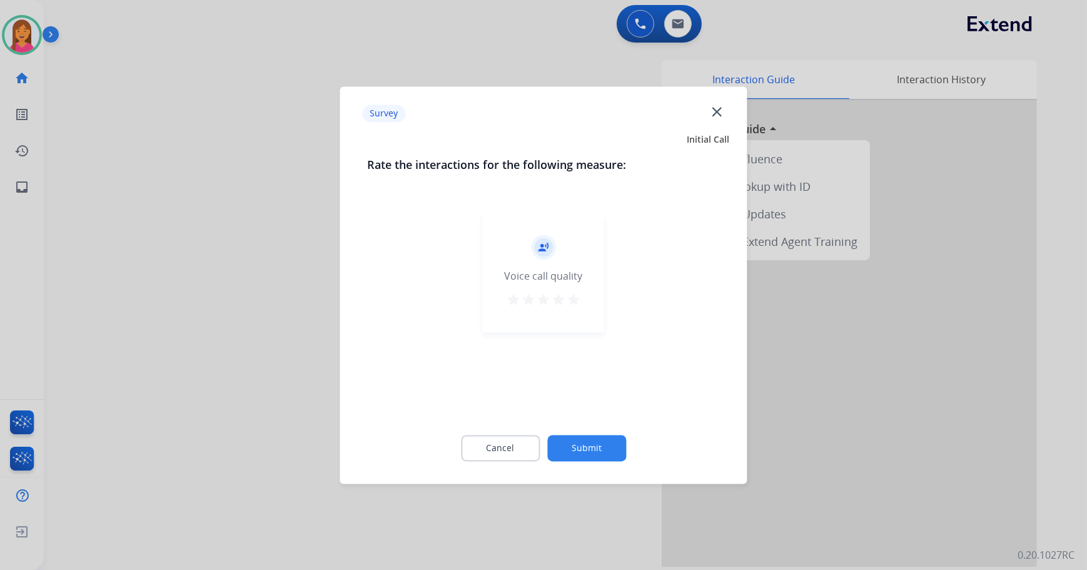
click at [573, 296] on mat-icon "star" at bounding box center [573, 299] width 15 height 15
click at [587, 436] on button "Submit" at bounding box center [586, 448] width 79 height 26
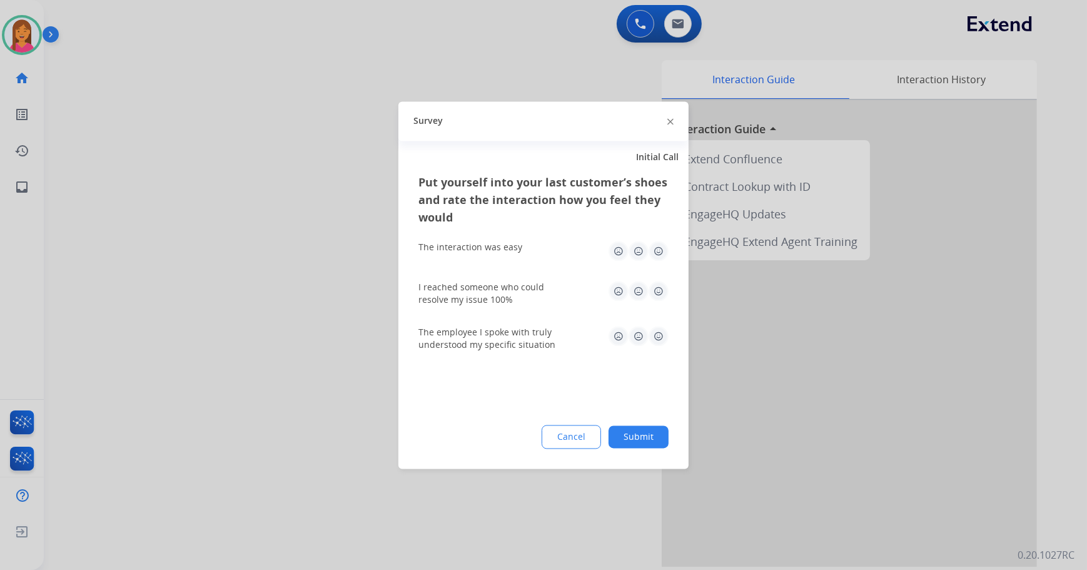
click at [657, 248] on img at bounding box center [658, 251] width 20 height 20
click at [652, 288] on img at bounding box center [658, 291] width 20 height 20
click at [652, 350] on div "The employee I spoke with truly understood my specific situation" at bounding box center [543, 338] width 250 height 25
click at [657, 338] on img at bounding box center [658, 336] width 20 height 20
click at [638, 435] on button "Submit" at bounding box center [638, 436] width 60 height 23
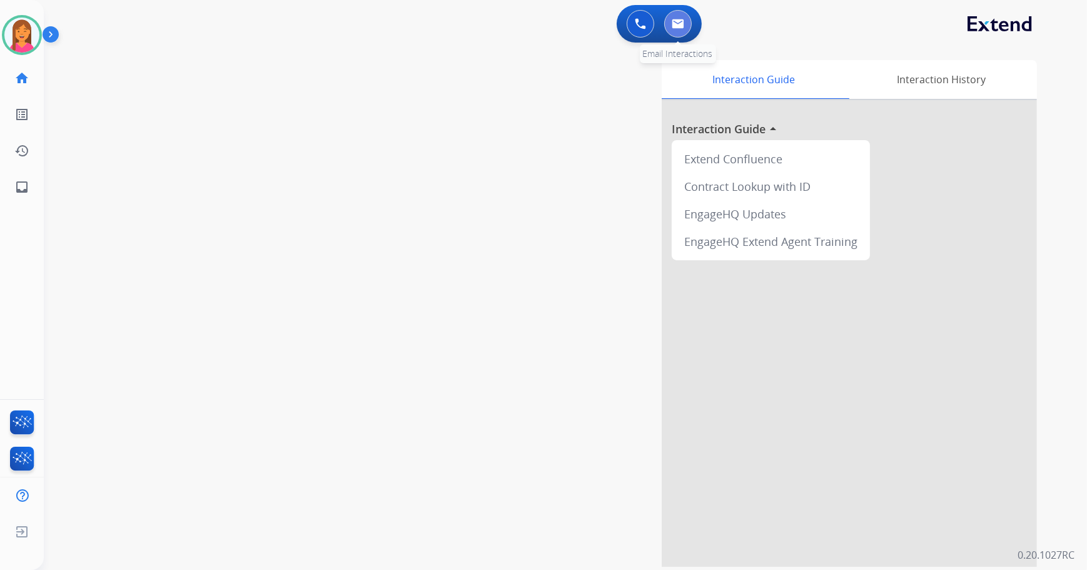
click at [682, 23] on img at bounding box center [678, 24] width 13 height 10
select select "**********"
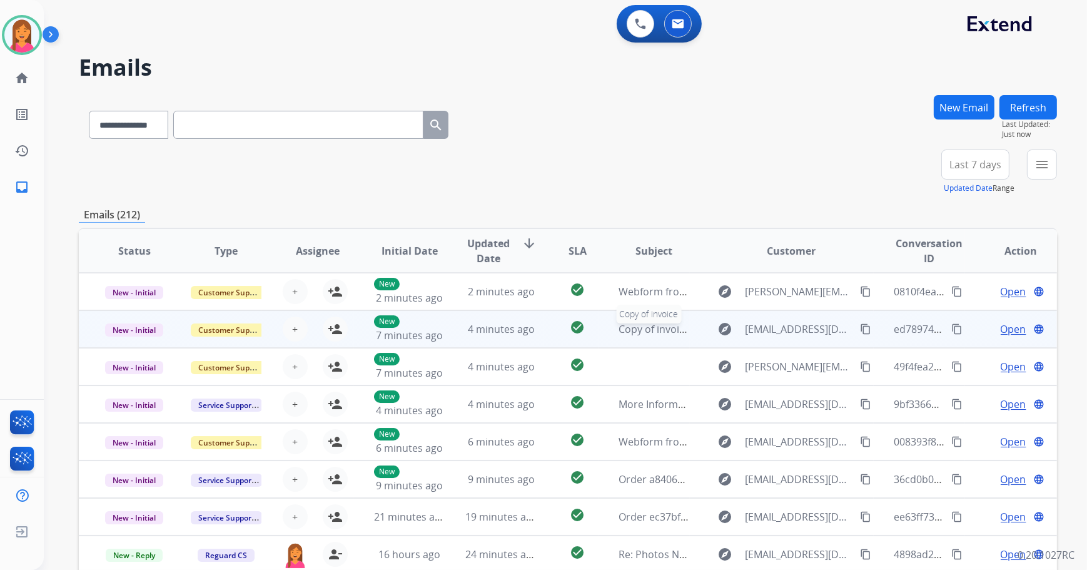
scroll to position [1, 0]
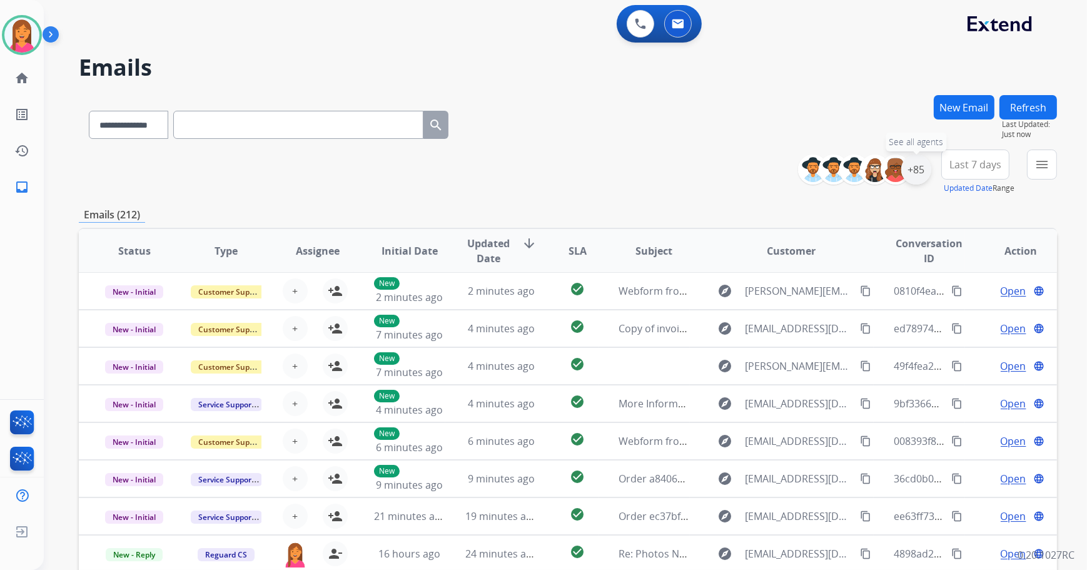
click at [913, 179] on div "+85" at bounding box center [916, 169] width 30 height 30
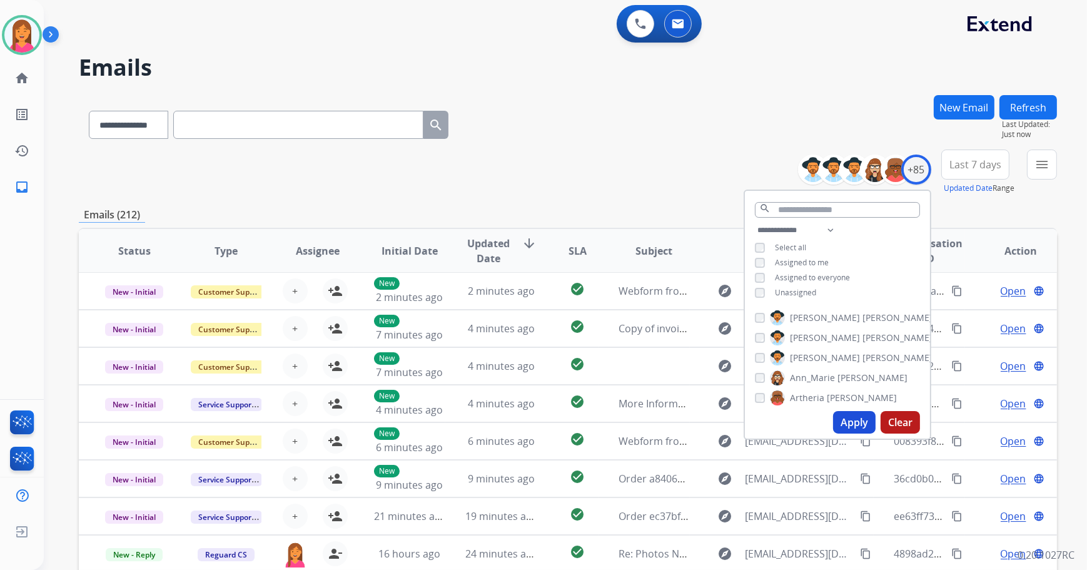
click at [774, 284] on div "**********" at bounding box center [837, 263] width 185 height 80
click at [765, 291] on div "Unassigned" at bounding box center [785, 293] width 61 height 10
click at [860, 424] on button "Apply" at bounding box center [854, 422] width 43 height 23
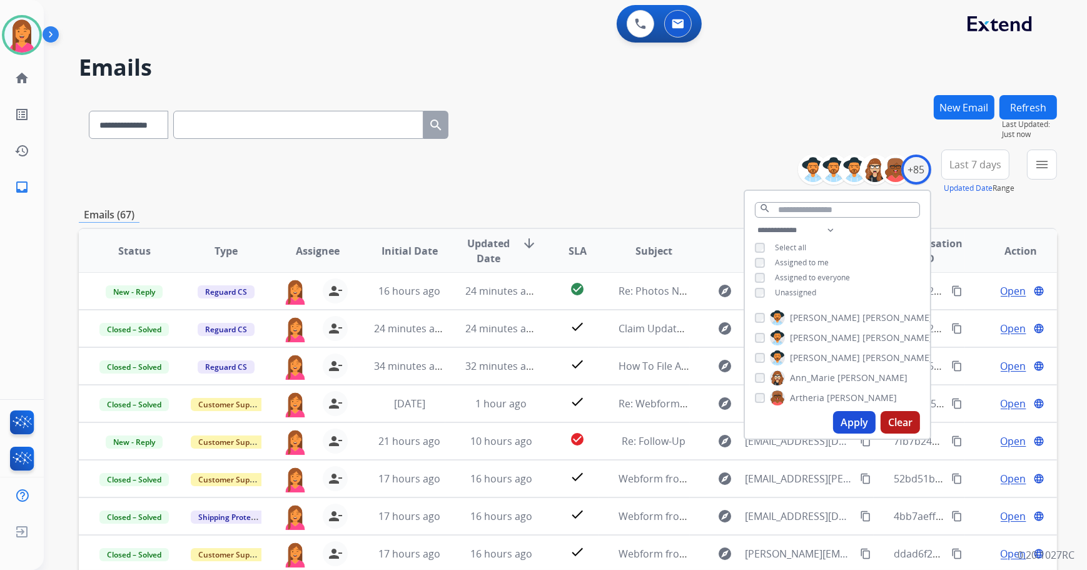
click at [597, 156] on div "**********" at bounding box center [568, 171] width 978 height 45
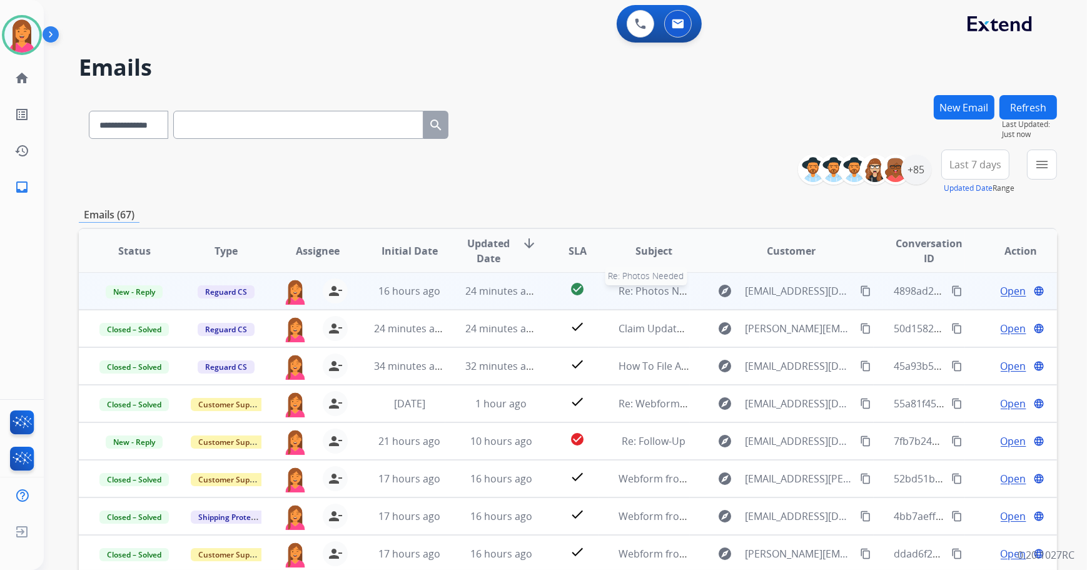
click at [638, 295] on span "Re: Photos Needed" at bounding box center [663, 291] width 90 height 14
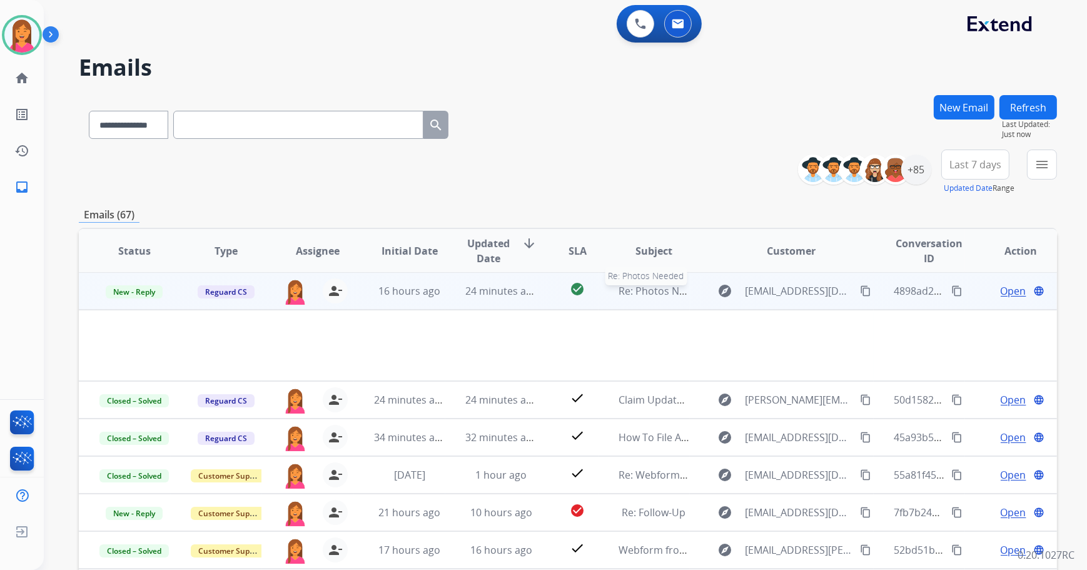
scroll to position [0, 0]
click at [1001, 290] on span "Open" at bounding box center [1014, 291] width 26 height 15
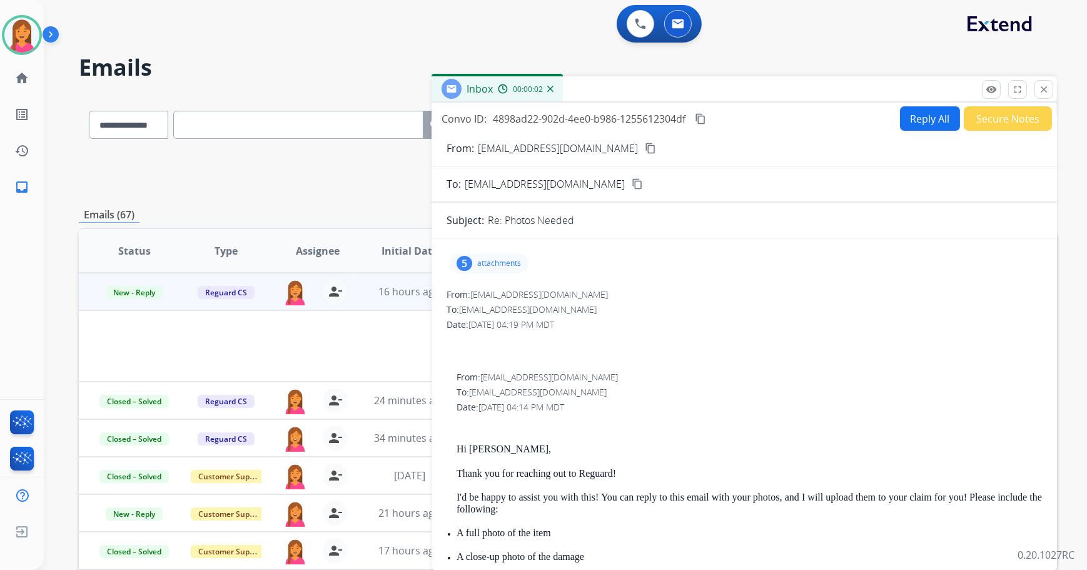
click at [505, 260] on p "attachments" at bounding box center [499, 263] width 44 height 10
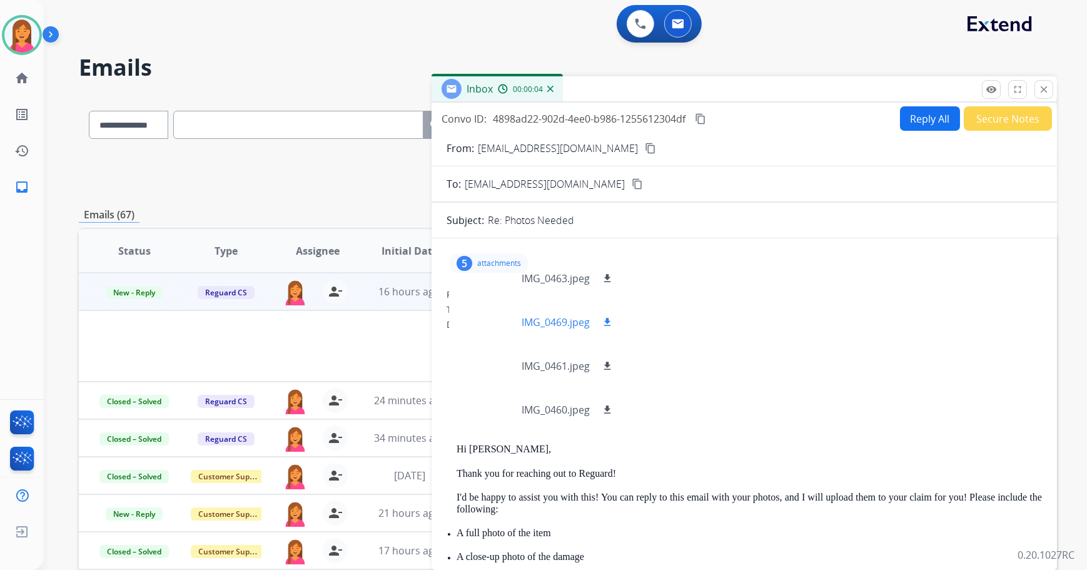
scroll to position [63, 0]
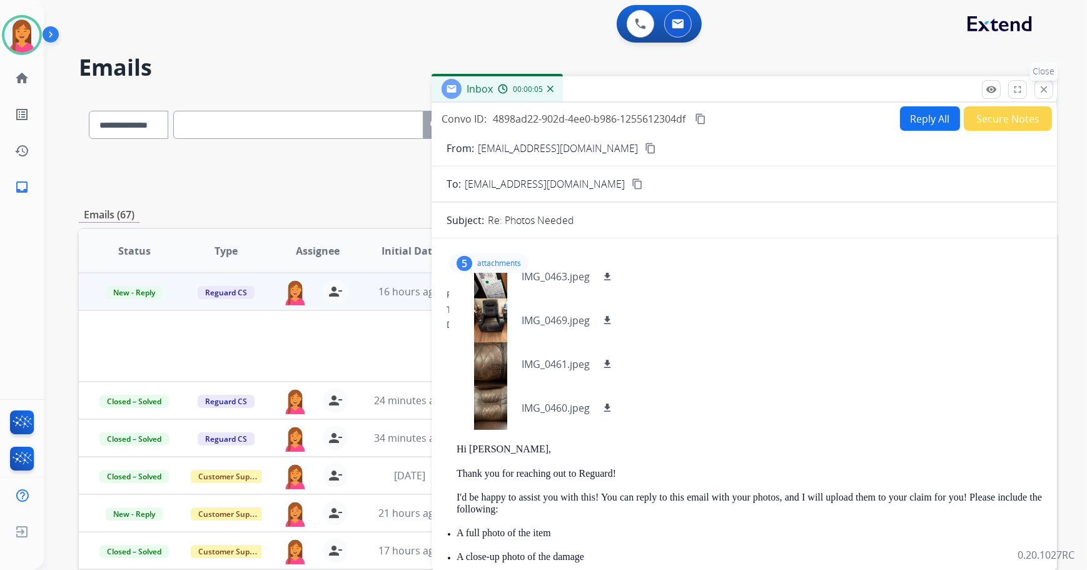
click at [1044, 88] on mat-icon "close" at bounding box center [1043, 89] width 11 height 11
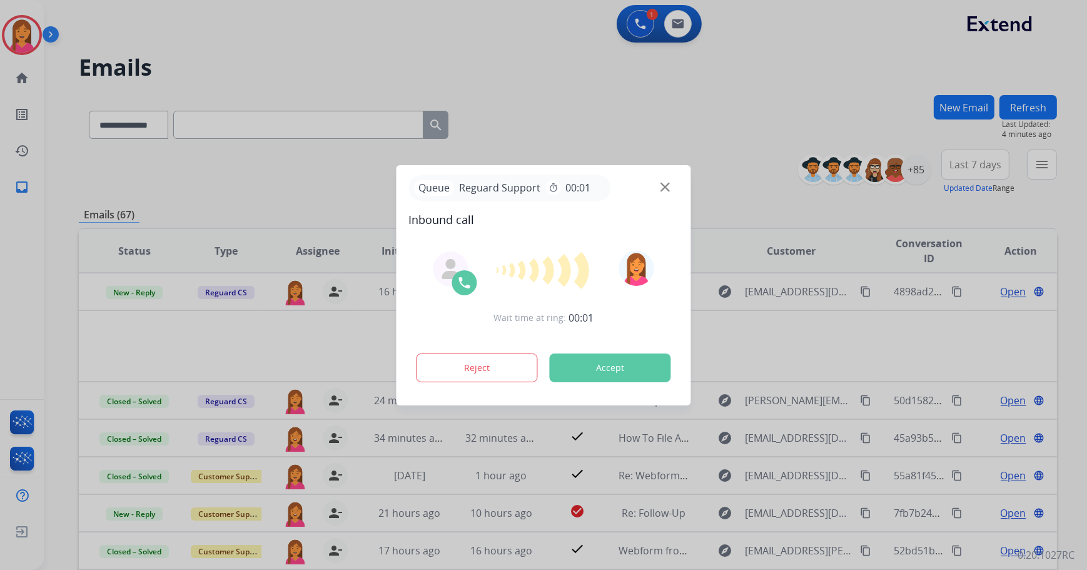
click at [666, 188] on img at bounding box center [664, 186] width 9 height 9
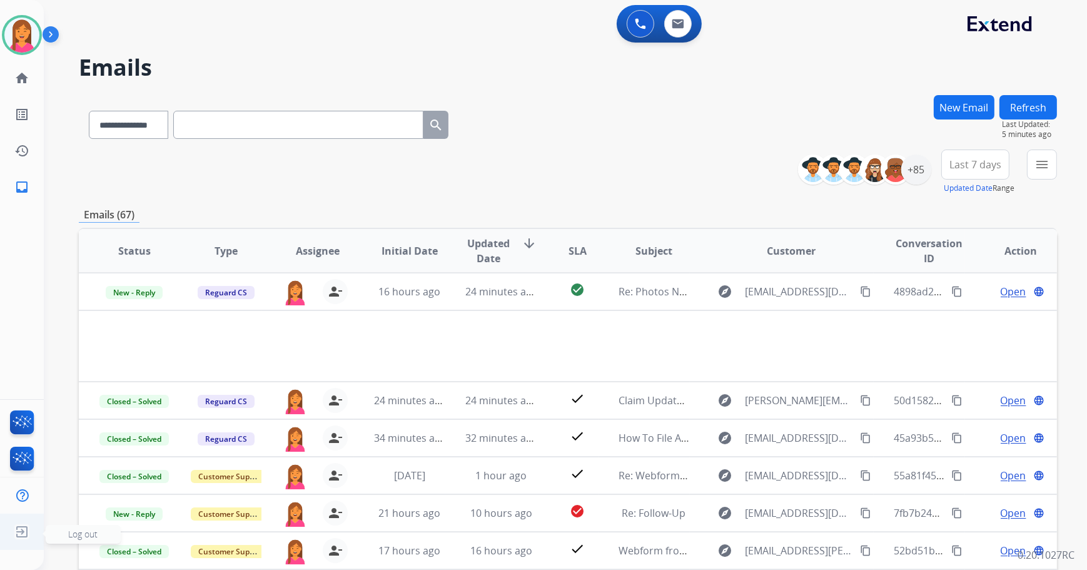
click at [21, 533] on img at bounding box center [22, 532] width 23 height 24
